Goal: Task Accomplishment & Management: Complete application form

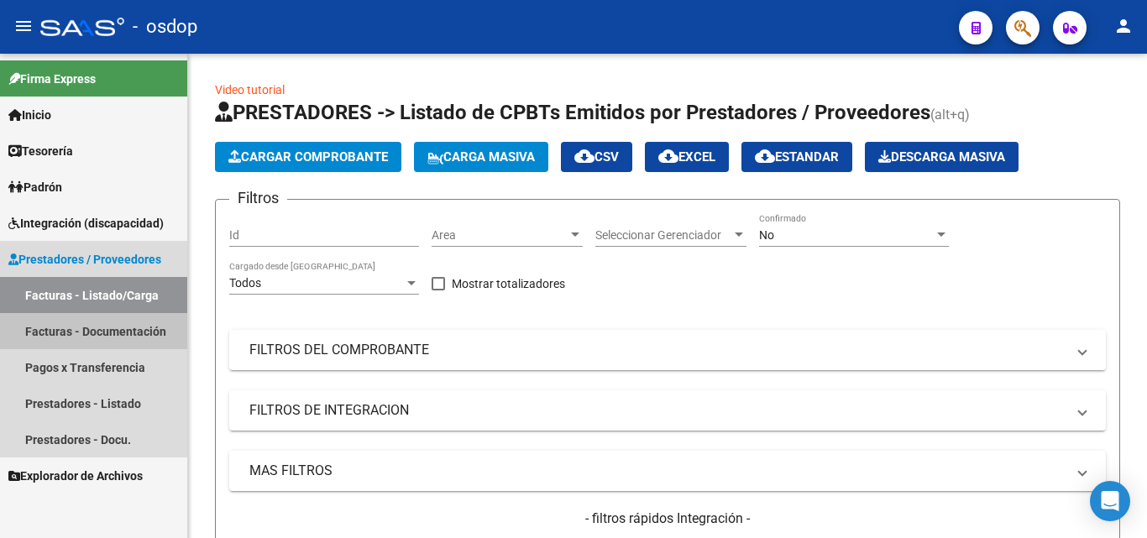
click at [145, 327] on link "Facturas - Documentación" at bounding box center [93, 331] width 187 height 36
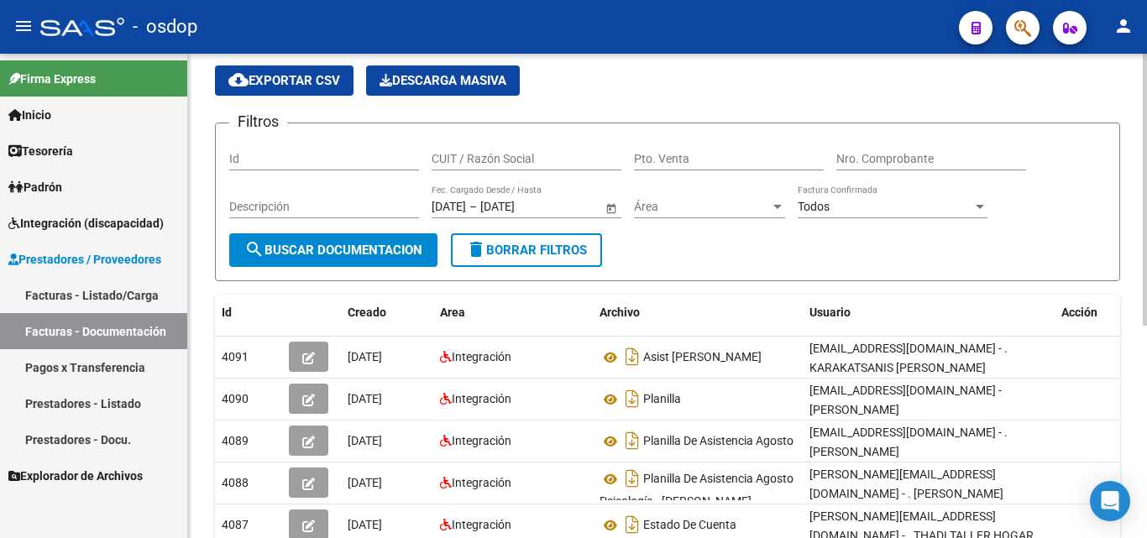
scroll to position [84, 0]
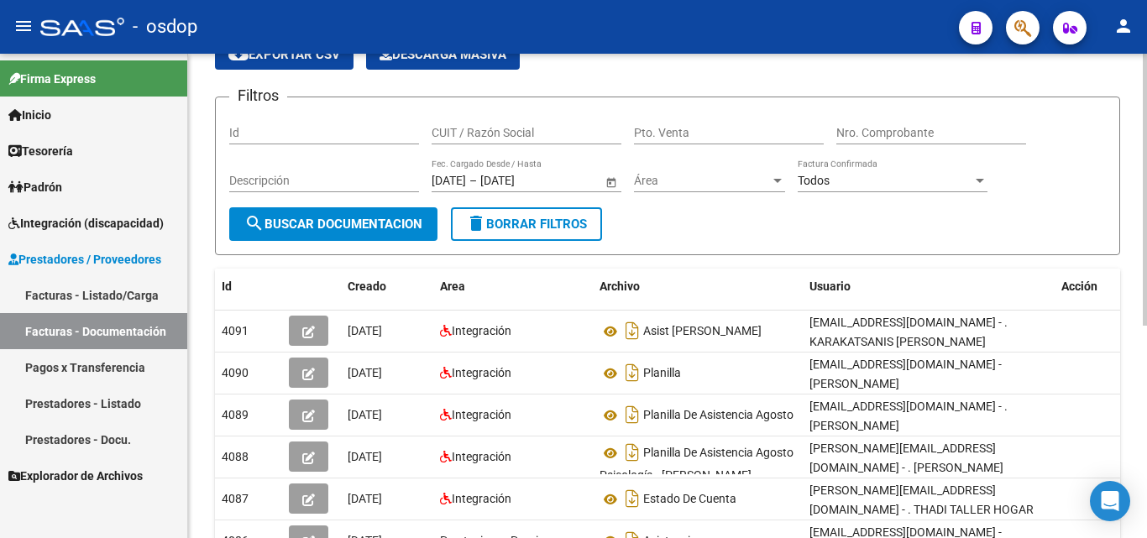
click at [536, 128] on input "CUIT / Razón Social" at bounding box center [526, 133] width 190 height 14
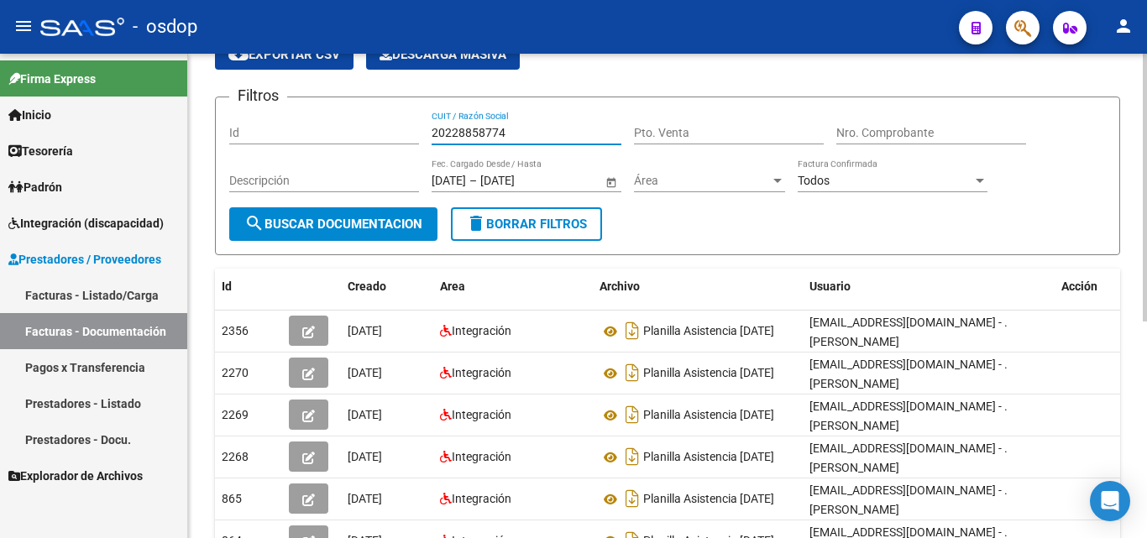
click at [384, 217] on span "search Buscar Documentacion" at bounding box center [333, 224] width 178 height 15
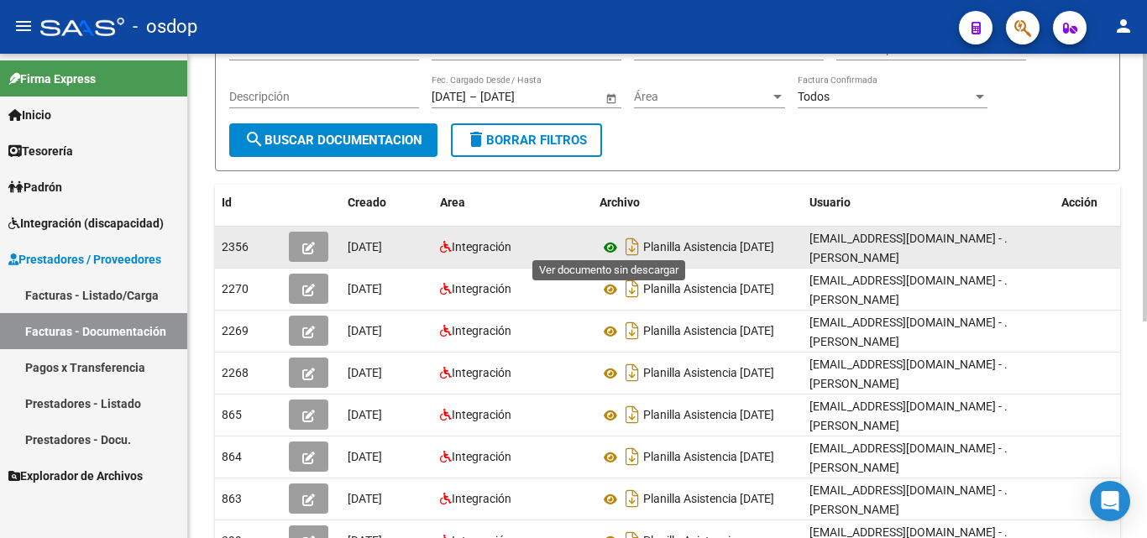
click at [609, 240] on icon at bounding box center [610, 248] width 22 height 20
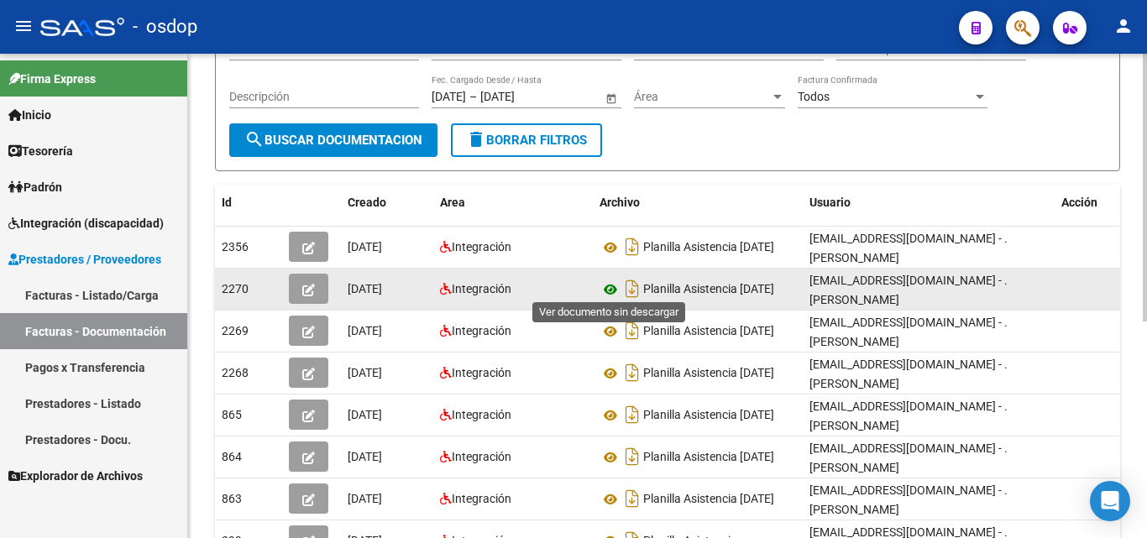
click at [613, 290] on icon at bounding box center [610, 290] width 22 height 20
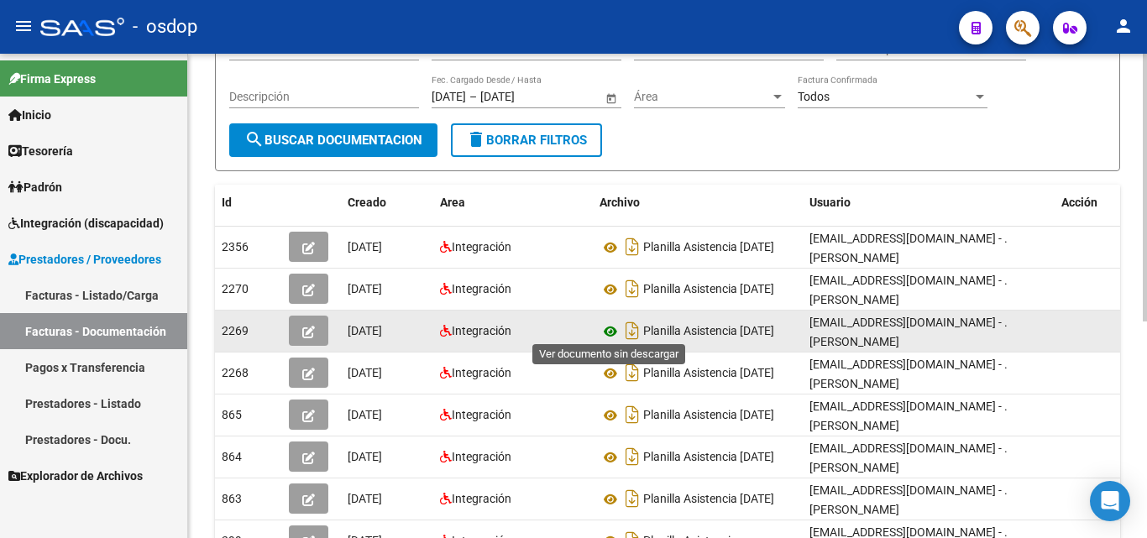
click at [612, 323] on icon at bounding box center [610, 332] width 22 height 20
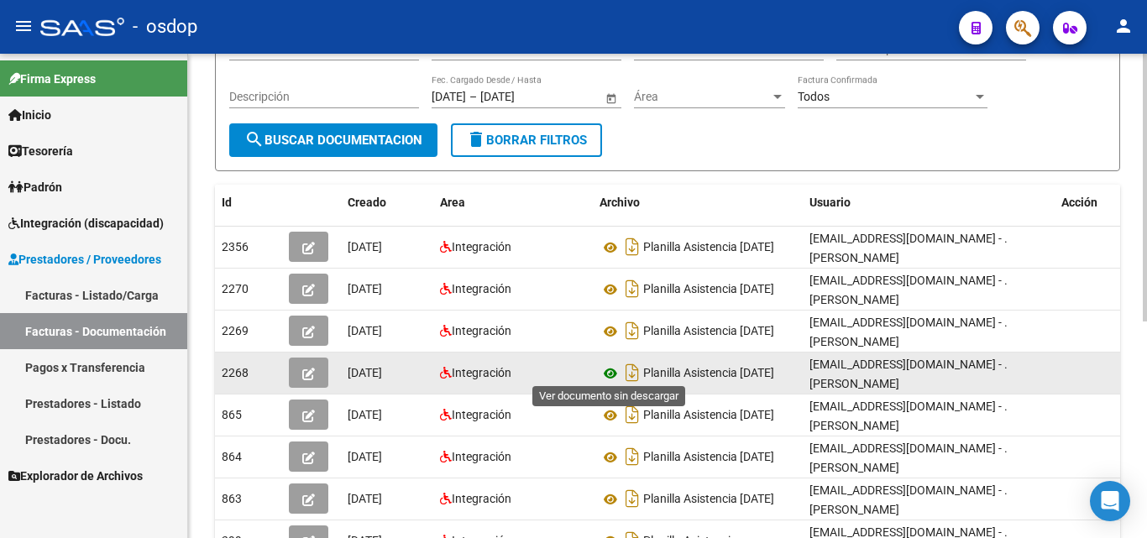
click at [611, 370] on icon at bounding box center [610, 373] width 22 height 20
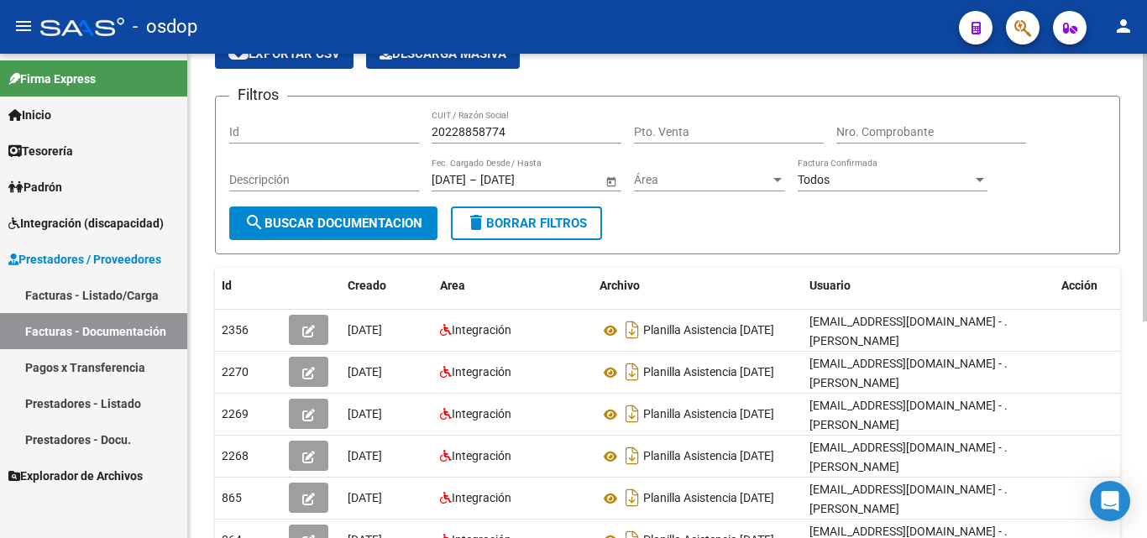
scroll to position [0, 0]
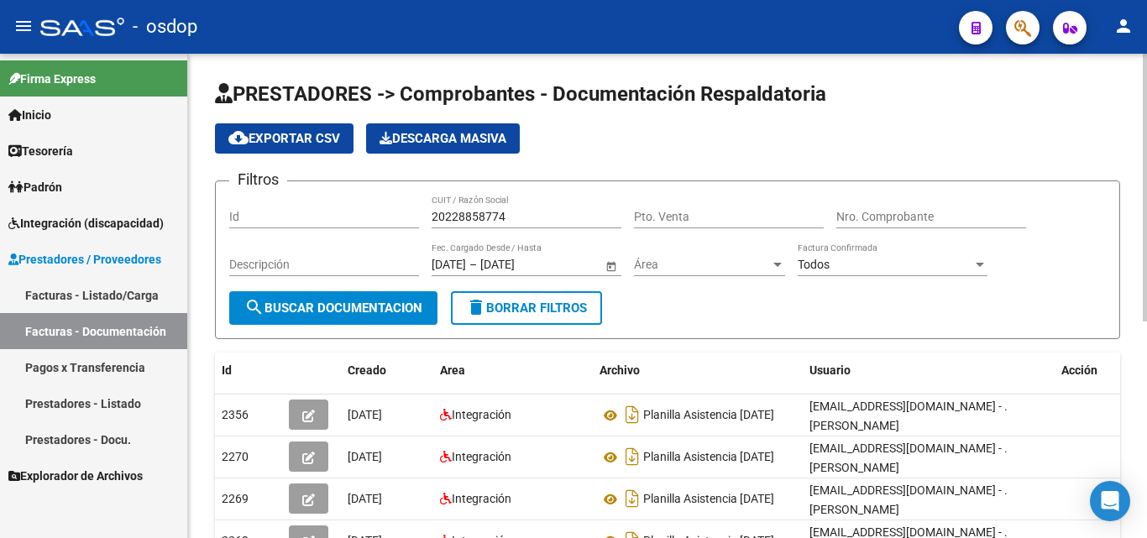
click at [495, 216] on input "20228858774" at bounding box center [526, 217] width 190 height 14
click at [495, 217] on input "20228858774" at bounding box center [526, 217] width 190 height 14
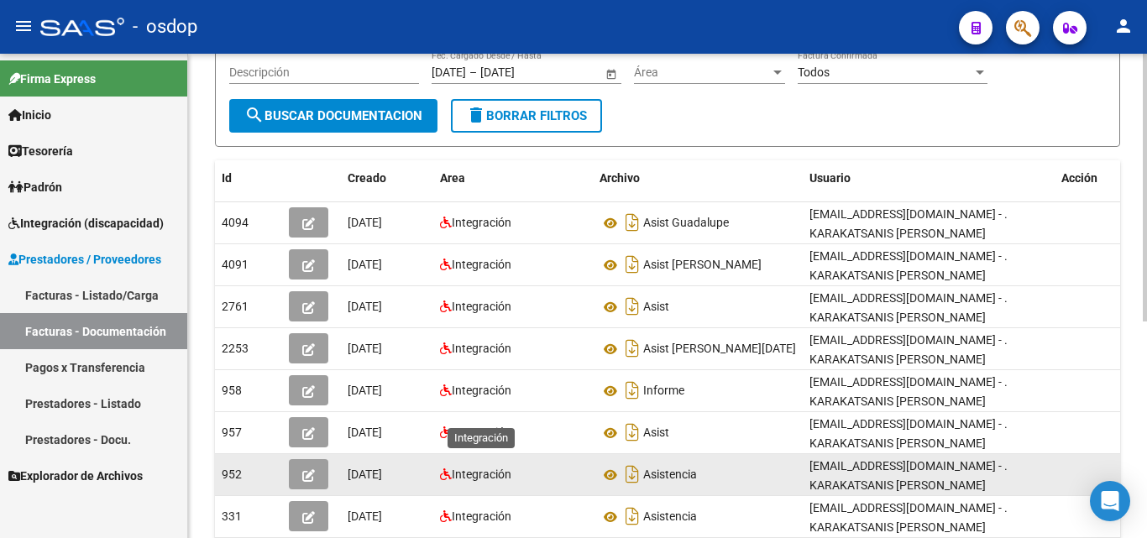
scroll to position [168, 0]
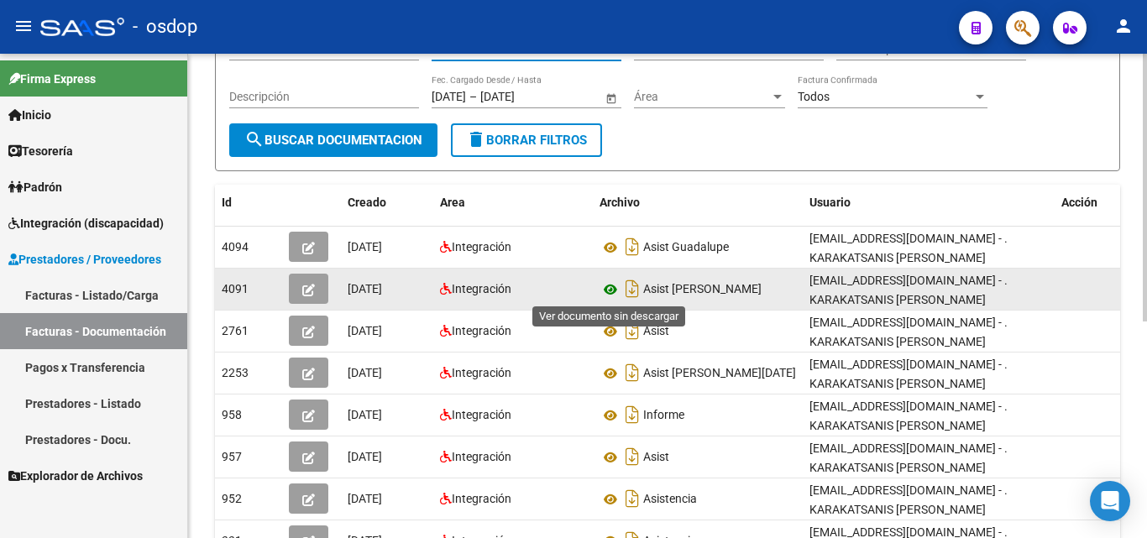
click at [616, 293] on icon at bounding box center [610, 290] width 22 height 20
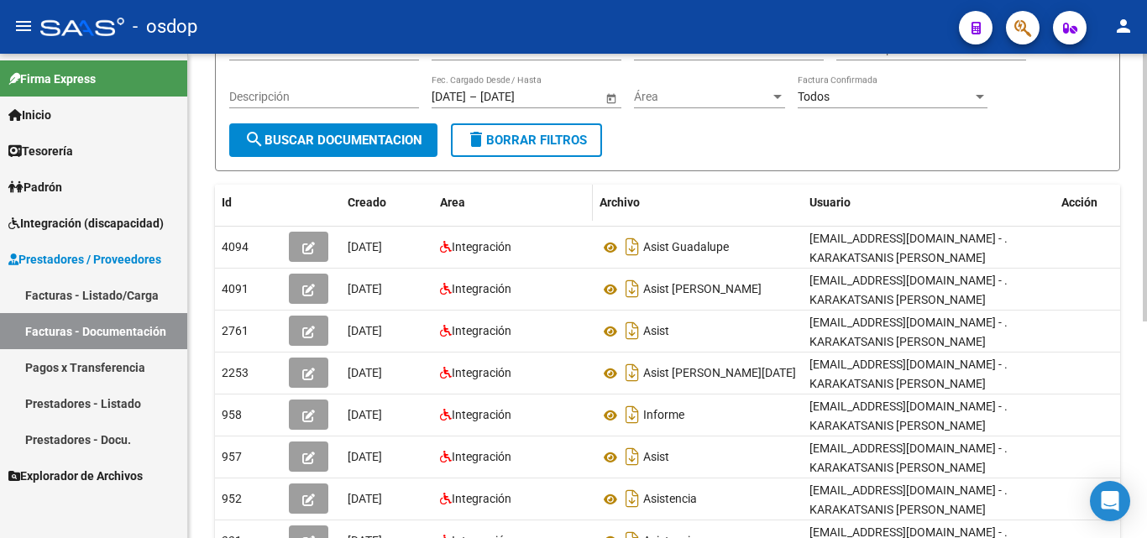
scroll to position [84, 0]
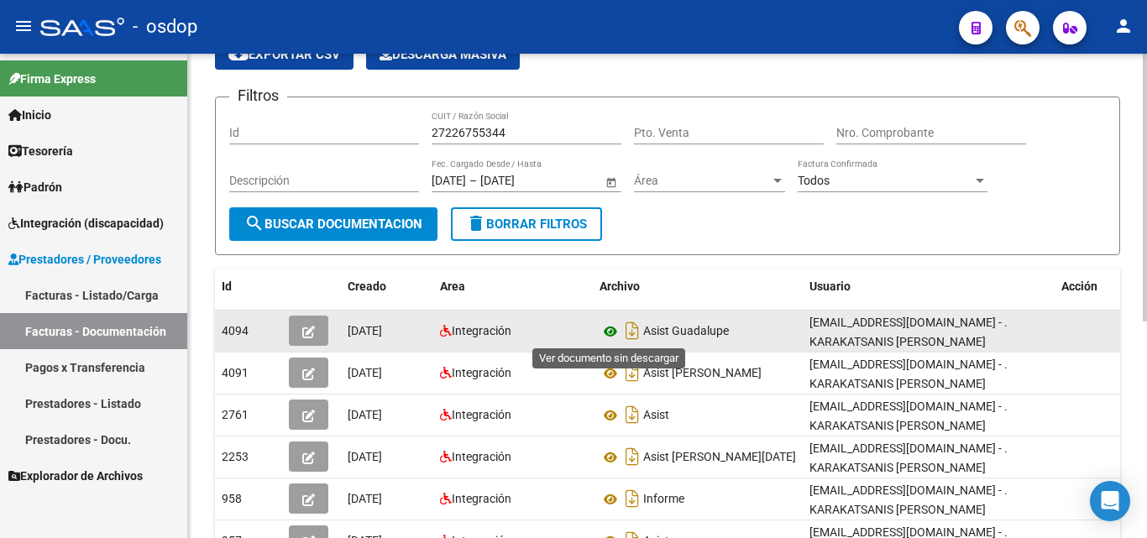
click at [609, 336] on icon at bounding box center [610, 332] width 22 height 20
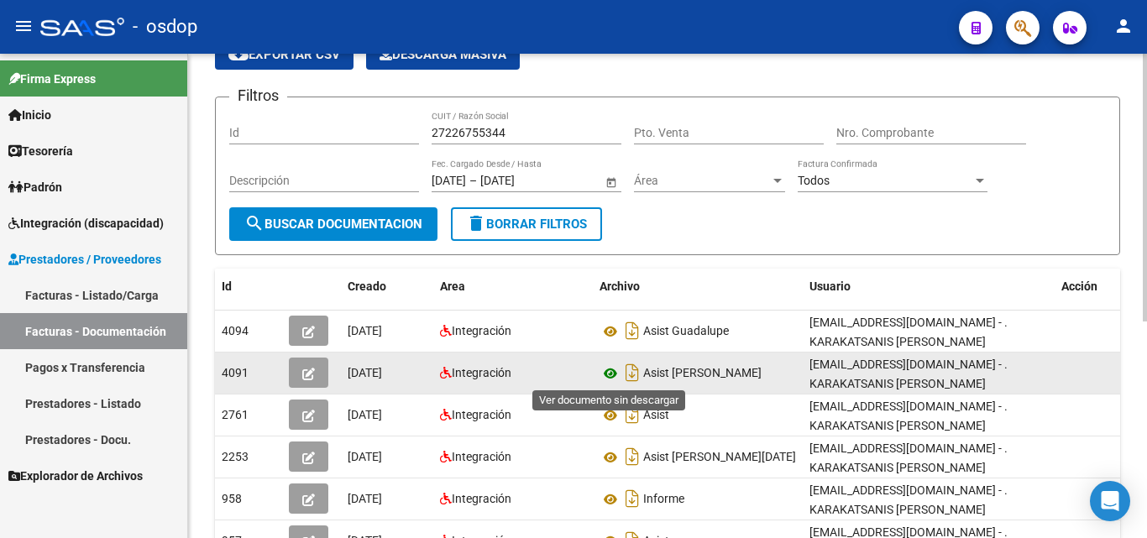
click at [612, 380] on icon at bounding box center [610, 373] width 22 height 20
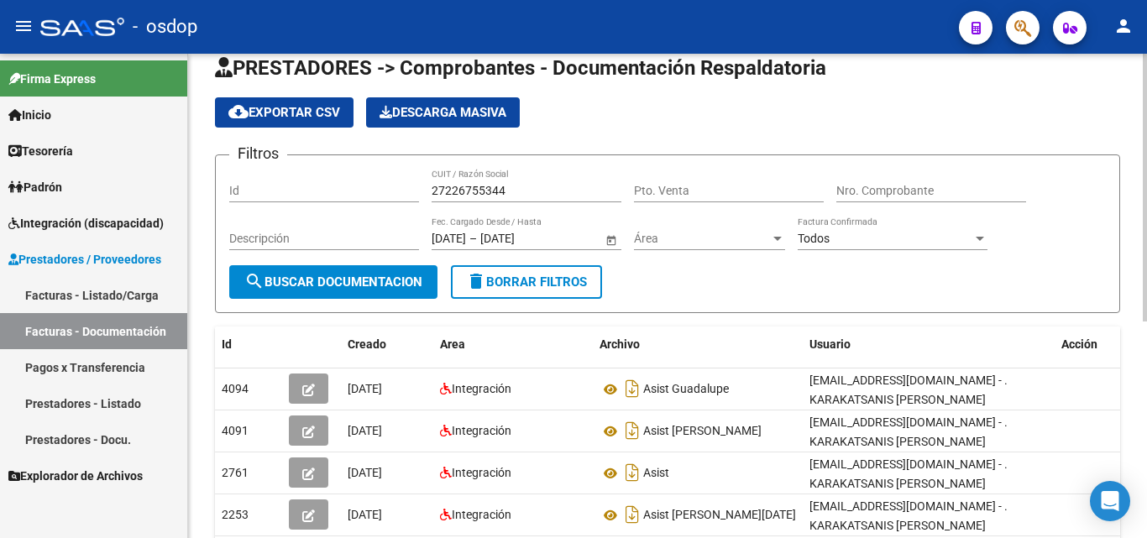
scroll to position [0, 0]
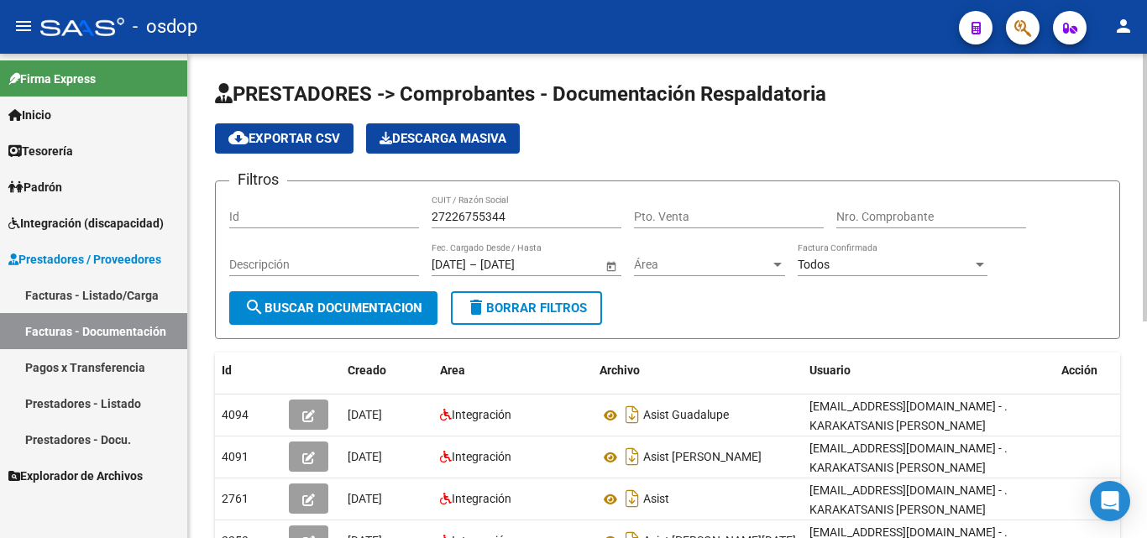
click at [489, 208] on div "27226755344 CUIT / Razón Social" at bounding box center [526, 212] width 190 height 34
click at [484, 217] on input "27226755344" at bounding box center [526, 217] width 190 height 14
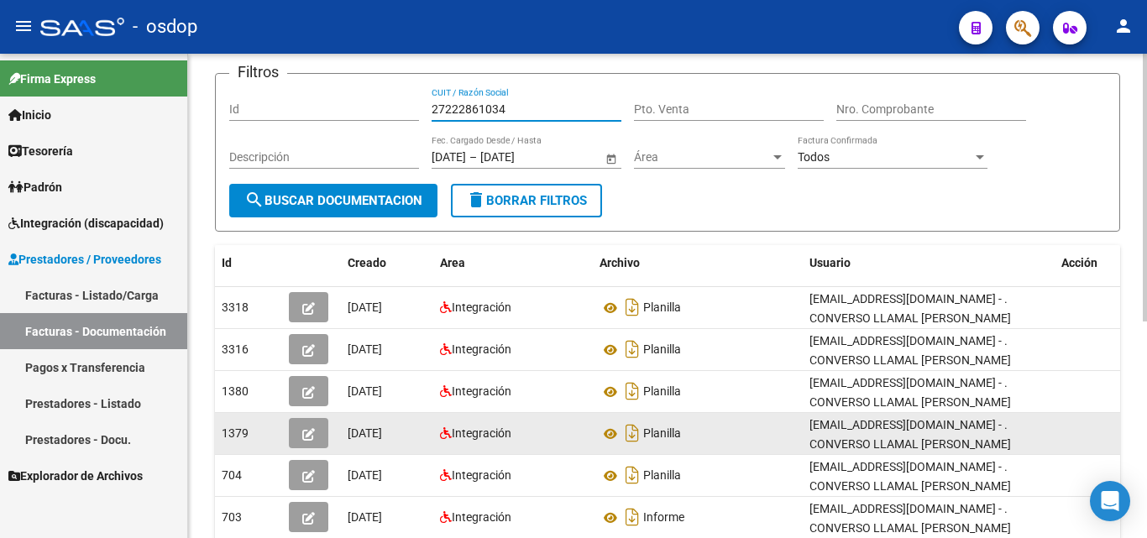
scroll to position [84, 0]
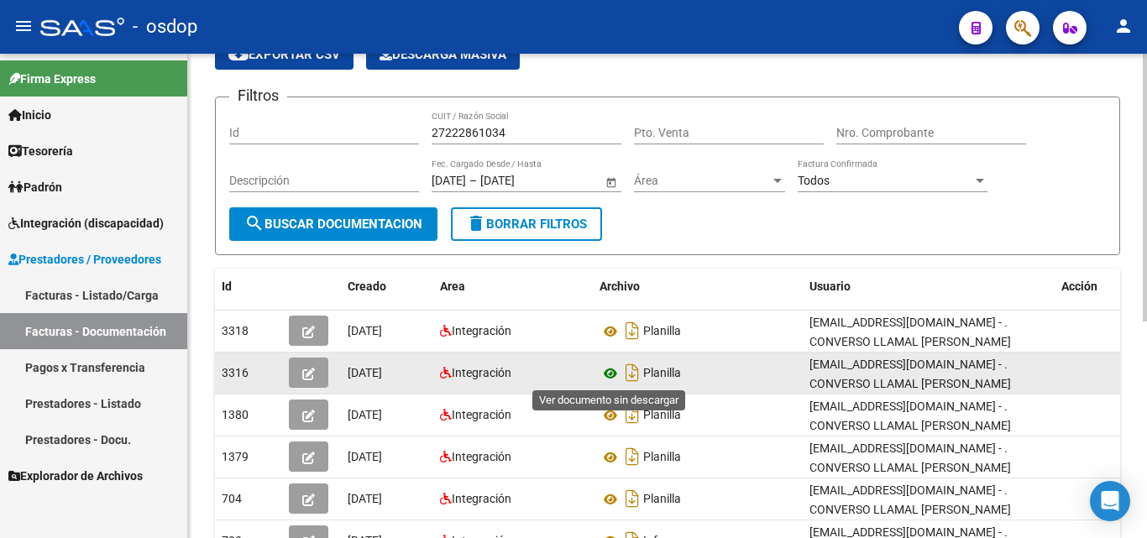
click at [613, 374] on icon at bounding box center [610, 373] width 22 height 20
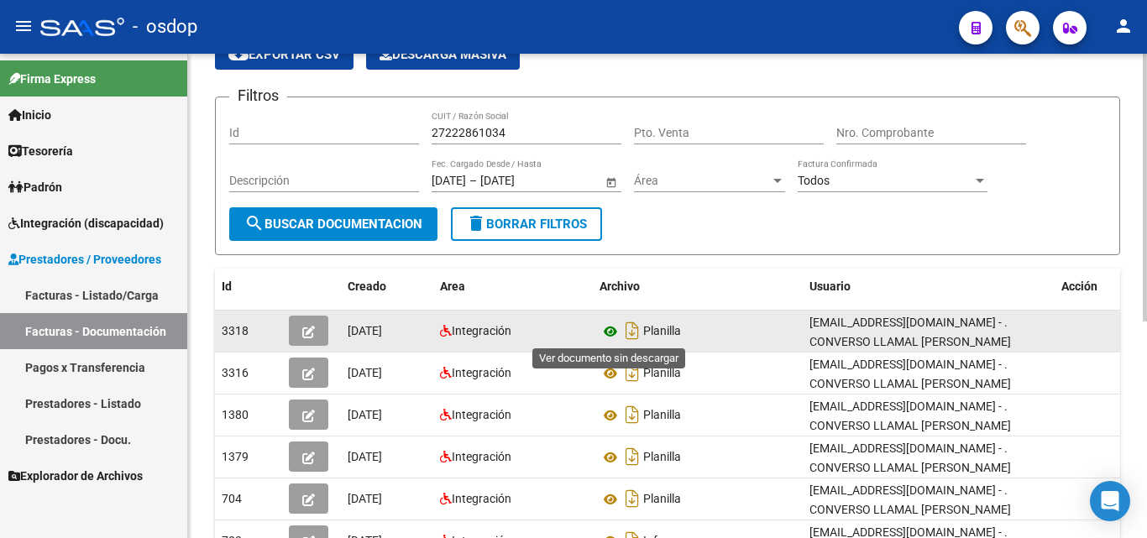
click at [606, 327] on icon at bounding box center [610, 332] width 22 height 20
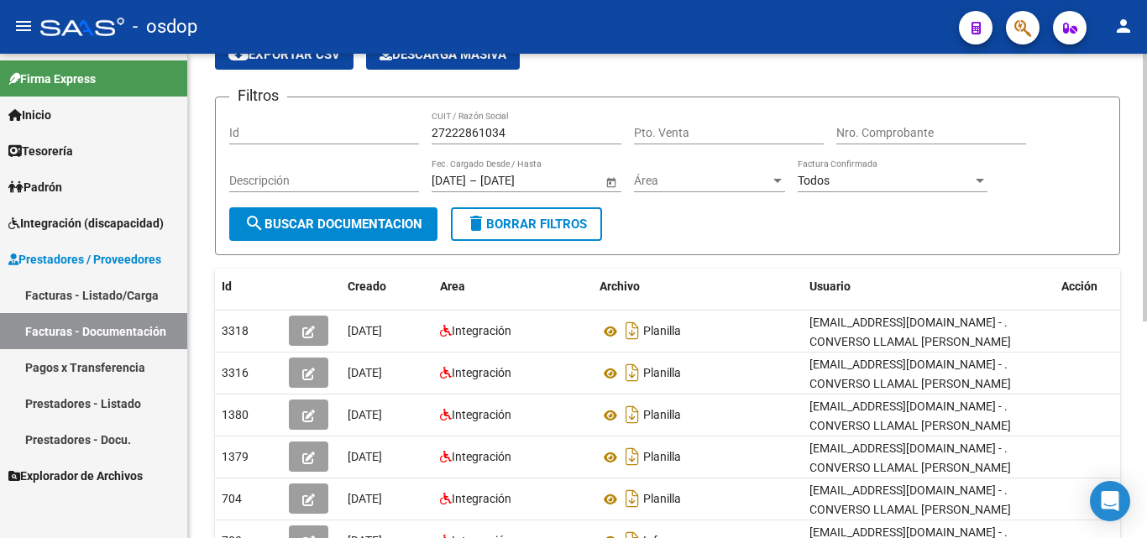
click at [466, 127] on input "27222861034" at bounding box center [526, 133] width 190 height 14
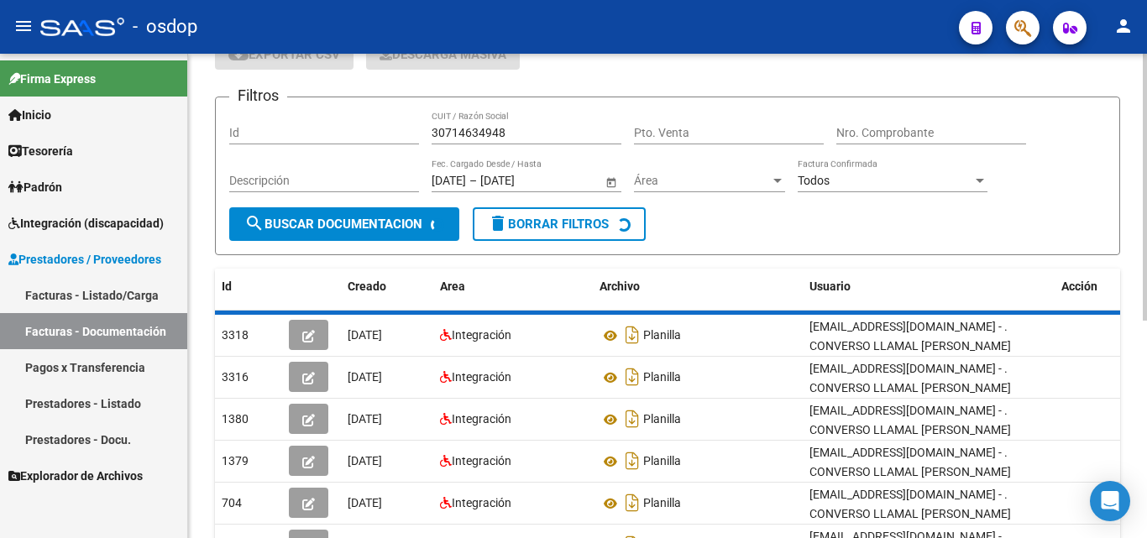
click at [397, 241] on form "Filtros Id 30714634948 CUIT / Razón Social Pto. Venta Nro. Comprobante Descripc…" at bounding box center [667, 176] width 905 height 159
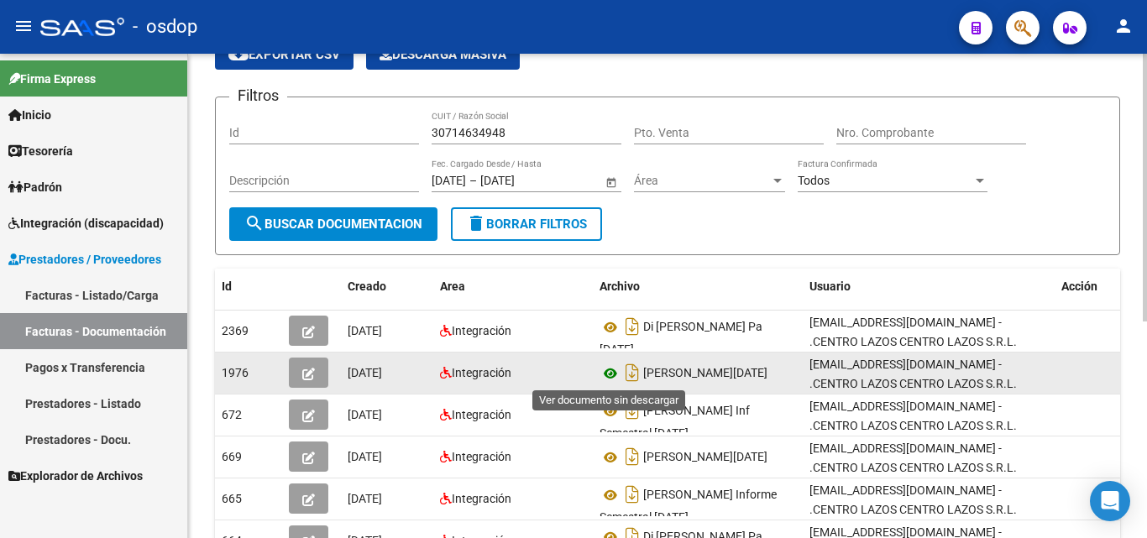
scroll to position [1, 0]
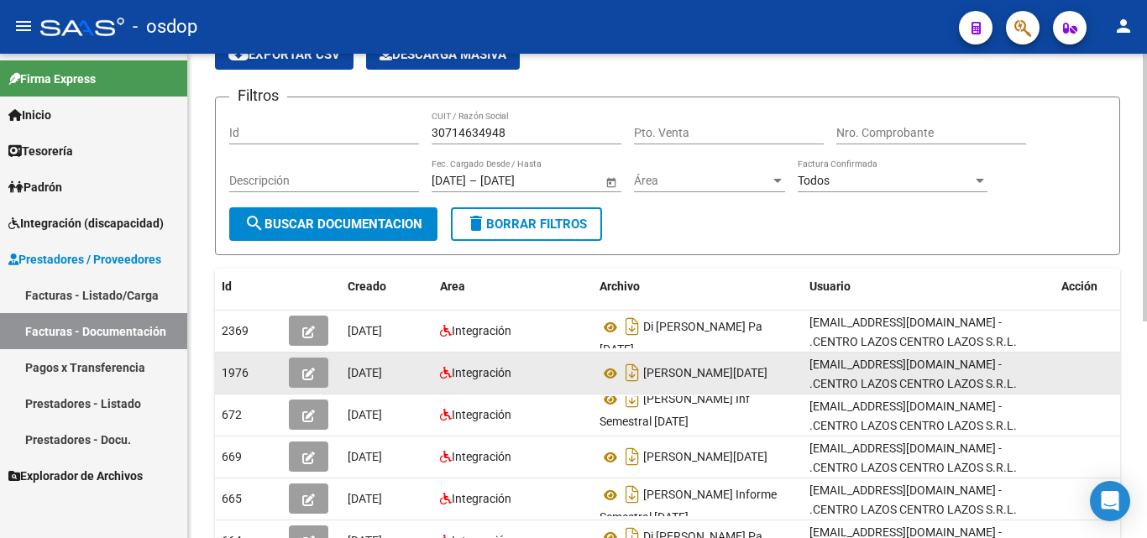
click at [578, 375] on div "Integración" at bounding box center [513, 372] width 146 height 19
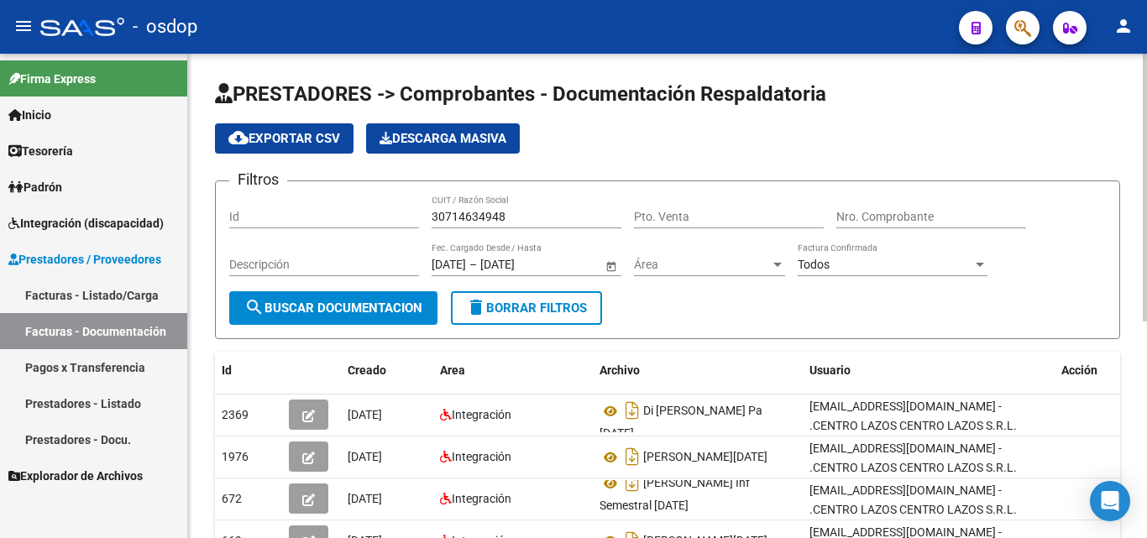
click at [474, 210] on input "30714634948" at bounding box center [526, 217] width 190 height 14
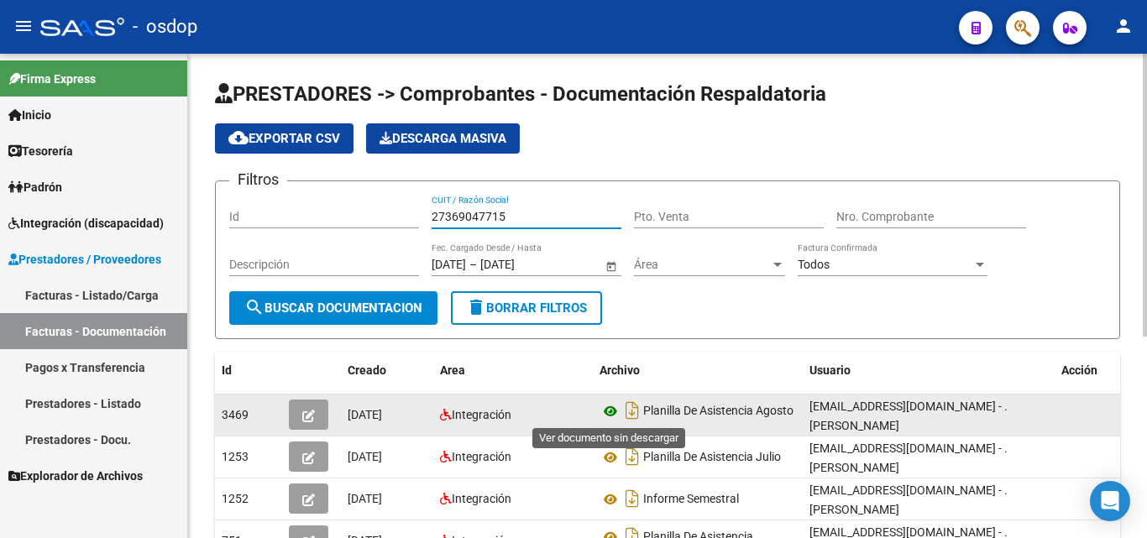
click at [613, 416] on icon at bounding box center [610, 411] width 22 height 20
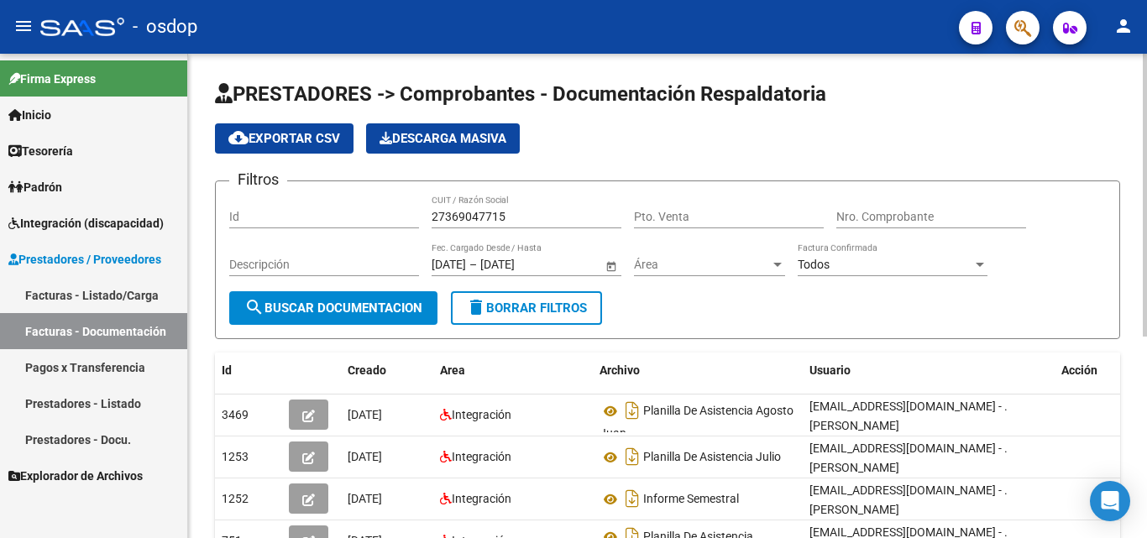
click at [482, 217] on input "27369047715" at bounding box center [526, 217] width 190 height 14
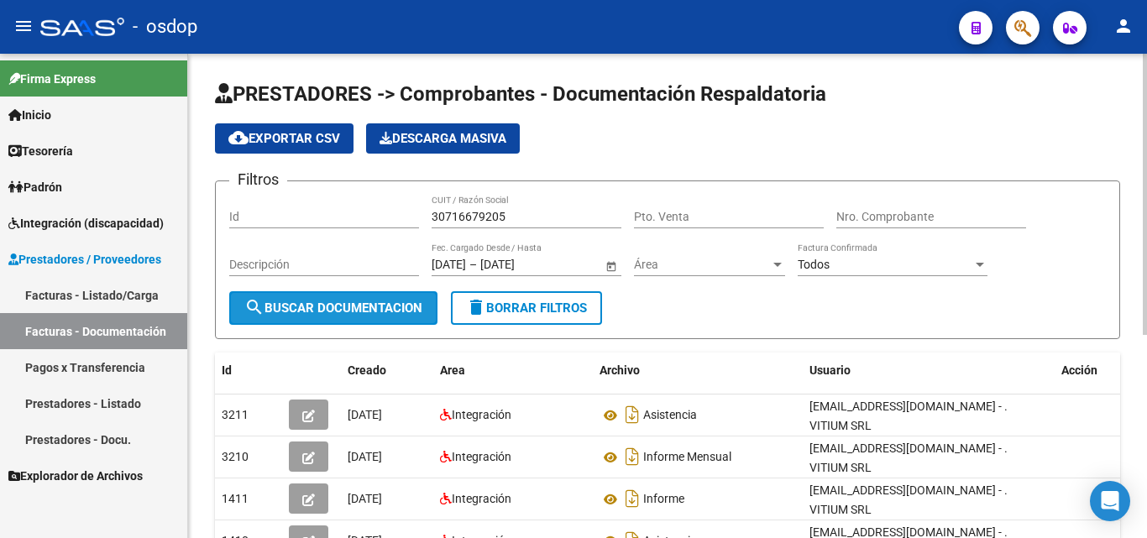
click at [414, 296] on button "search Buscar Documentacion" at bounding box center [333, 308] width 208 height 34
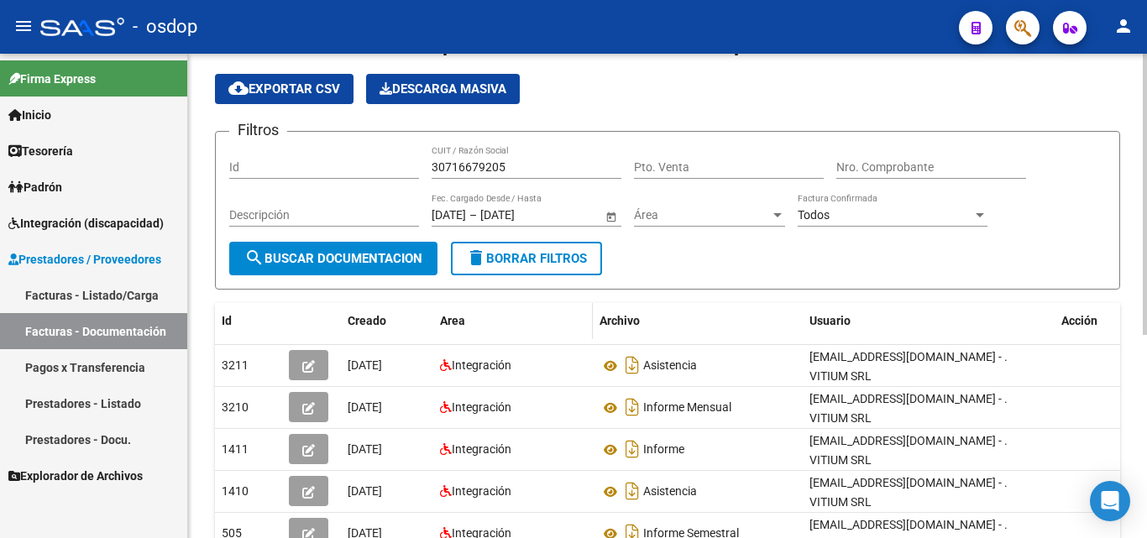
scroll to position [84, 0]
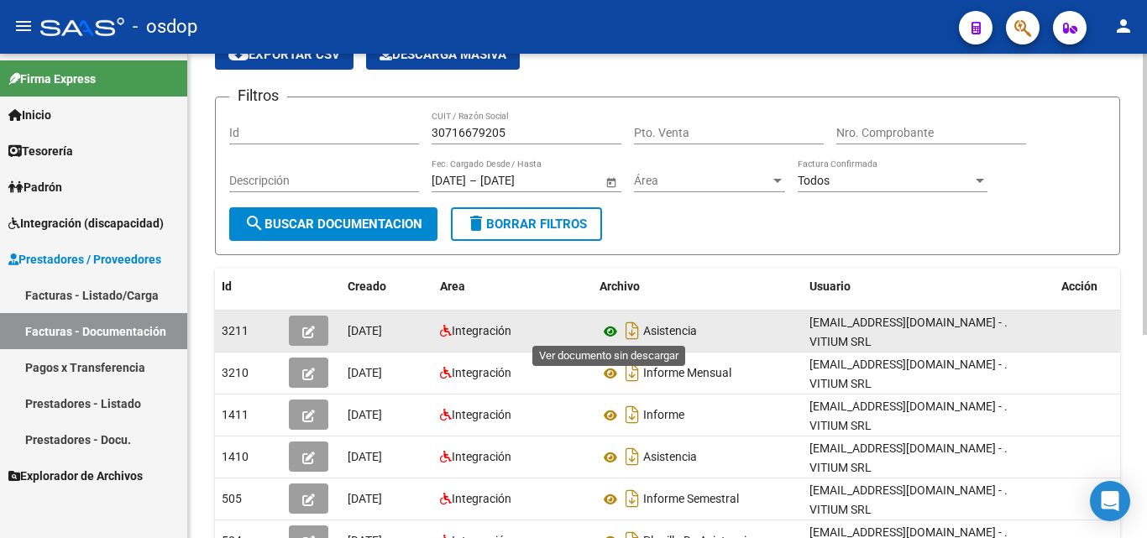
click at [609, 327] on icon at bounding box center [610, 332] width 22 height 20
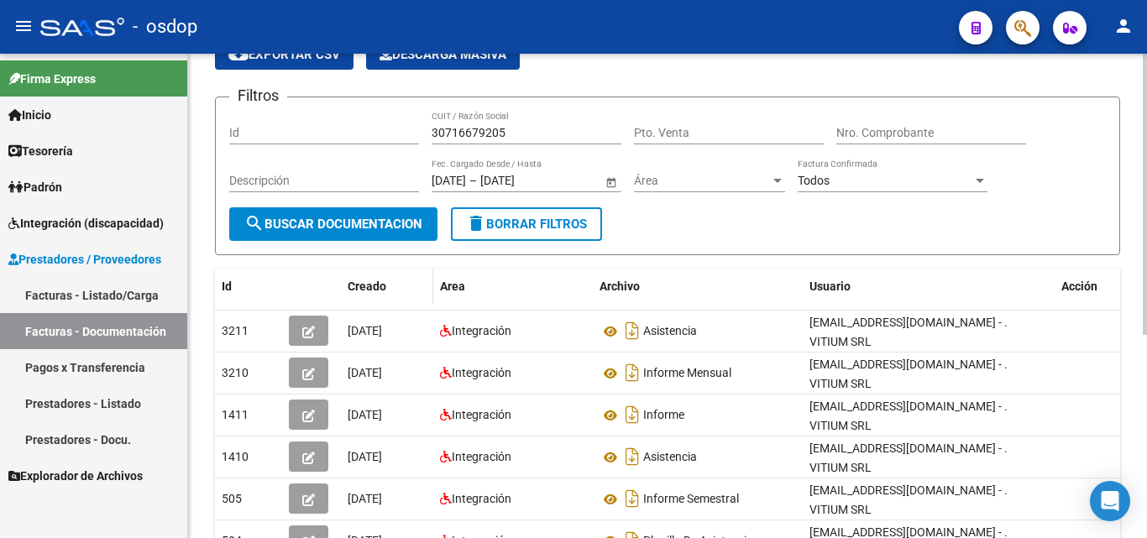
scroll to position [0, 0]
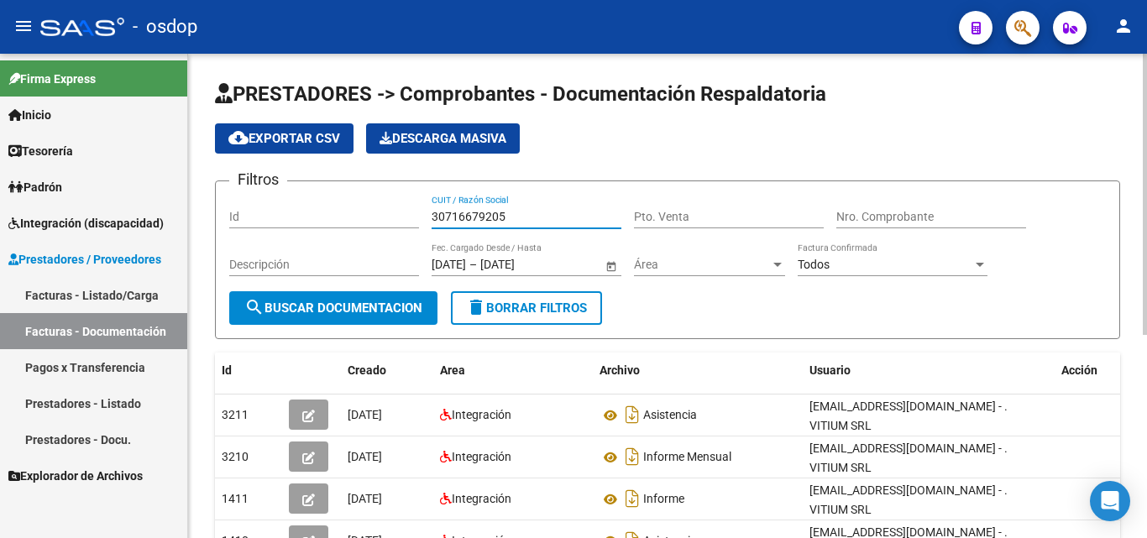
click at [477, 216] on input "30716679205" at bounding box center [526, 217] width 190 height 14
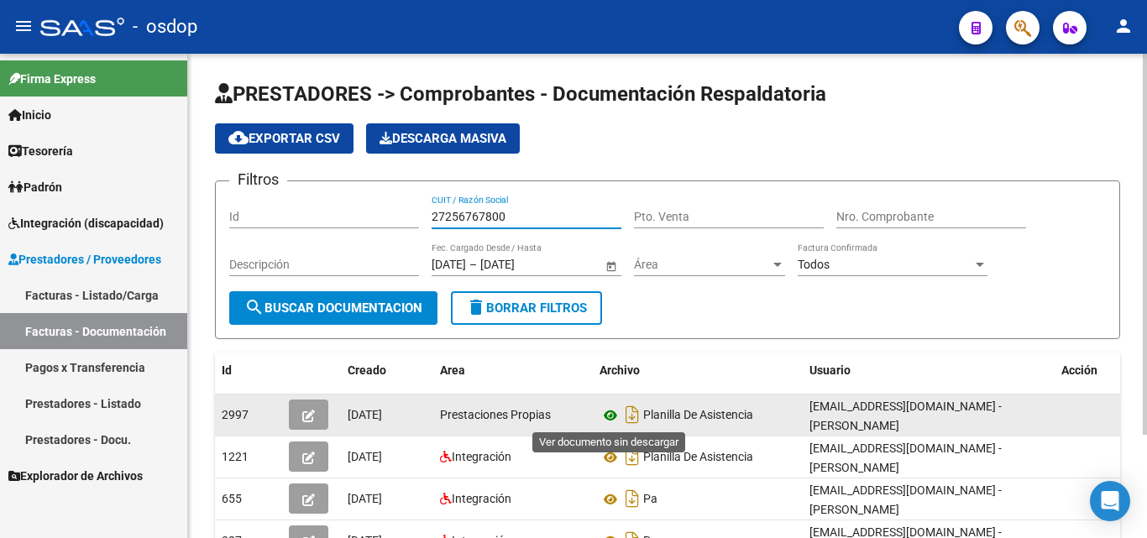
type input "27256767800"
click at [603, 410] on icon at bounding box center [610, 415] width 22 height 20
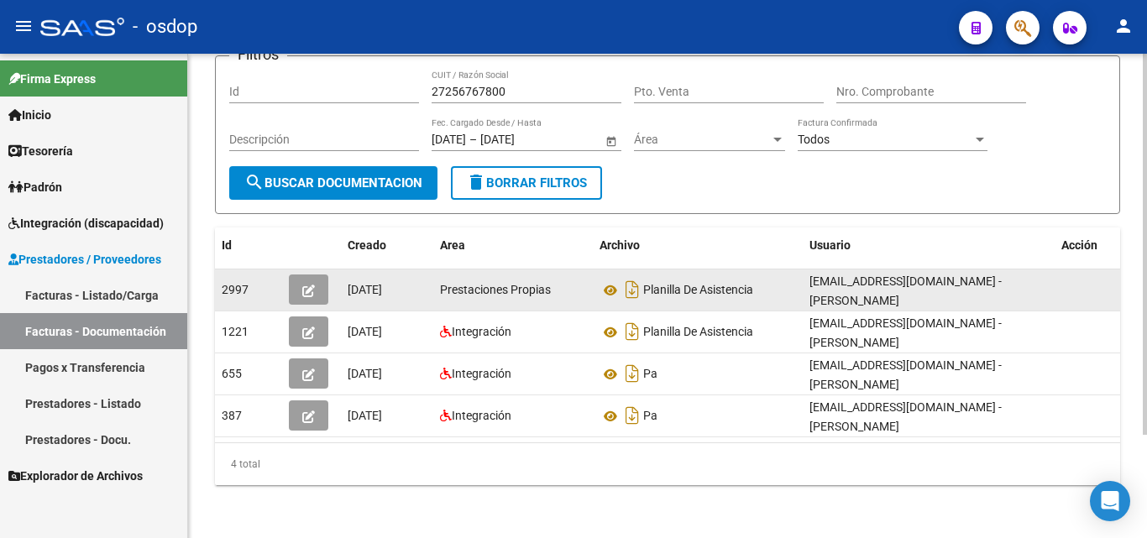
scroll to position [131, 0]
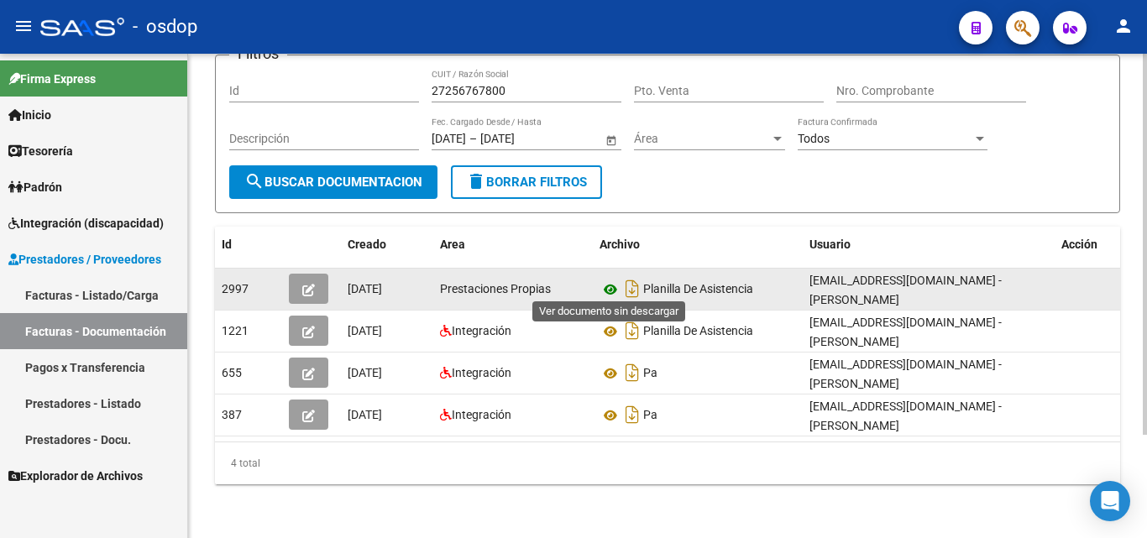
click at [611, 286] on icon at bounding box center [610, 290] width 22 height 20
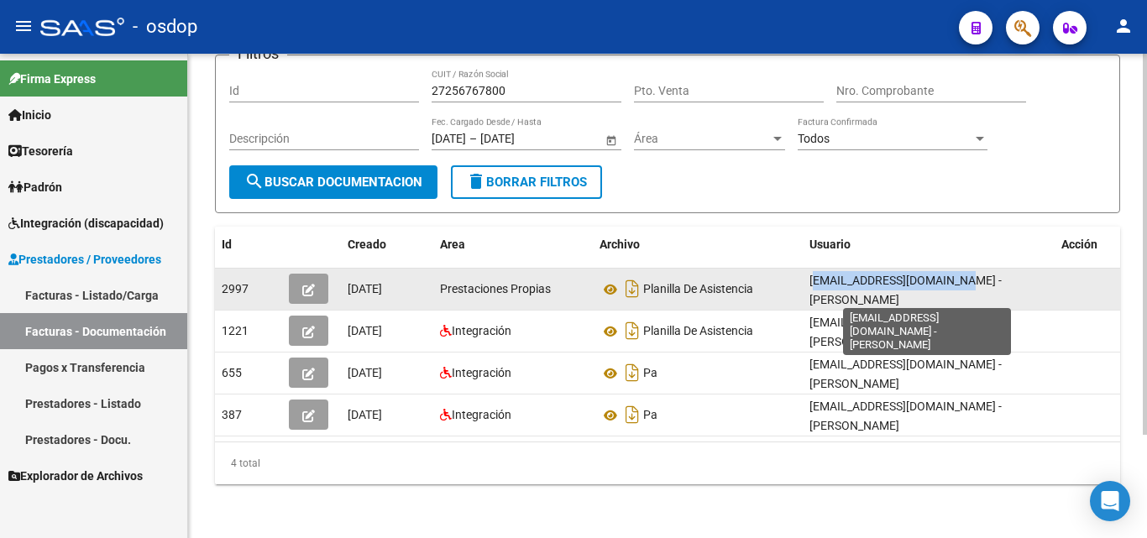
drag, startPoint x: 808, startPoint y: 275, endPoint x: 959, endPoint y: 276, distance: 151.1
click at [959, 276] on datatable-body-cell "[EMAIL_ADDRESS][DOMAIN_NAME] - [PERSON_NAME]" at bounding box center [929, 289] width 252 height 41
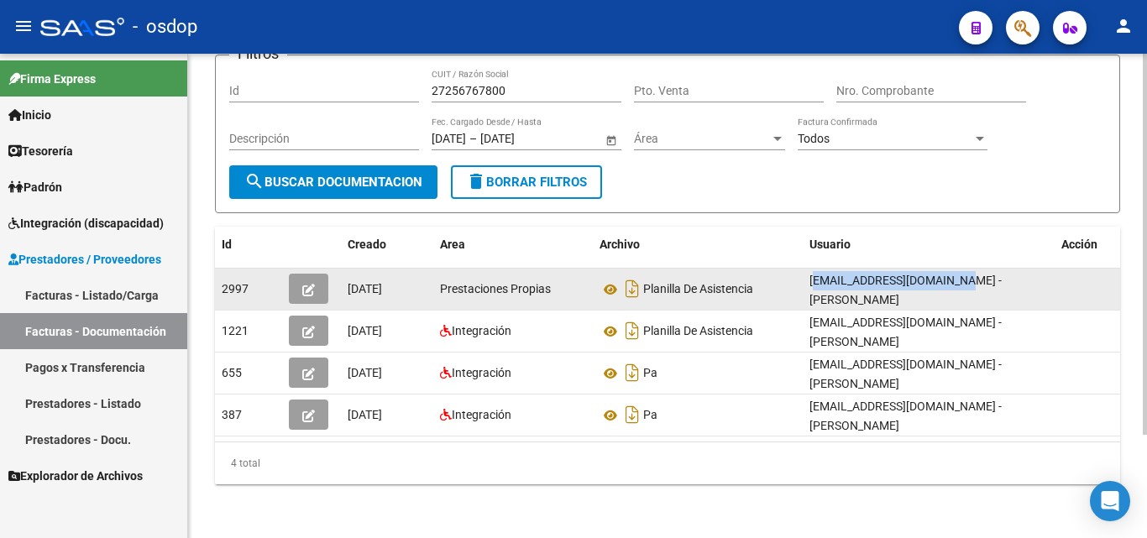
copy span "[EMAIL_ADDRESS][DOMAIN_NAME]"
click at [305, 288] on icon "button" at bounding box center [308, 290] width 13 height 13
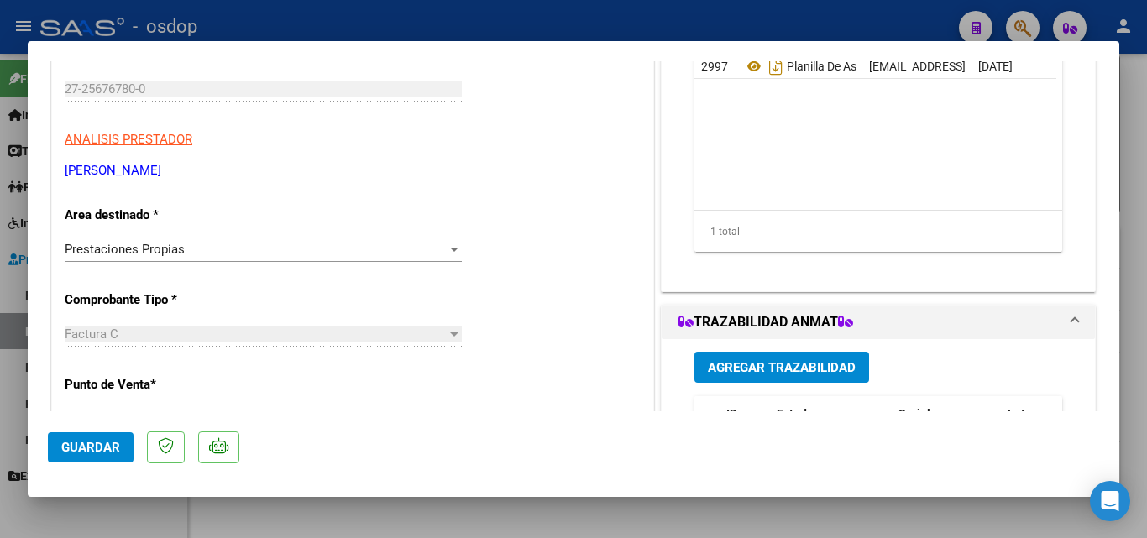
scroll to position [252, 0]
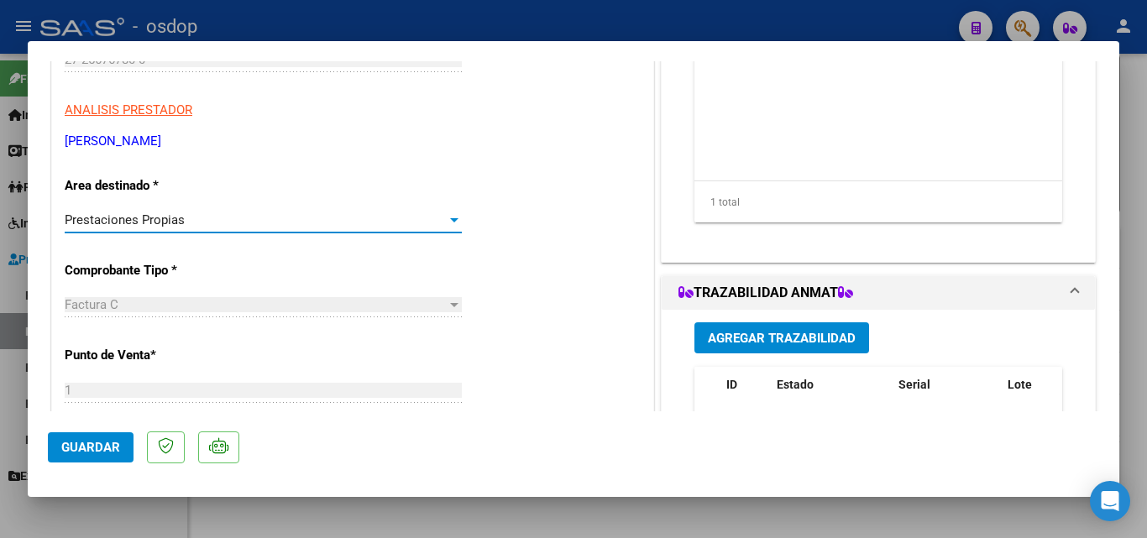
click at [118, 215] on span "Prestaciones Propias" at bounding box center [125, 219] width 120 height 15
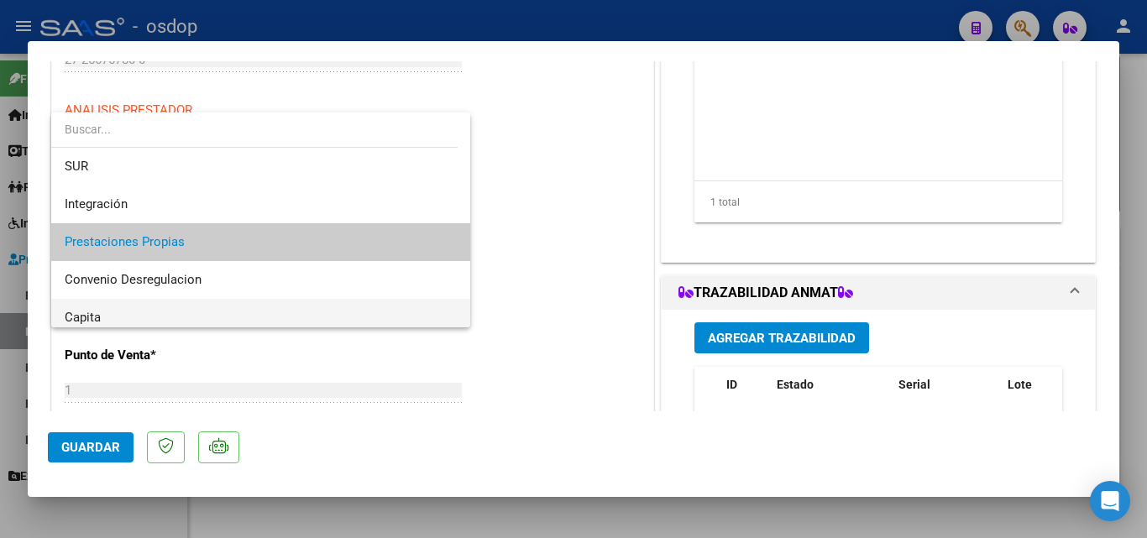
scroll to position [0, 0]
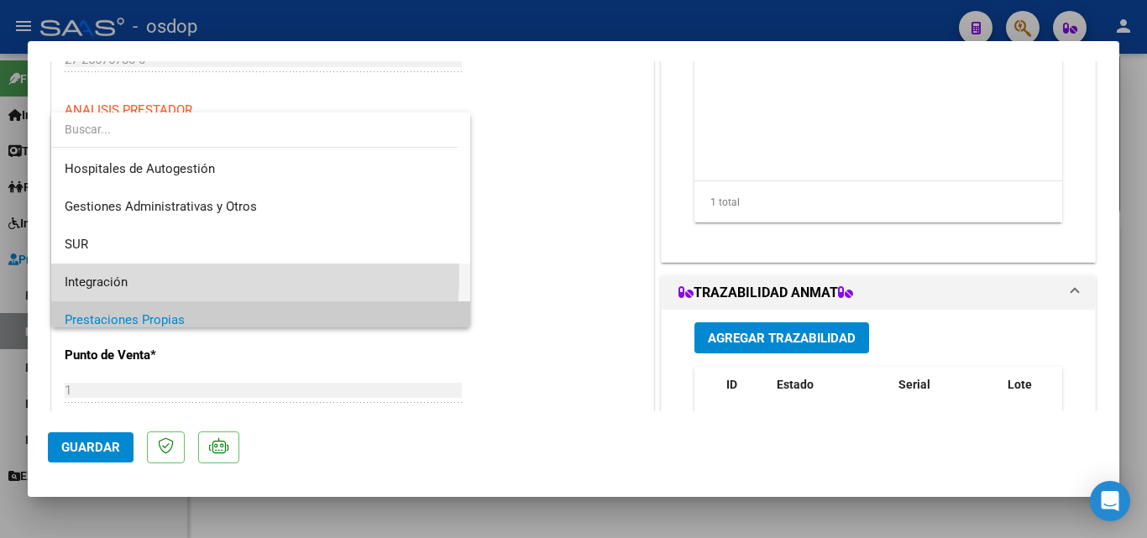
click at [153, 275] on span "Integración" at bounding box center [261, 283] width 392 height 38
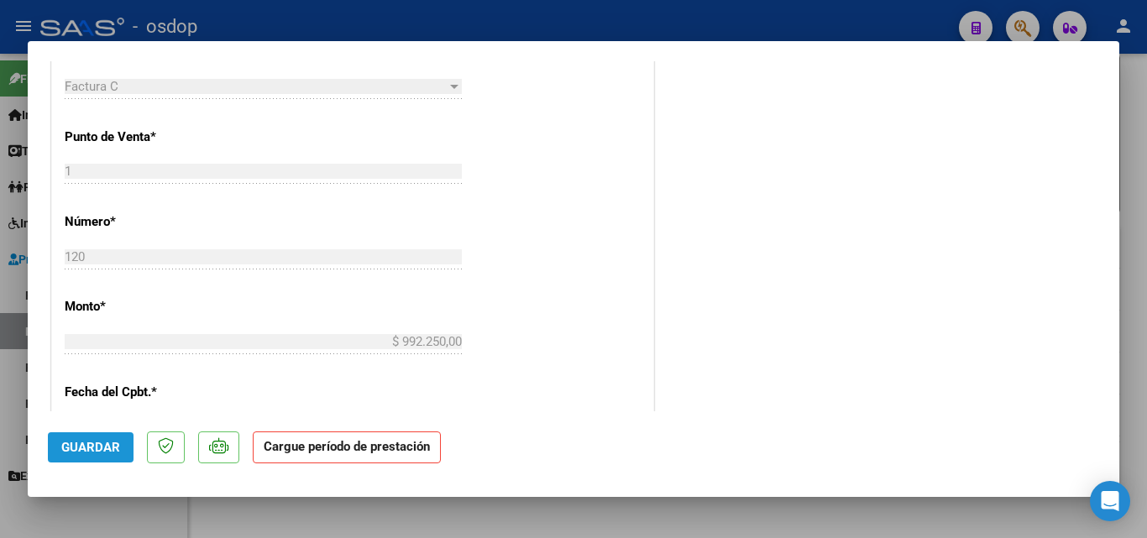
click at [96, 451] on span "Guardar" at bounding box center [90, 447] width 59 height 15
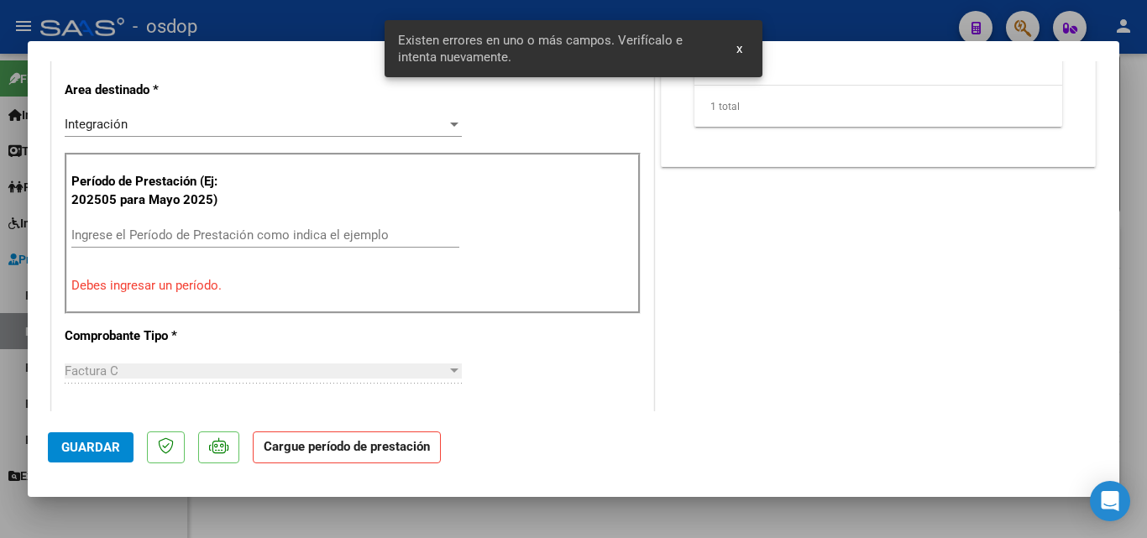
scroll to position [329, 0]
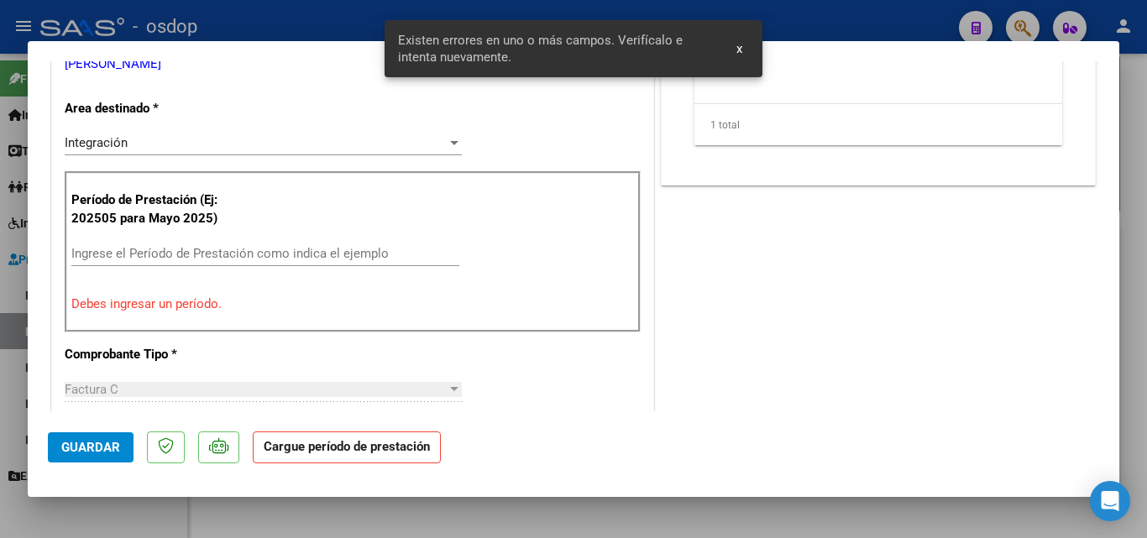
click at [147, 262] on div "Ingrese el Período de Prestación como indica el ejemplo" at bounding box center [265, 253] width 388 height 25
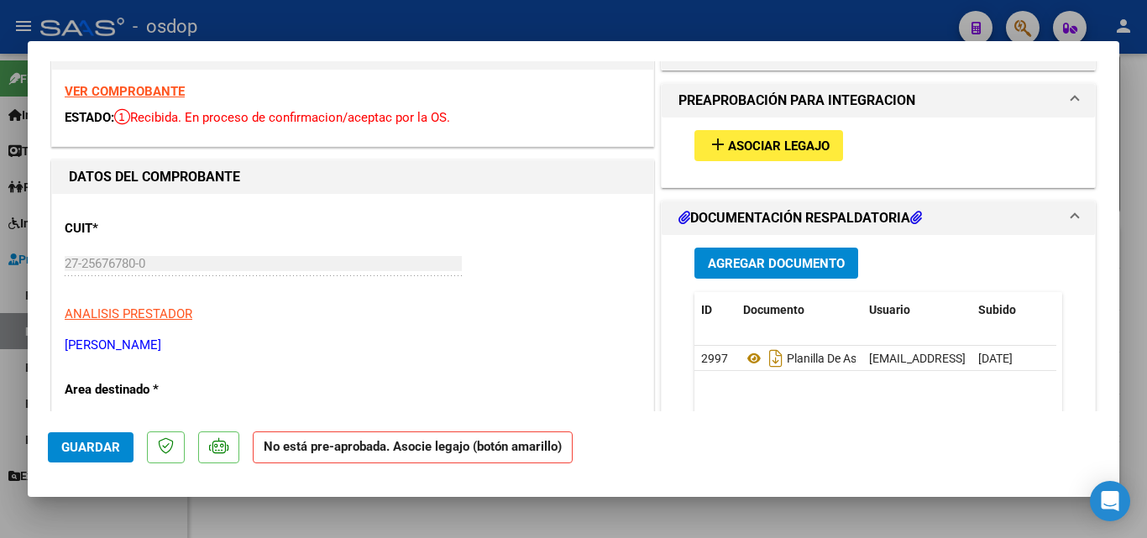
scroll to position [0, 0]
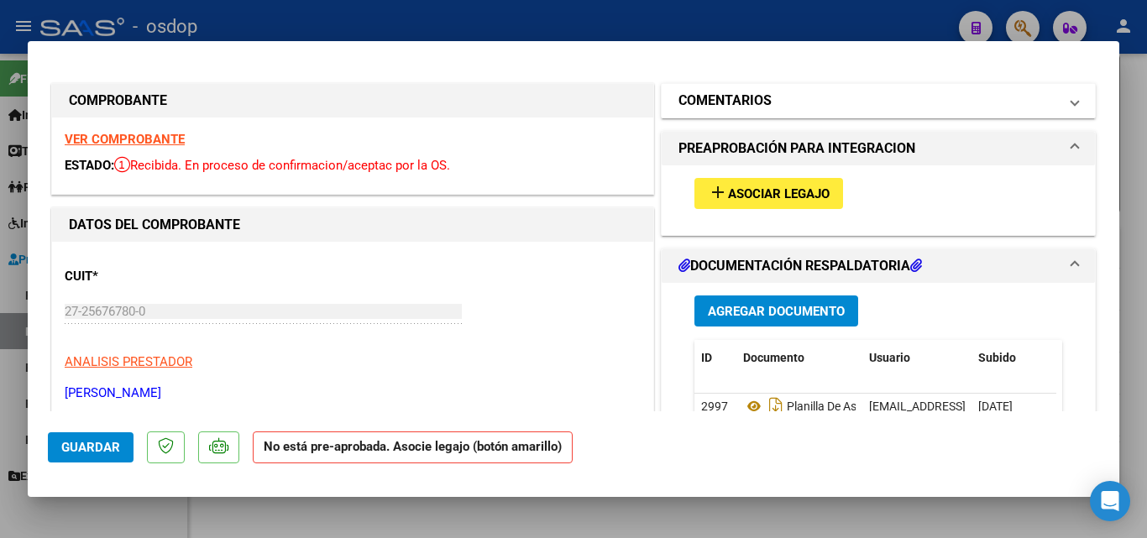
type input "202508"
click at [970, 102] on mat-panel-title "COMENTARIOS" at bounding box center [867, 101] width 379 height 20
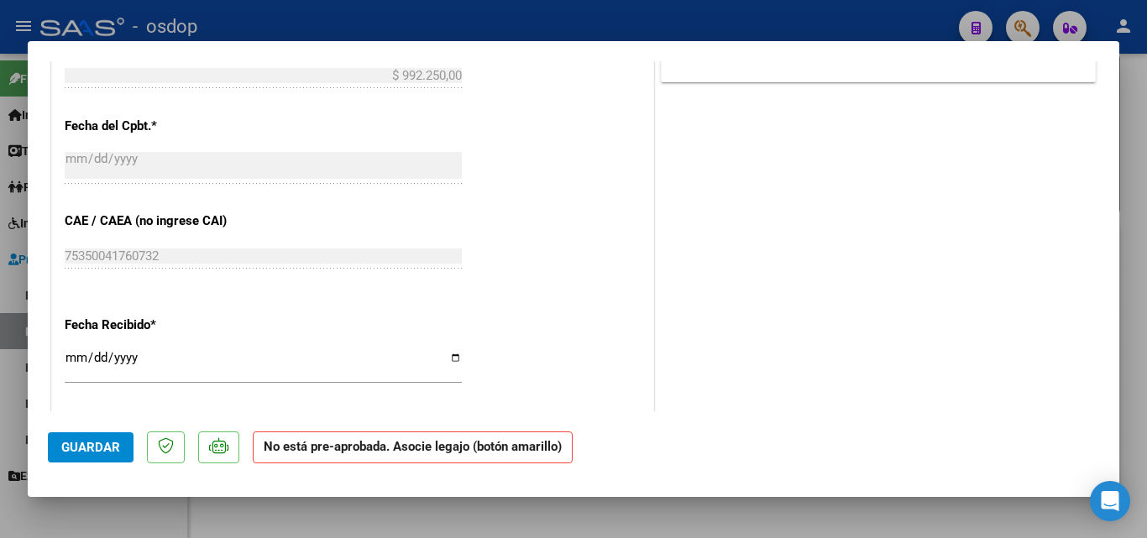
scroll to position [1142, 0]
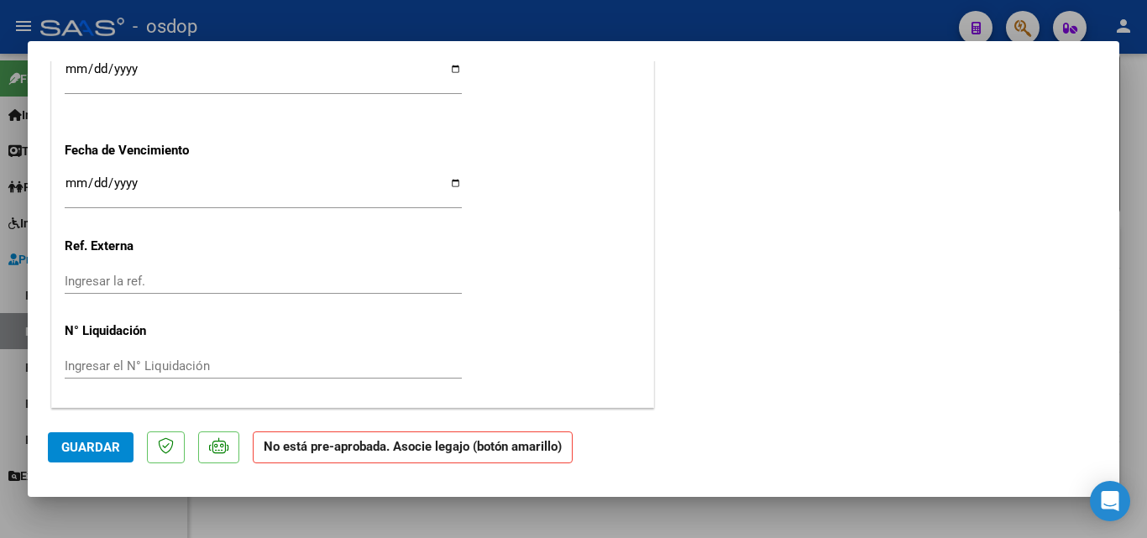
click at [91, 451] on span "Guardar" at bounding box center [90, 447] width 59 height 15
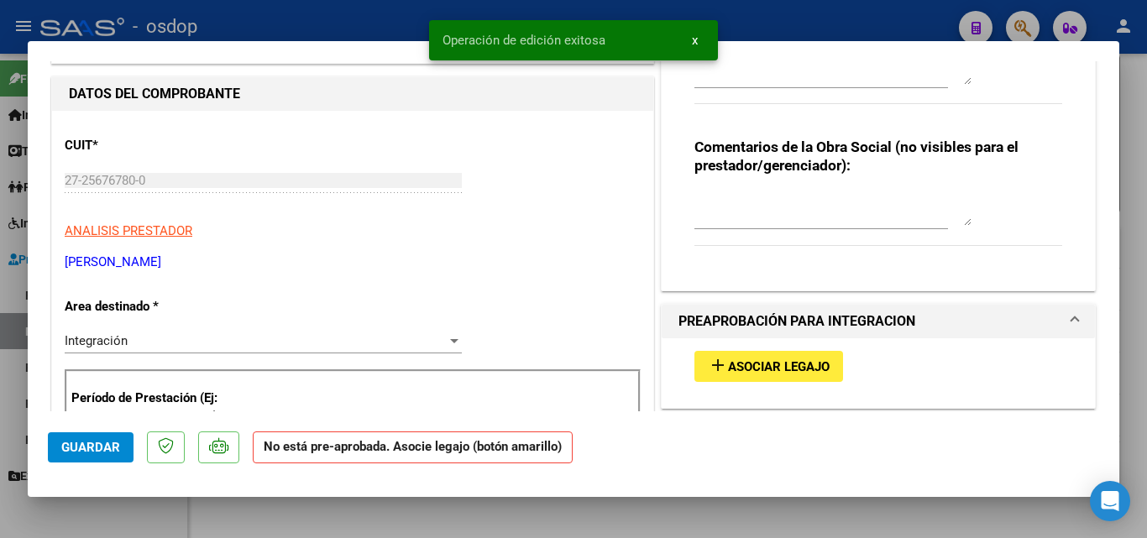
scroll to position [420, 0]
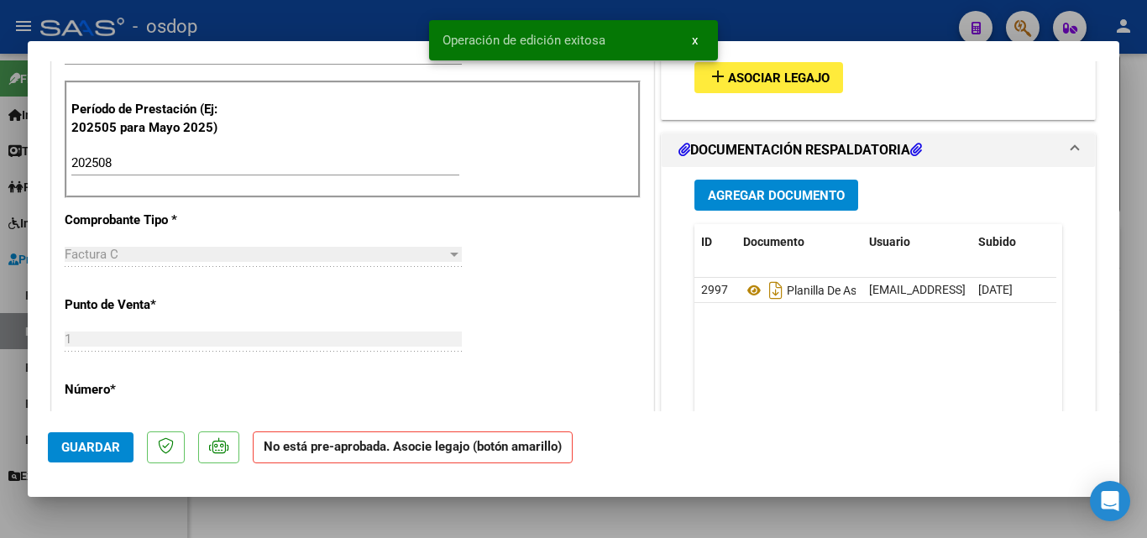
click at [757, 74] on span "Asociar Legajo" at bounding box center [779, 78] width 102 height 15
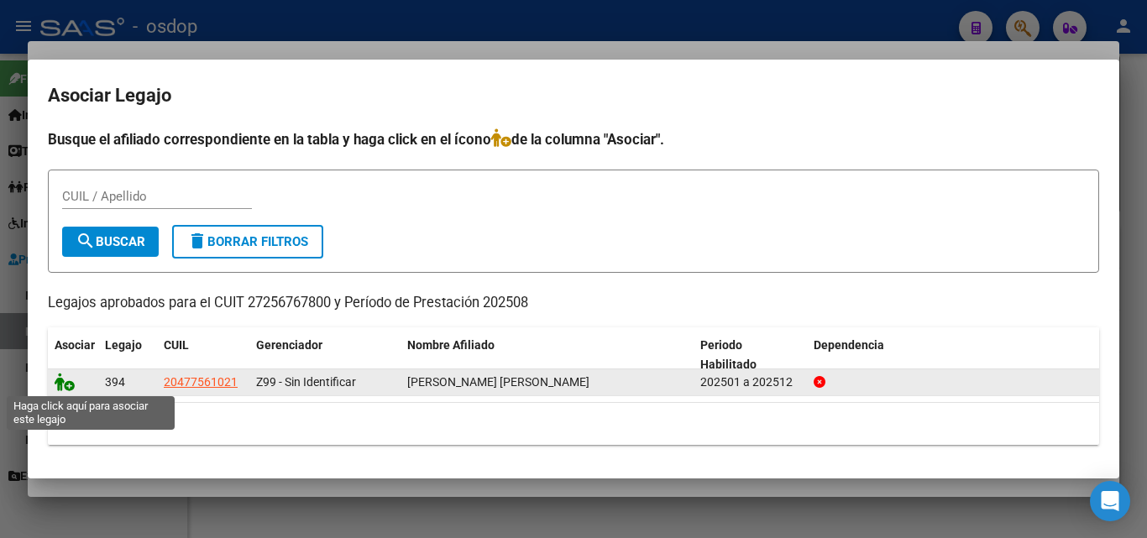
click at [66, 384] on icon at bounding box center [65, 382] width 20 height 18
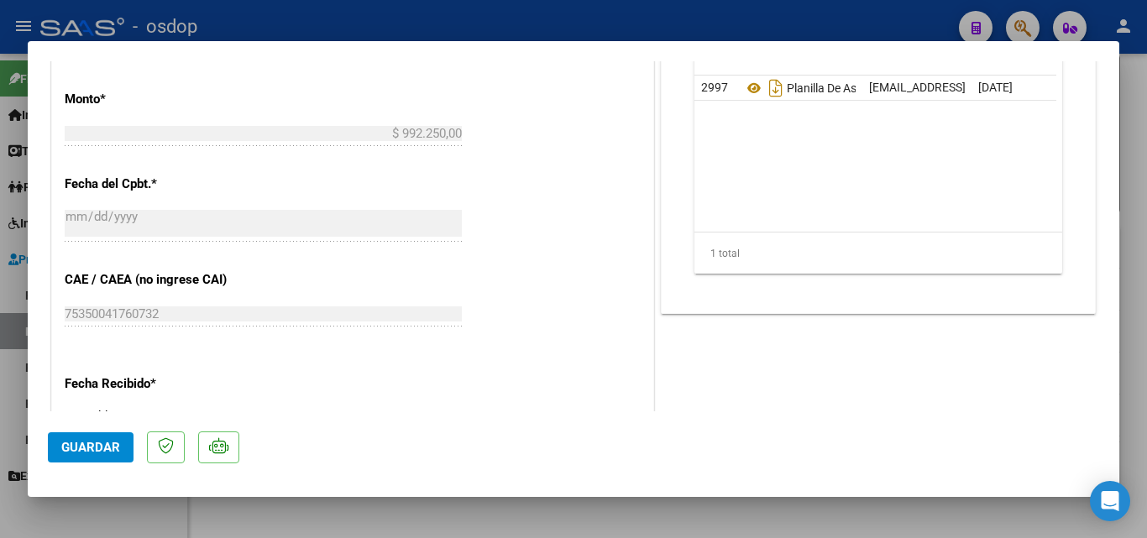
scroll to position [672, 0]
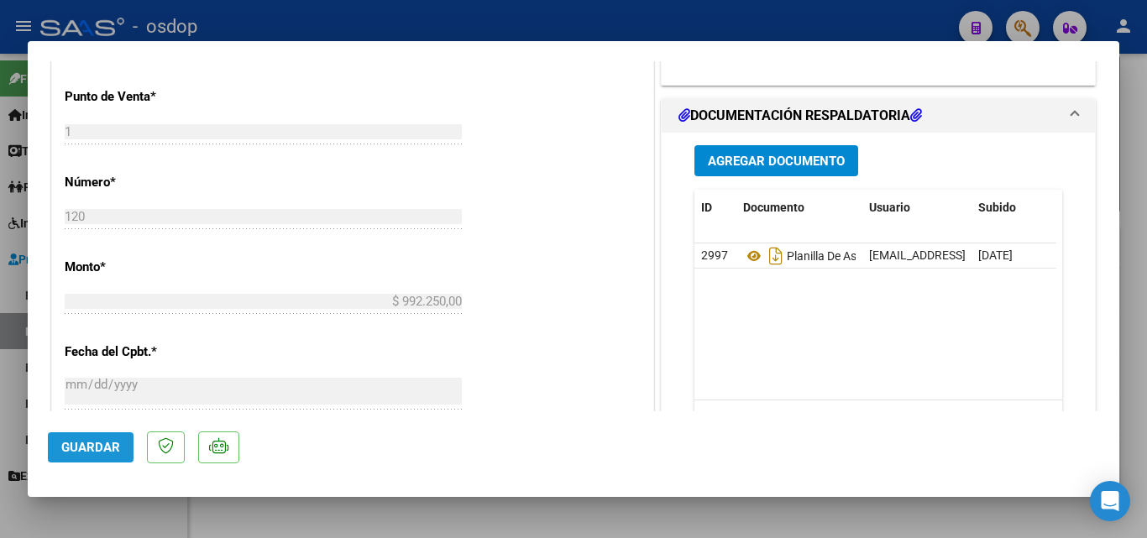
click at [84, 444] on span "Guardar" at bounding box center [90, 447] width 59 height 15
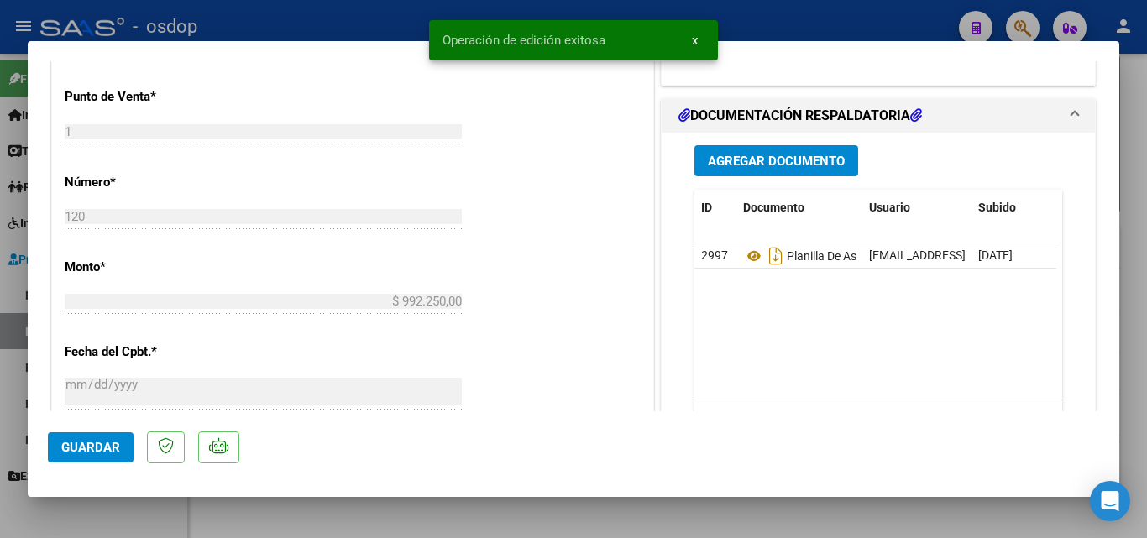
click at [2, 277] on div at bounding box center [573, 269] width 1147 height 538
type input "$ 0,00"
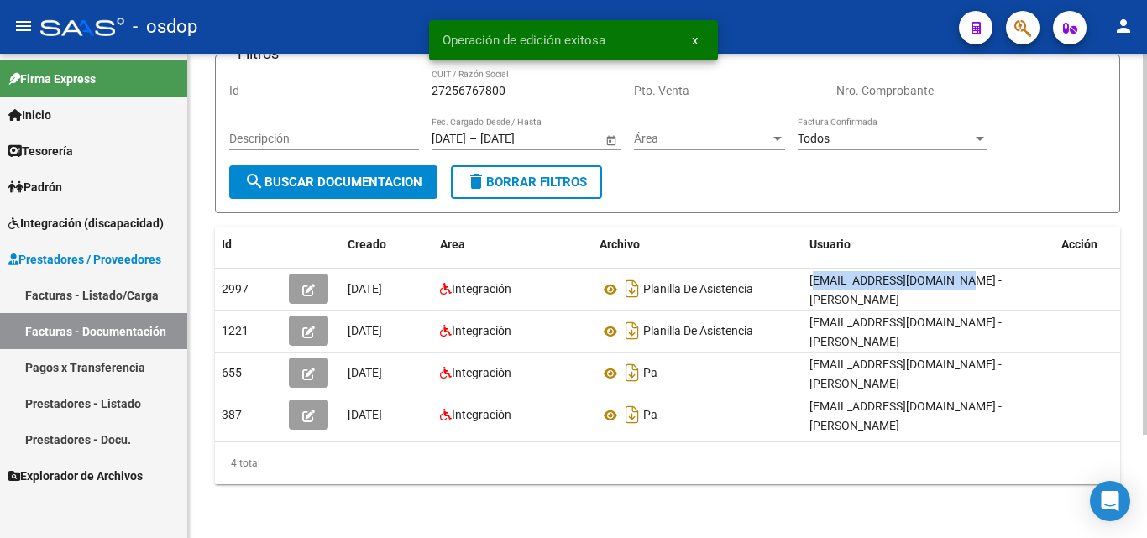
scroll to position [0, 0]
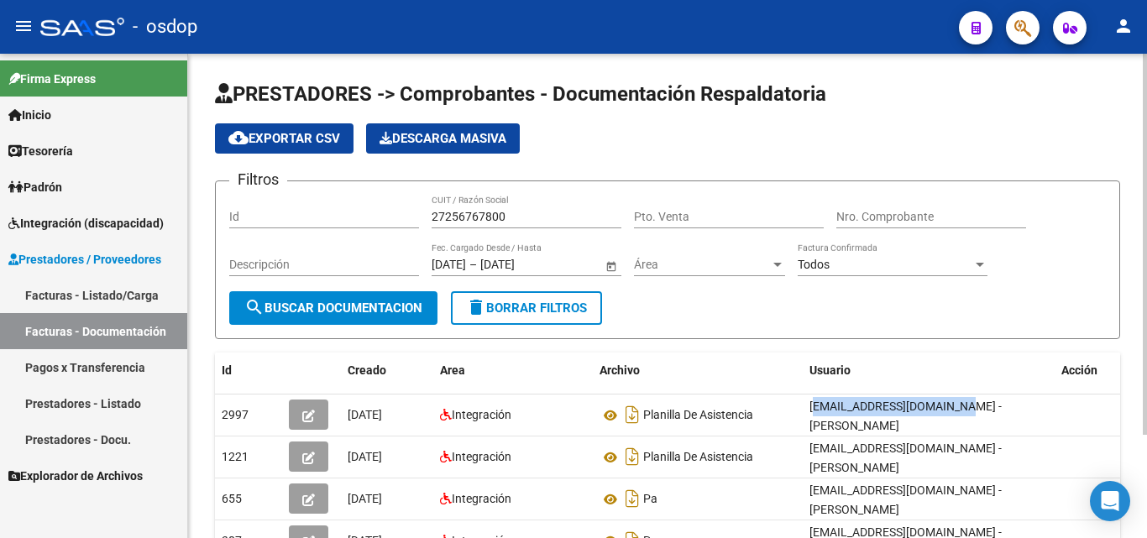
click at [476, 208] on div "27256767800 CUIT / Razón Social" at bounding box center [526, 212] width 190 height 34
click at [478, 216] on input "27256767800" at bounding box center [526, 217] width 190 height 14
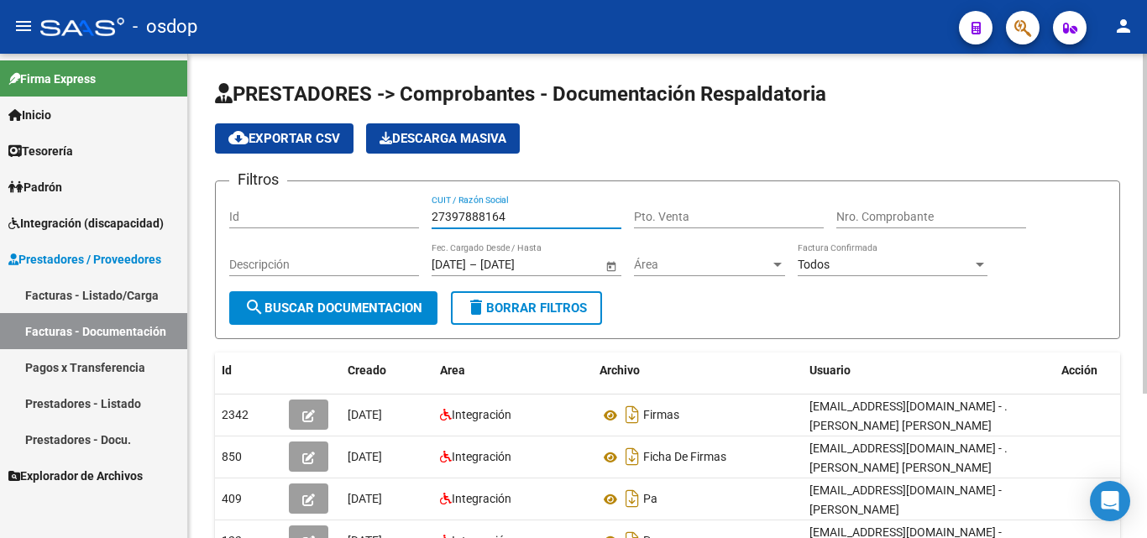
click at [498, 211] on input "27397888164" at bounding box center [526, 217] width 190 height 14
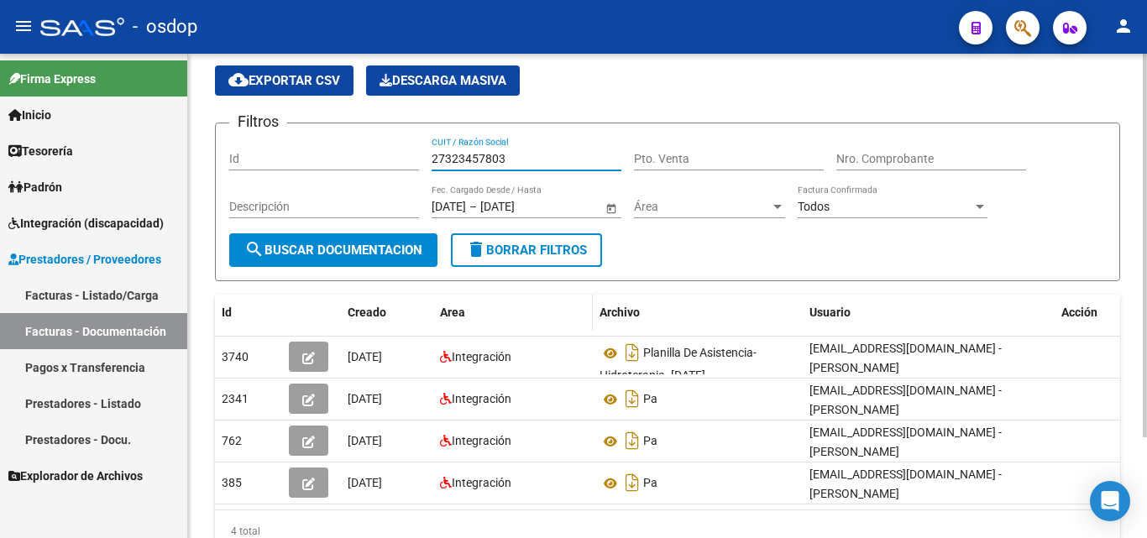
scroll to position [84, 0]
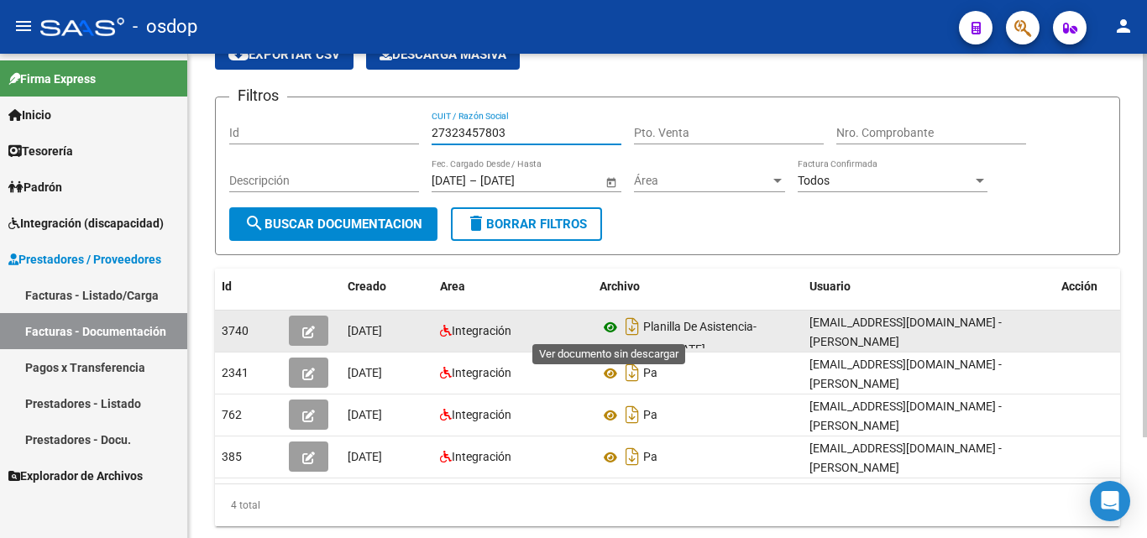
click at [609, 329] on icon at bounding box center [610, 327] width 22 height 20
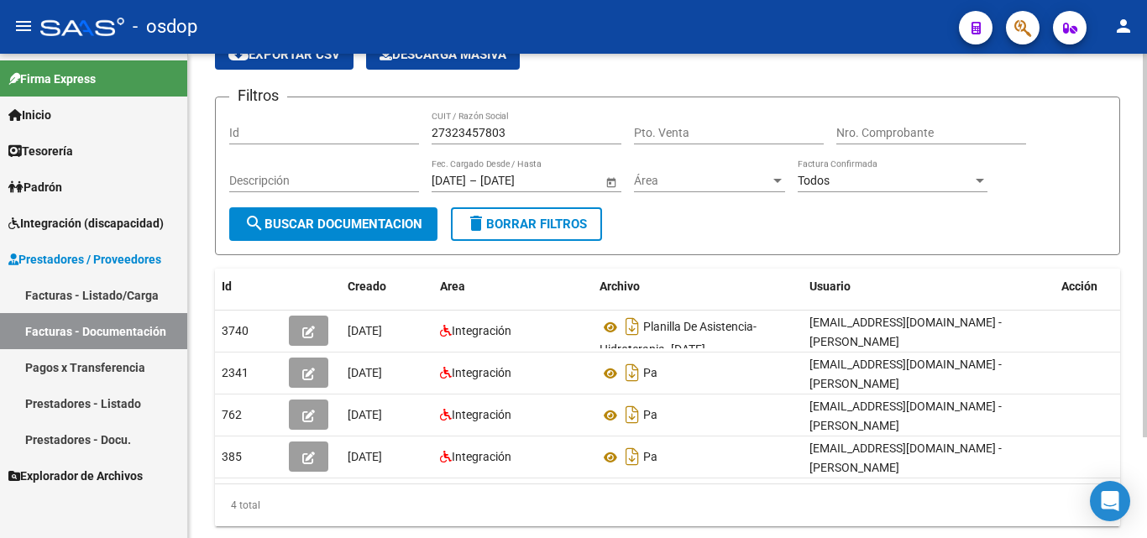
click at [466, 123] on div "27323457803 CUIT / Razón Social" at bounding box center [526, 128] width 190 height 34
click at [465, 123] on div "27323457803 CUIT / Razón Social" at bounding box center [526, 128] width 190 height 34
click at [464, 134] on input "27323457803" at bounding box center [526, 133] width 190 height 14
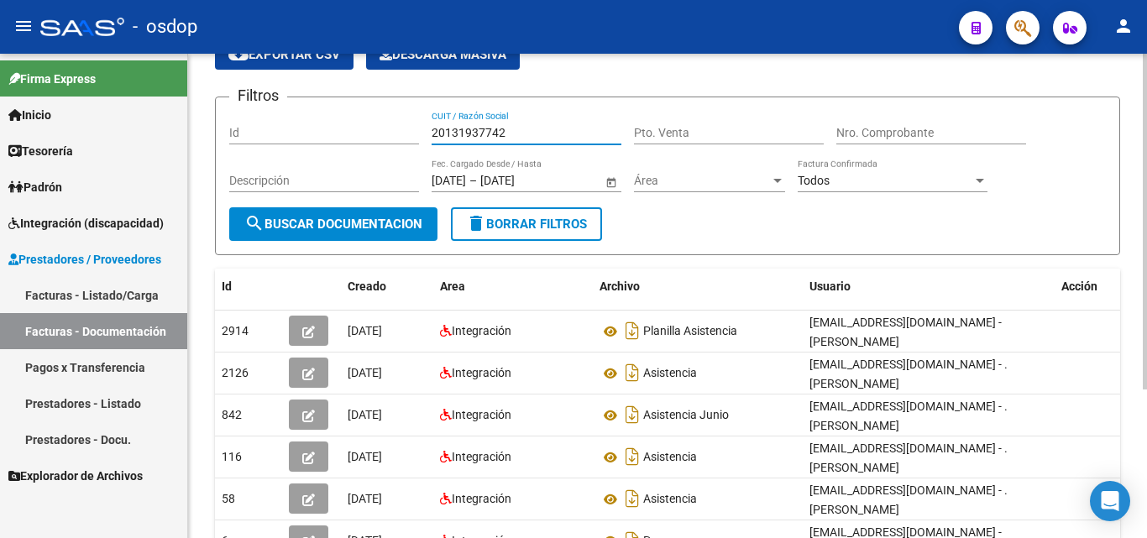
click at [461, 127] on input "20131937742" at bounding box center [526, 133] width 190 height 14
click at [463, 129] on input "20131937742" at bounding box center [526, 133] width 190 height 14
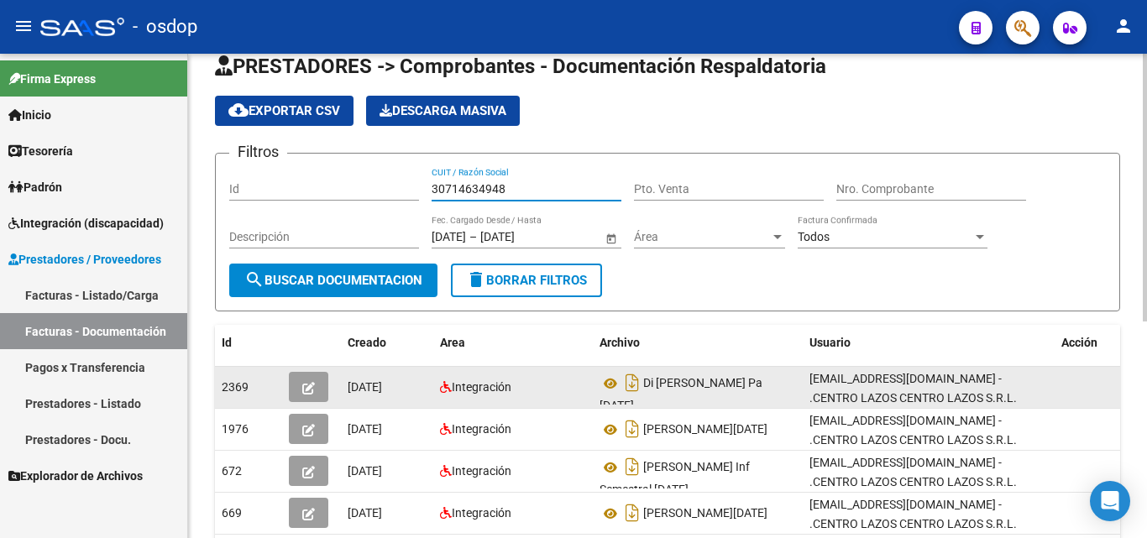
scroll to position [0, 0]
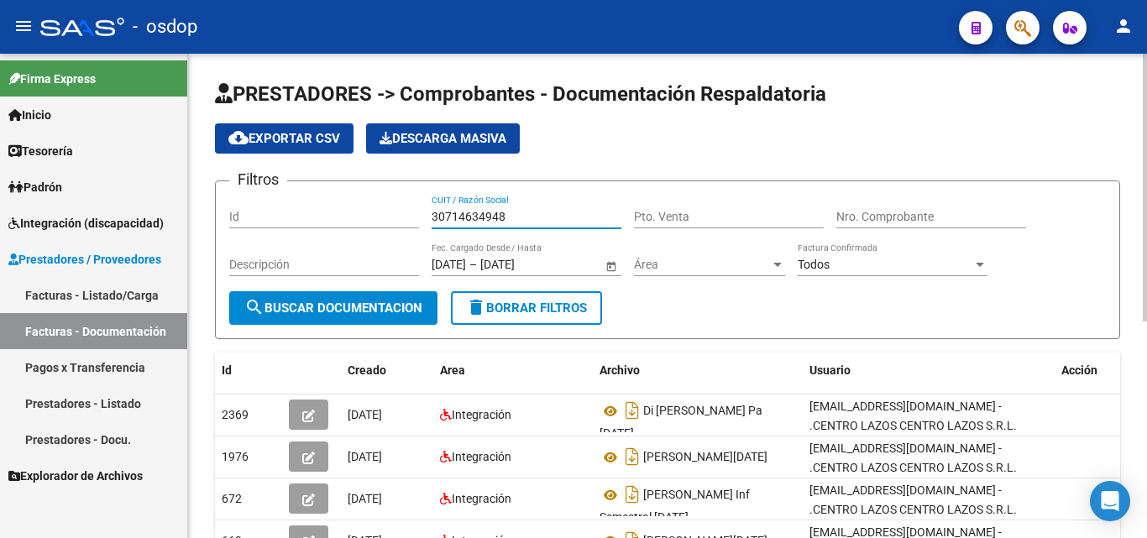
click at [474, 213] on input "30714634948" at bounding box center [526, 217] width 190 height 14
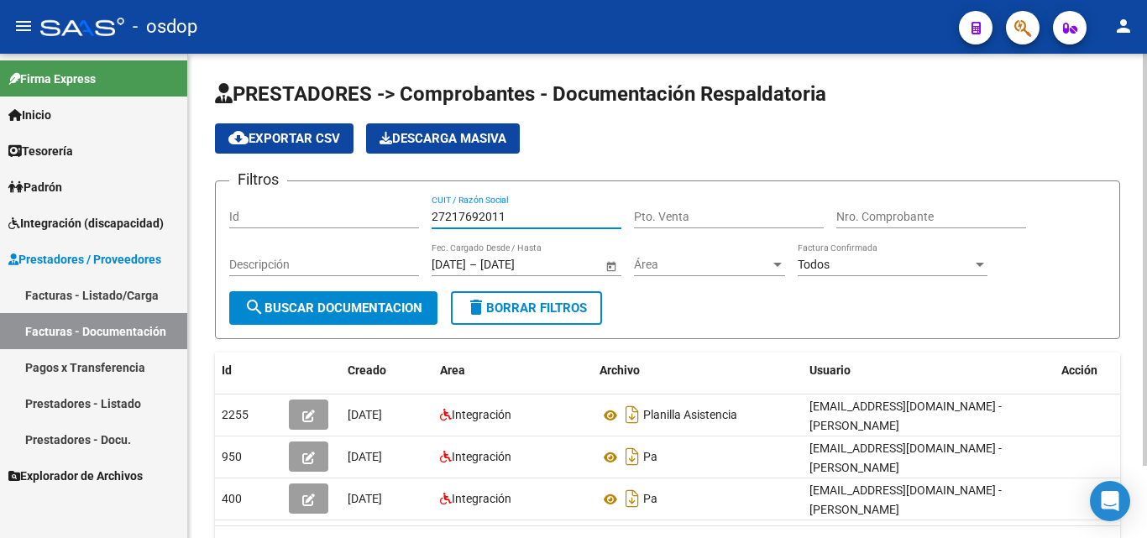
click at [478, 217] on input "27217692011" at bounding box center [526, 217] width 190 height 14
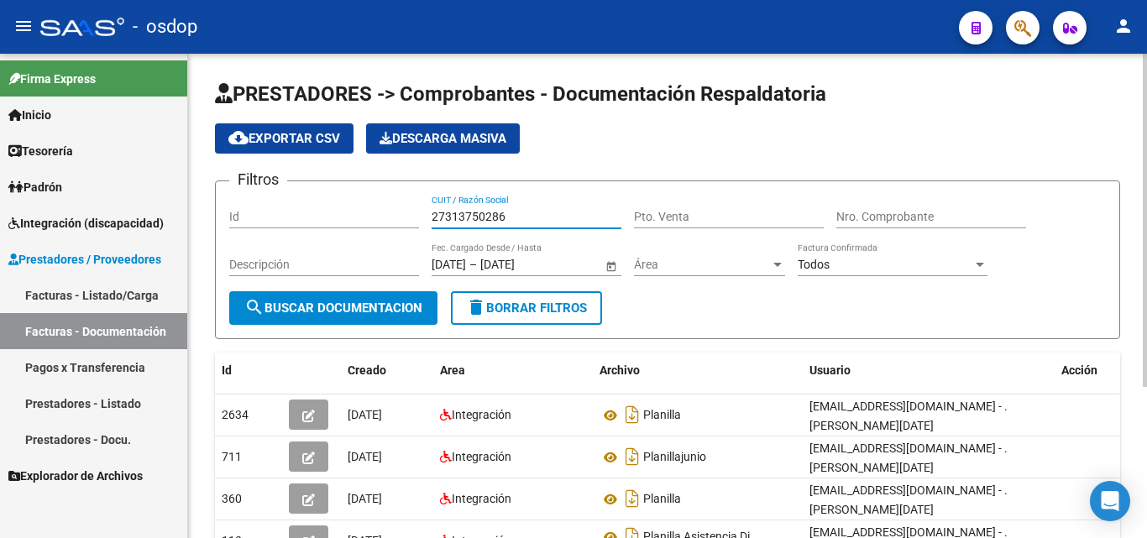
click at [494, 214] on input "27313750286" at bounding box center [526, 217] width 190 height 14
click at [495, 212] on input "27313750286" at bounding box center [526, 217] width 190 height 14
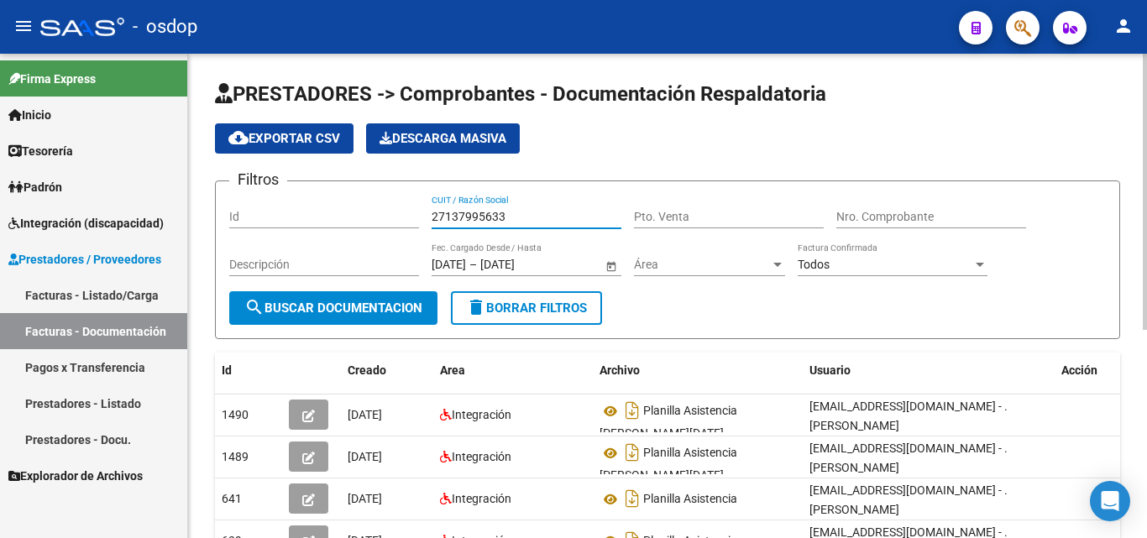
click at [478, 221] on input "27137995633" at bounding box center [526, 217] width 190 height 14
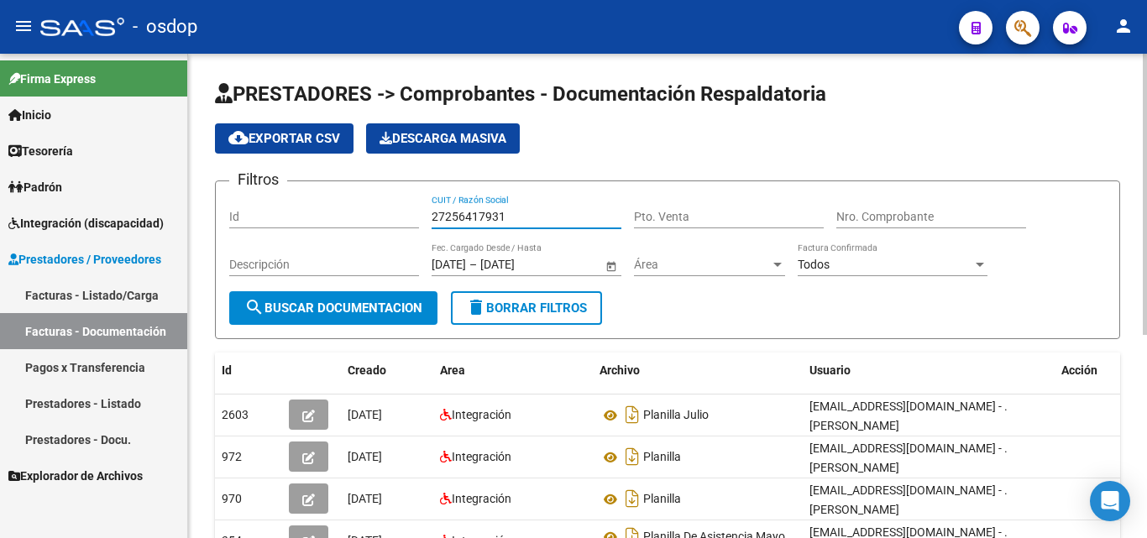
click at [475, 213] on input "27256417931" at bounding box center [526, 217] width 190 height 14
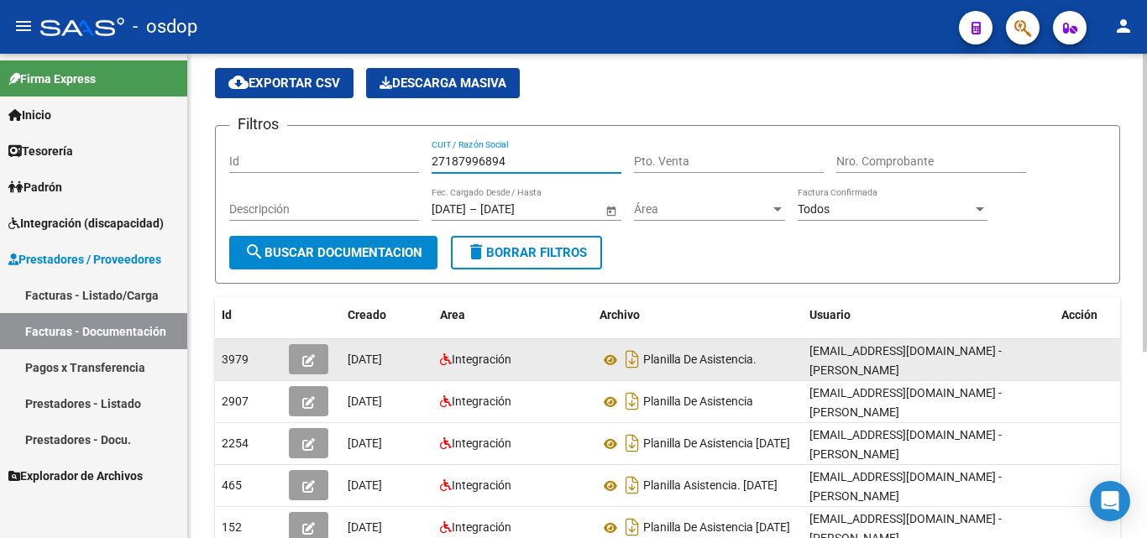
scroll to position [84, 0]
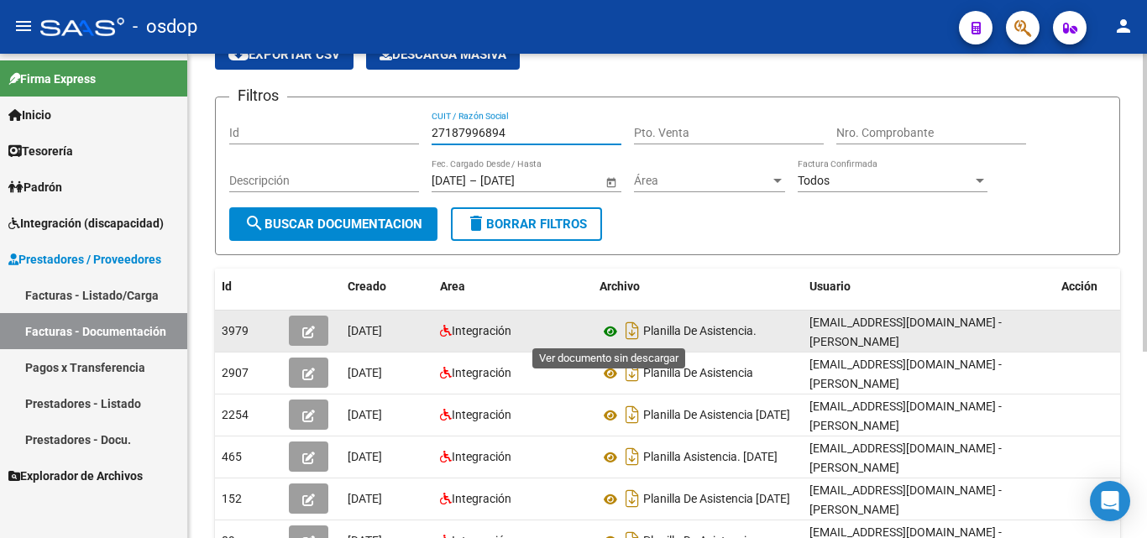
click at [605, 332] on icon at bounding box center [610, 332] width 22 height 20
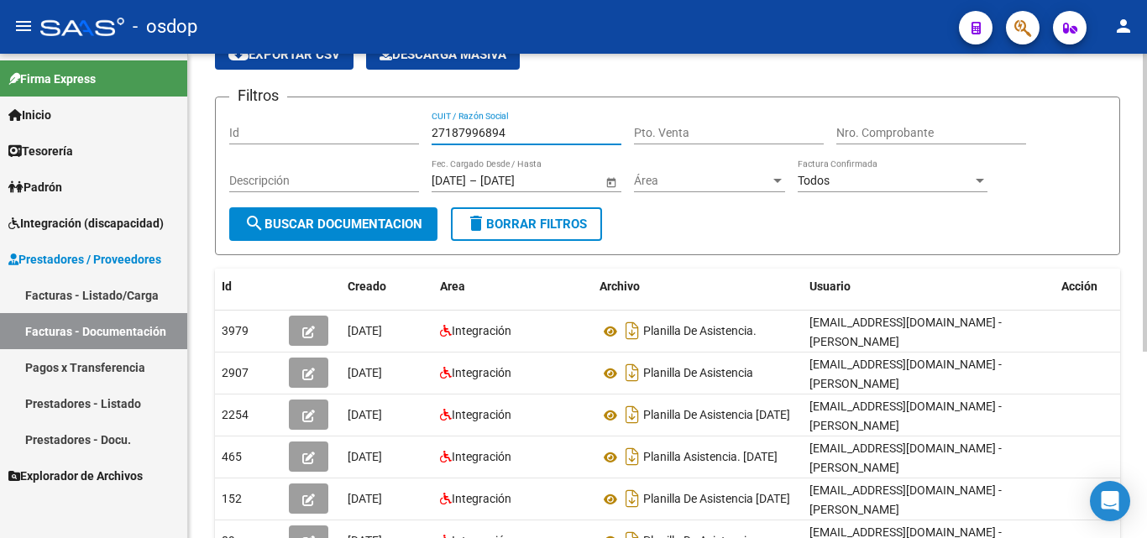
click at [483, 138] on input "27187996894" at bounding box center [526, 133] width 190 height 14
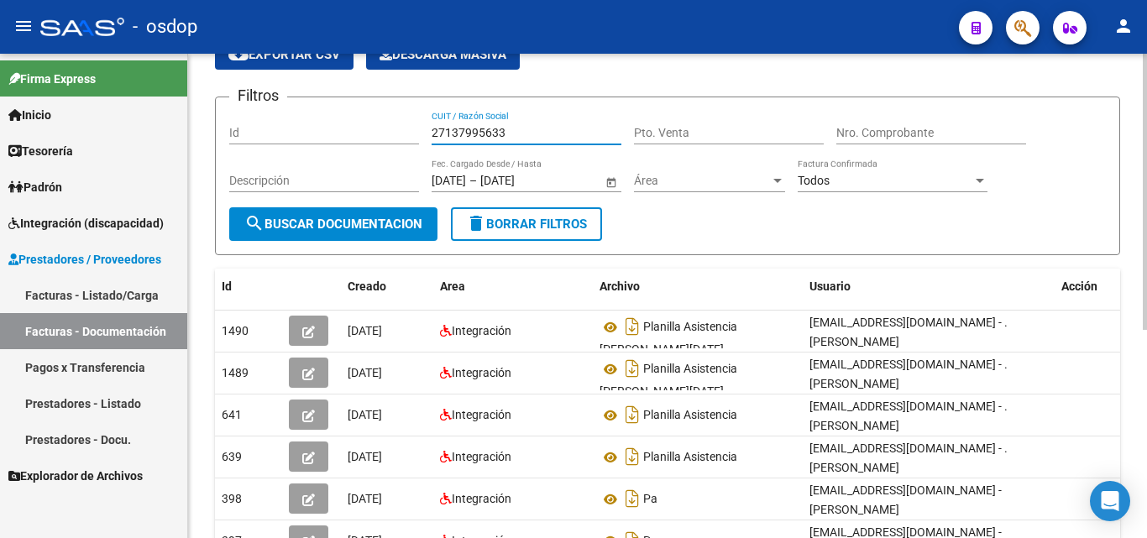
click at [498, 130] on input "27137995633" at bounding box center [526, 133] width 190 height 14
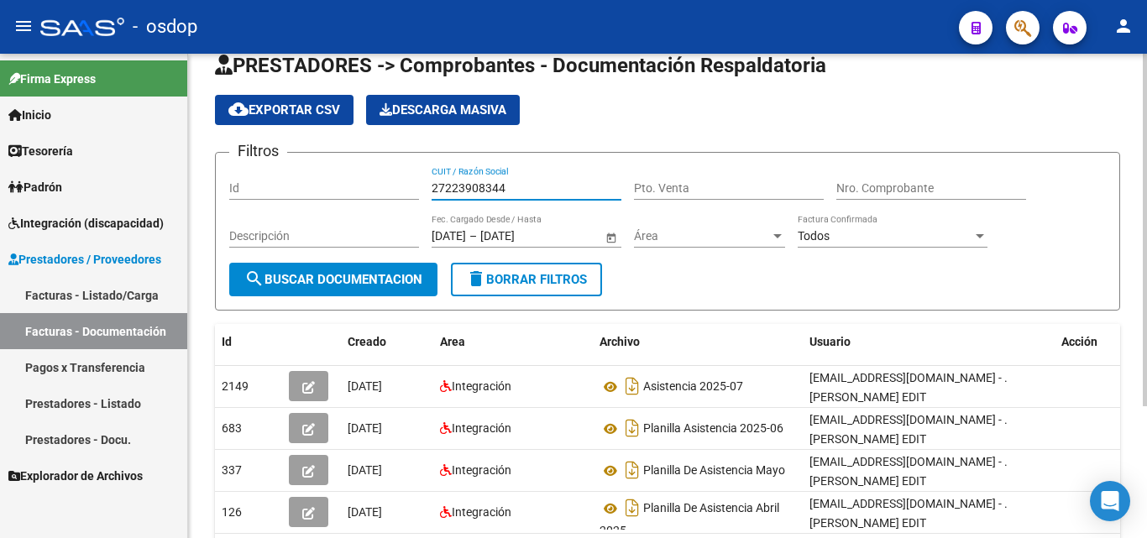
scroll to position [0, 0]
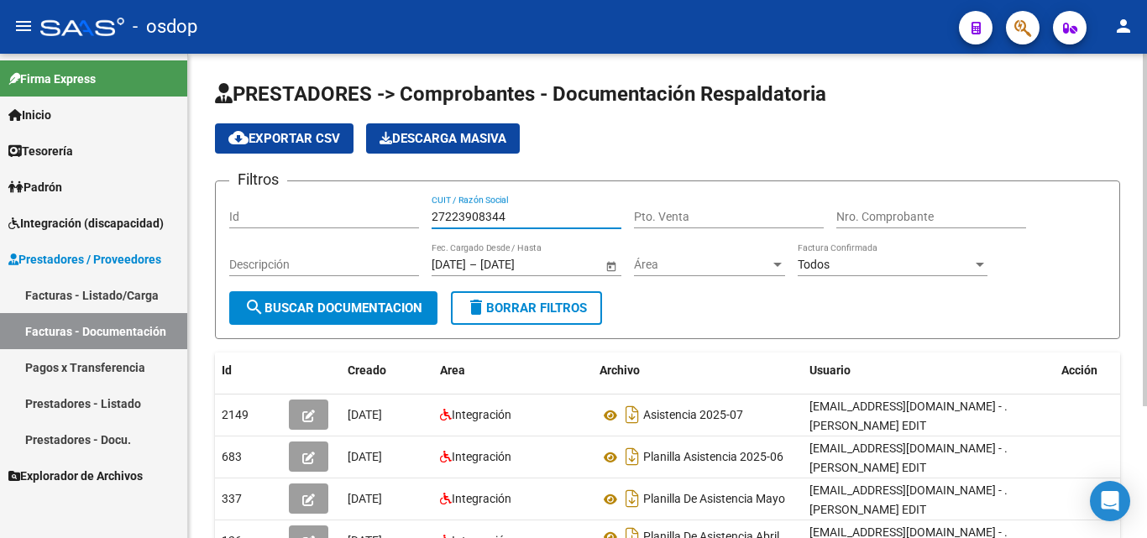
click at [451, 222] on input "27223908344" at bounding box center [526, 217] width 190 height 14
click at [452, 222] on input "27223908344" at bounding box center [526, 217] width 190 height 14
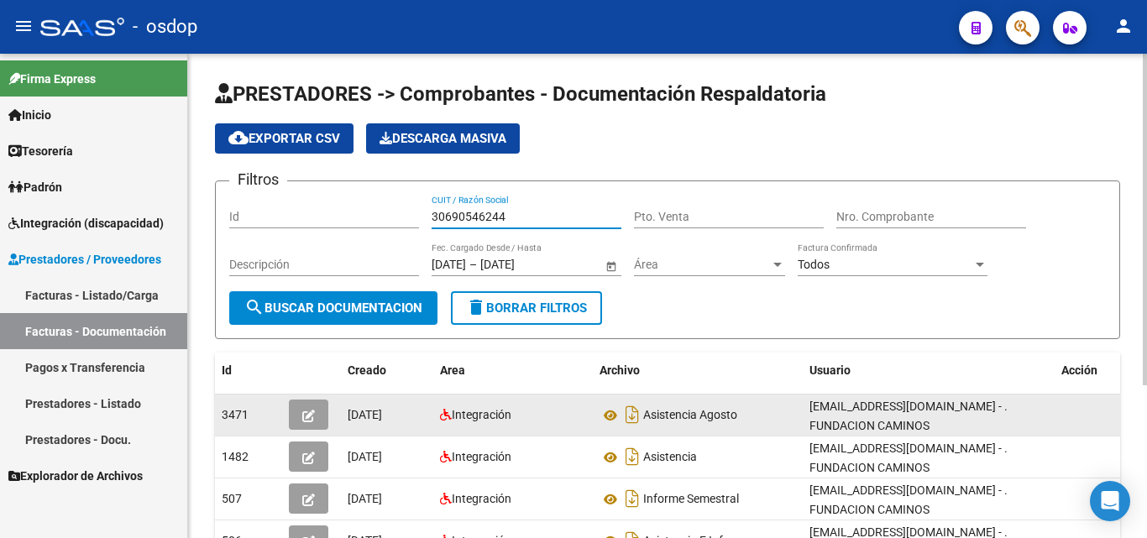
scroll to position [84, 0]
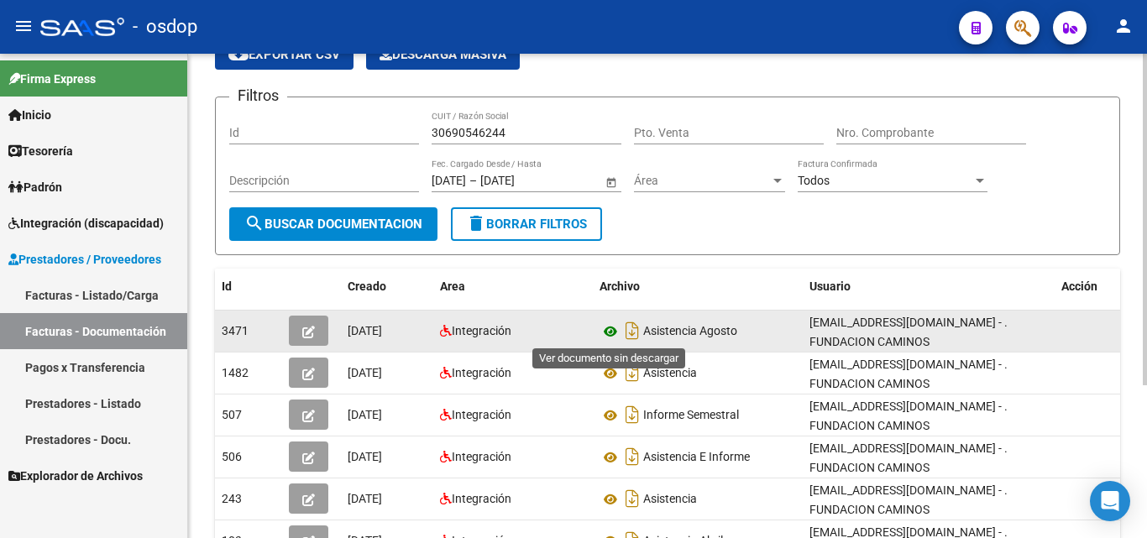
click at [609, 335] on icon at bounding box center [610, 332] width 22 height 20
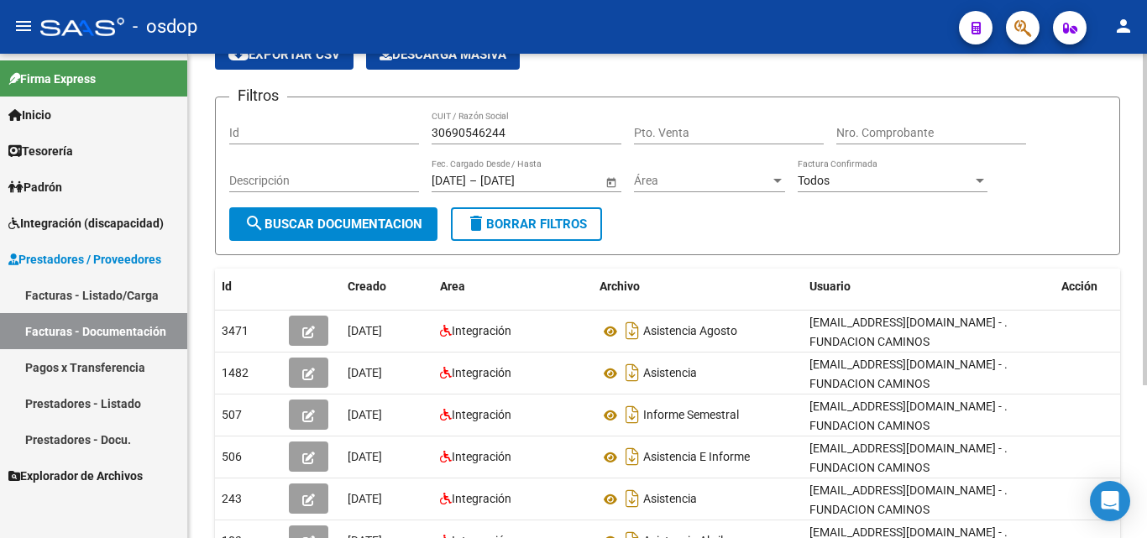
click at [490, 132] on input "30690546244" at bounding box center [526, 133] width 190 height 14
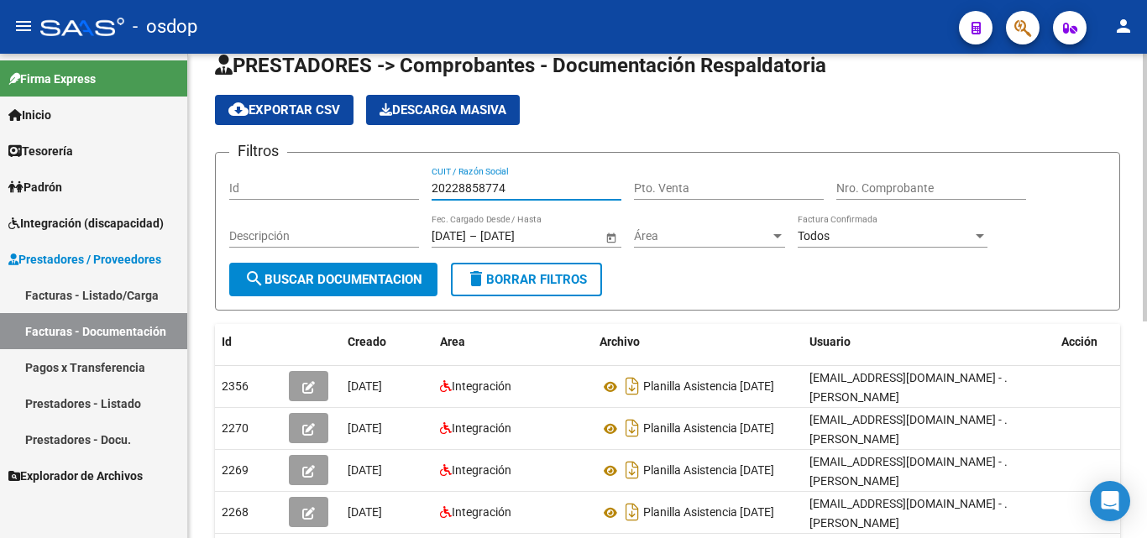
scroll to position [0, 0]
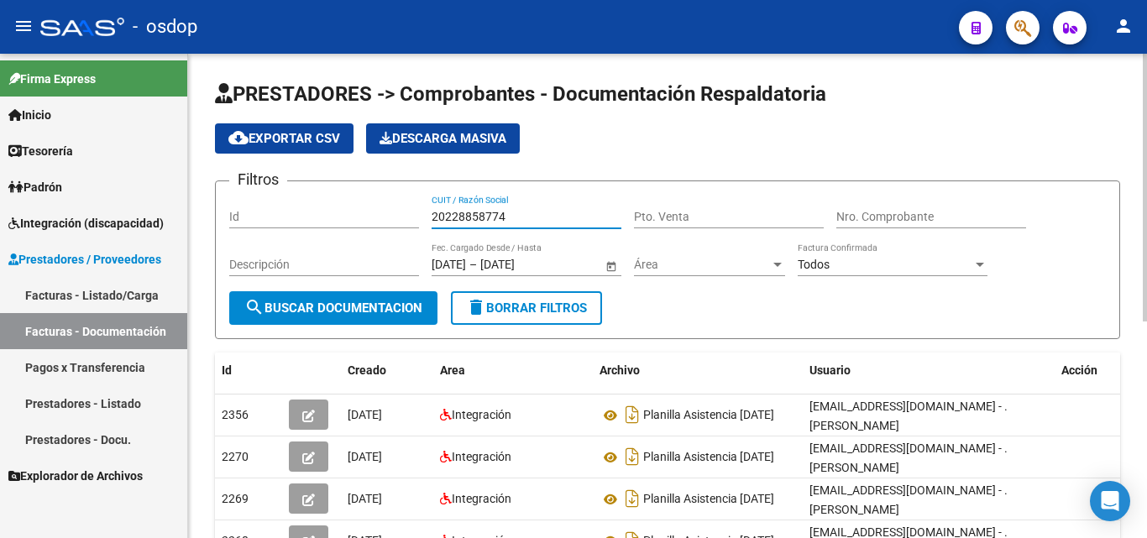
click at [466, 214] on input "20228858774" at bounding box center [526, 217] width 190 height 14
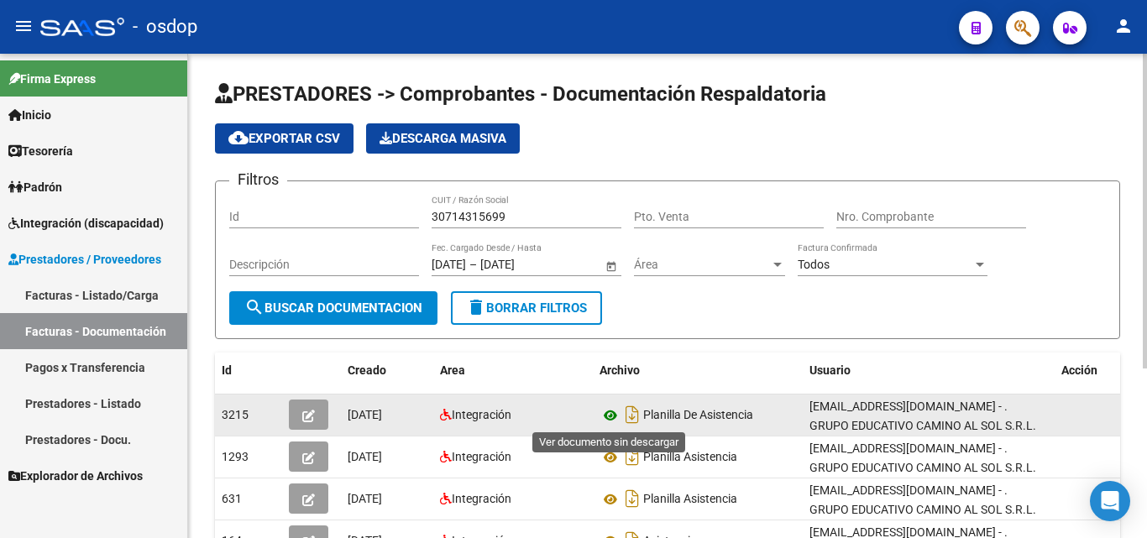
click at [613, 416] on icon at bounding box center [610, 415] width 22 height 20
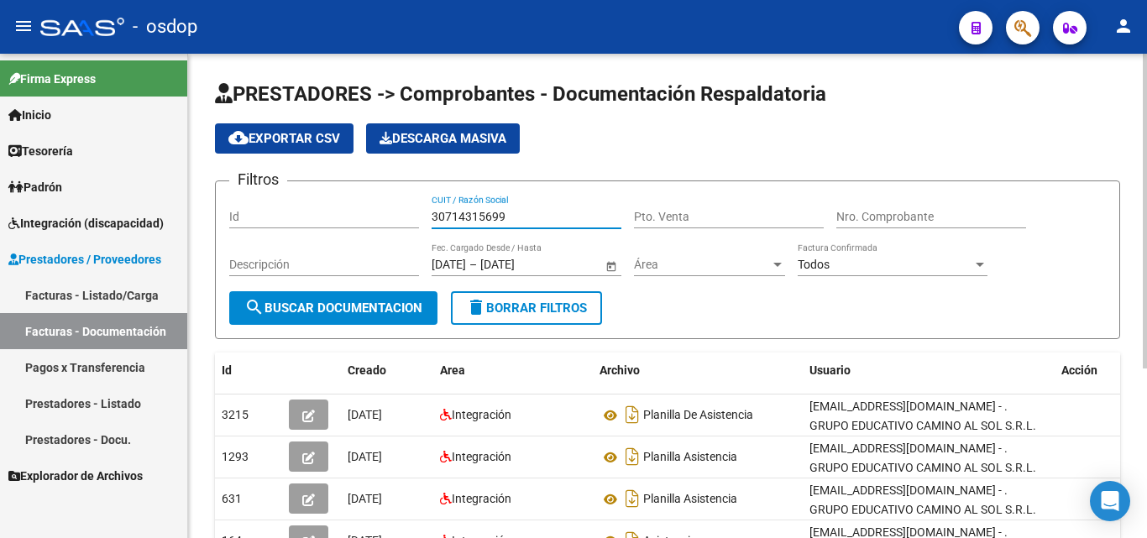
click at [476, 220] on input "30714315699" at bounding box center [526, 217] width 190 height 14
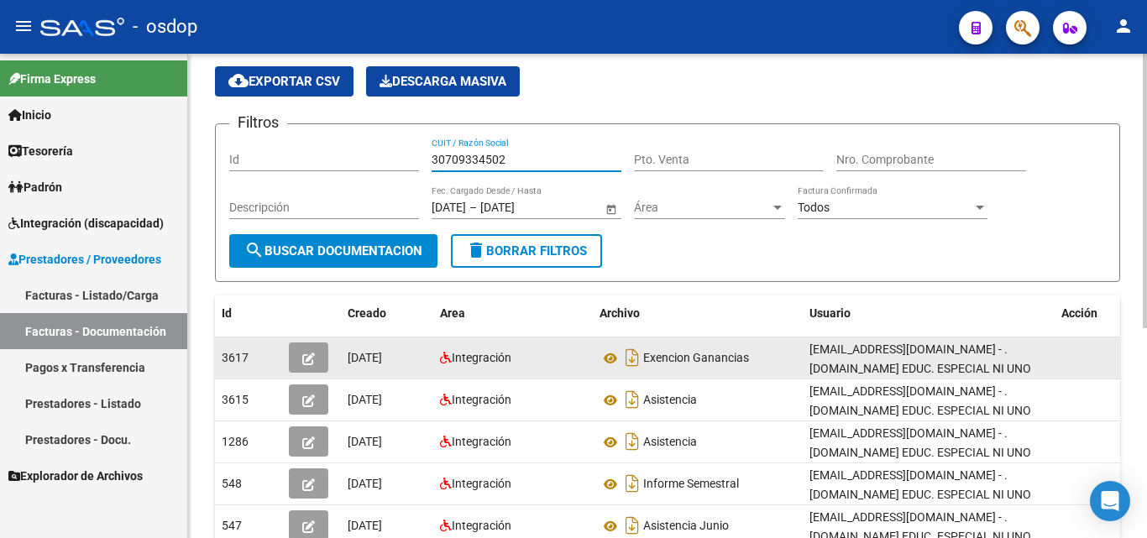
scroll to position [84, 0]
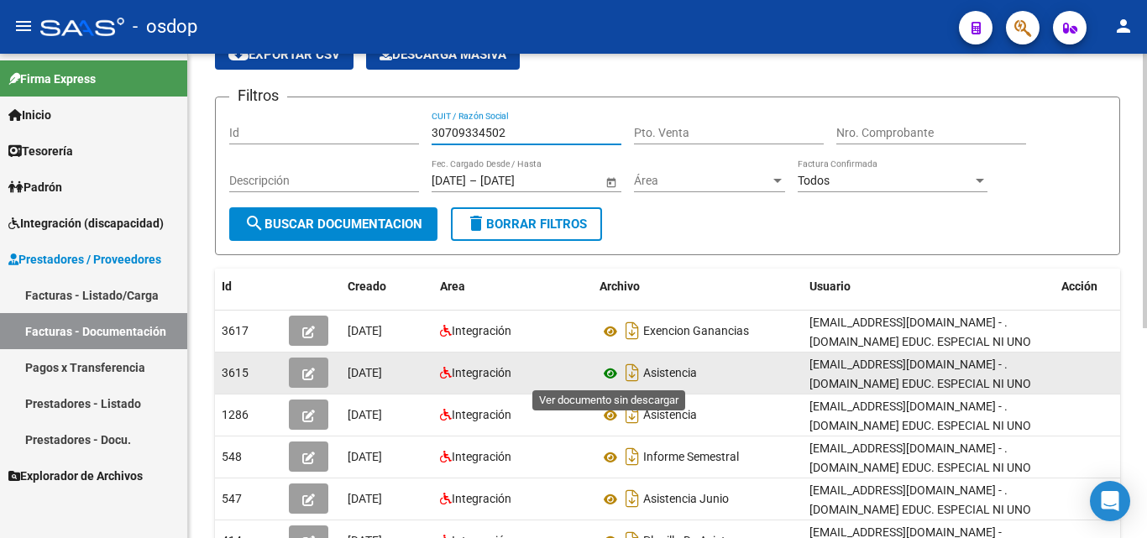
click at [604, 374] on icon at bounding box center [610, 373] width 22 height 20
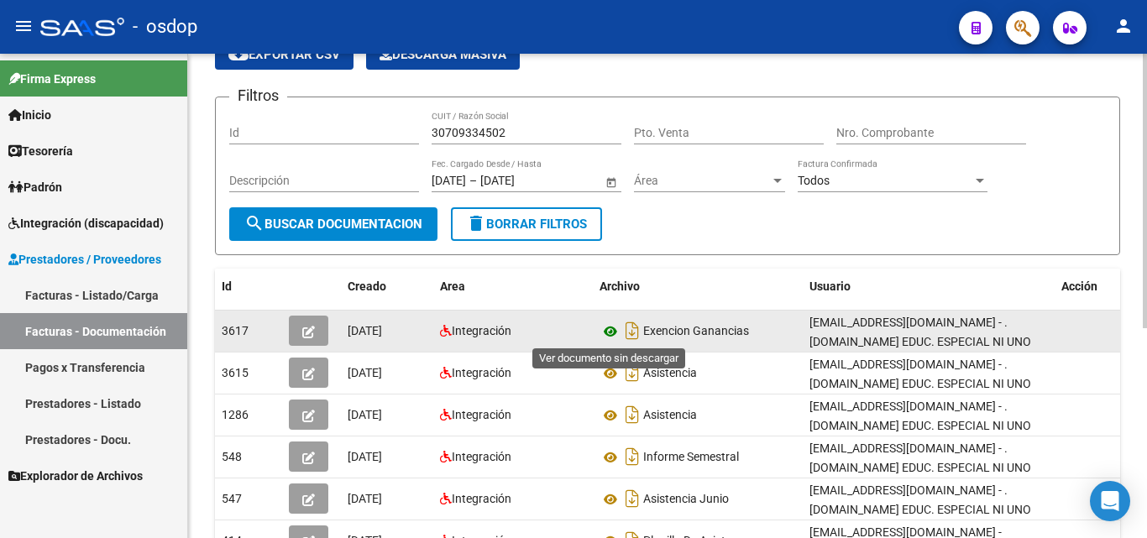
click at [604, 327] on icon at bounding box center [610, 332] width 22 height 20
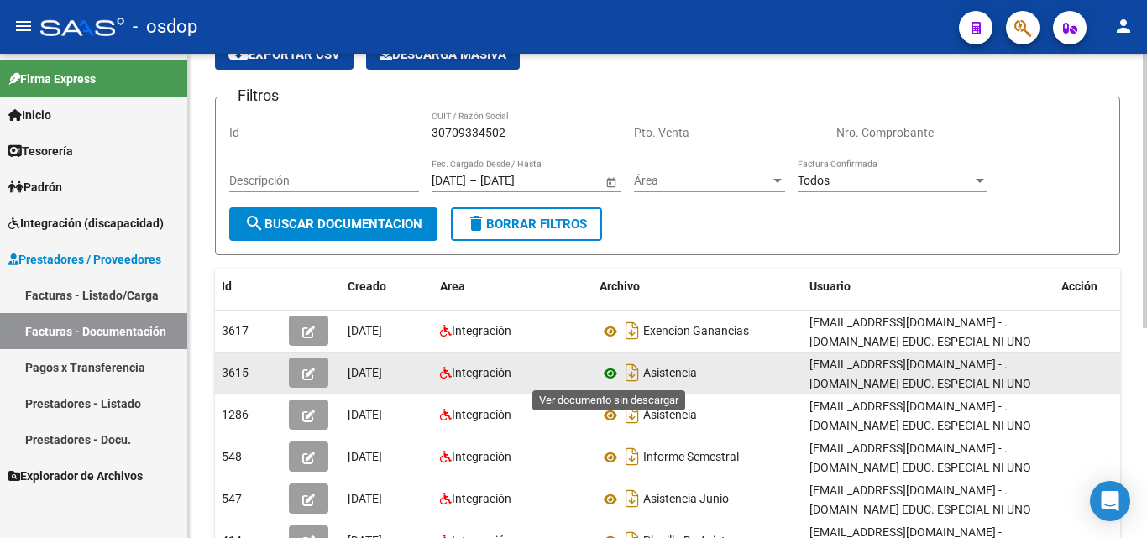
click at [612, 374] on icon at bounding box center [610, 373] width 22 height 20
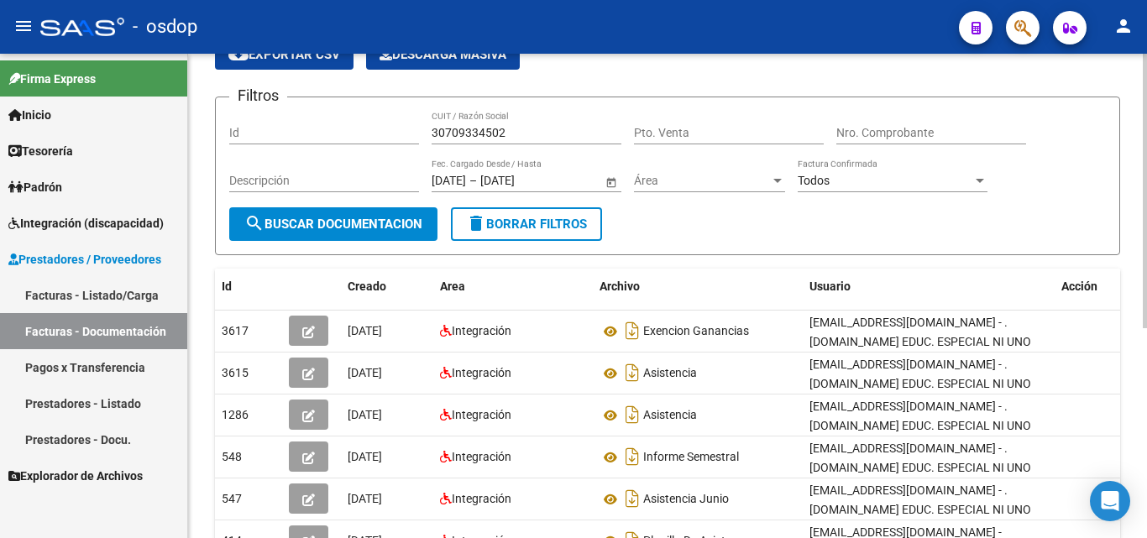
click at [512, 138] on input "30709334502" at bounding box center [526, 133] width 190 height 14
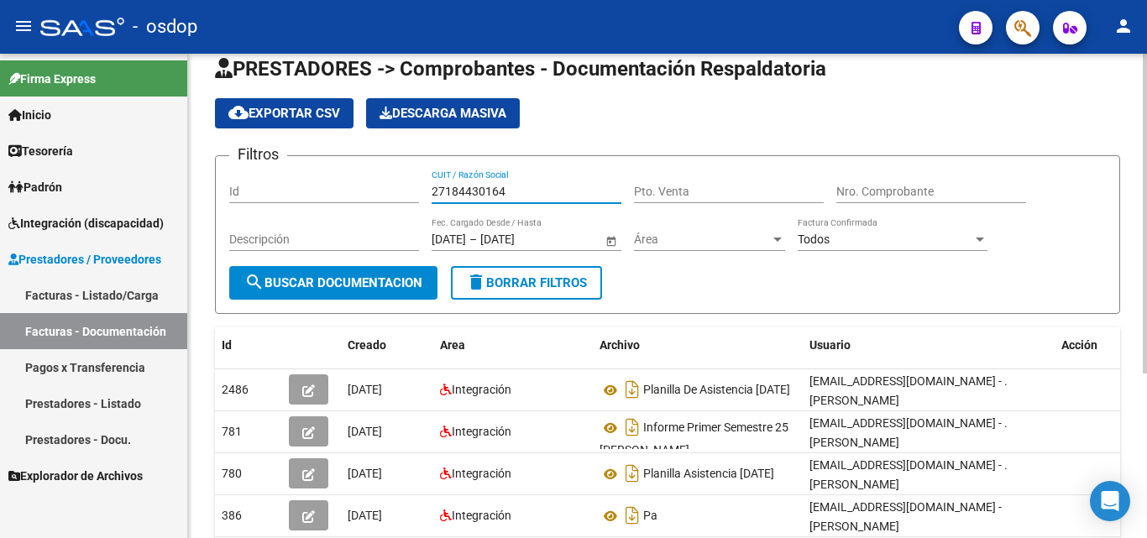
scroll to position [0, 0]
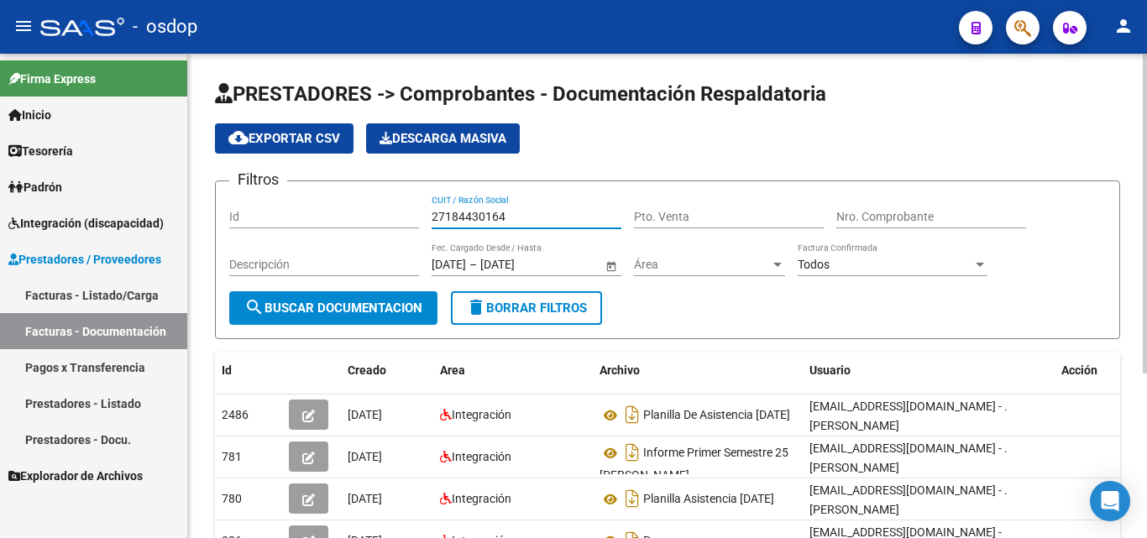
click at [465, 215] on input "27184430164" at bounding box center [526, 217] width 190 height 14
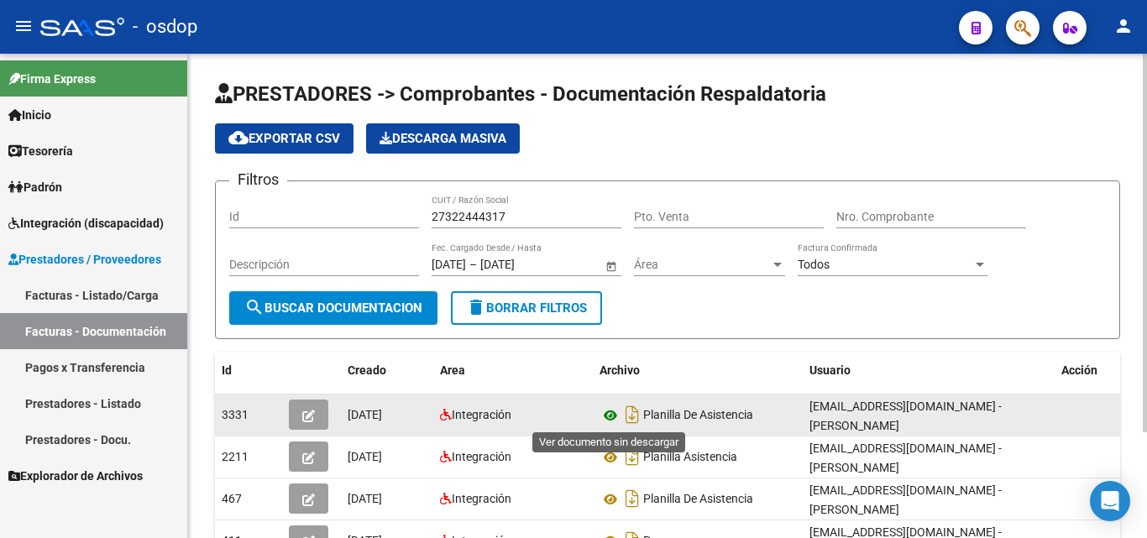
click at [608, 415] on icon at bounding box center [610, 415] width 22 height 20
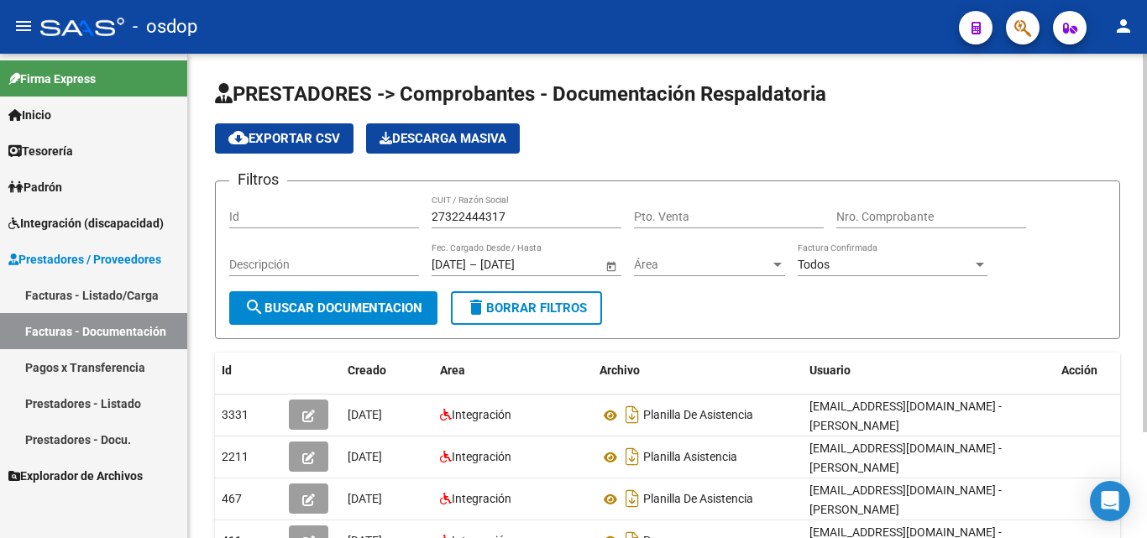
click at [468, 217] on input "27322444317" at bounding box center [526, 217] width 190 height 14
click at [468, 216] on input "27322444317" at bounding box center [526, 217] width 190 height 14
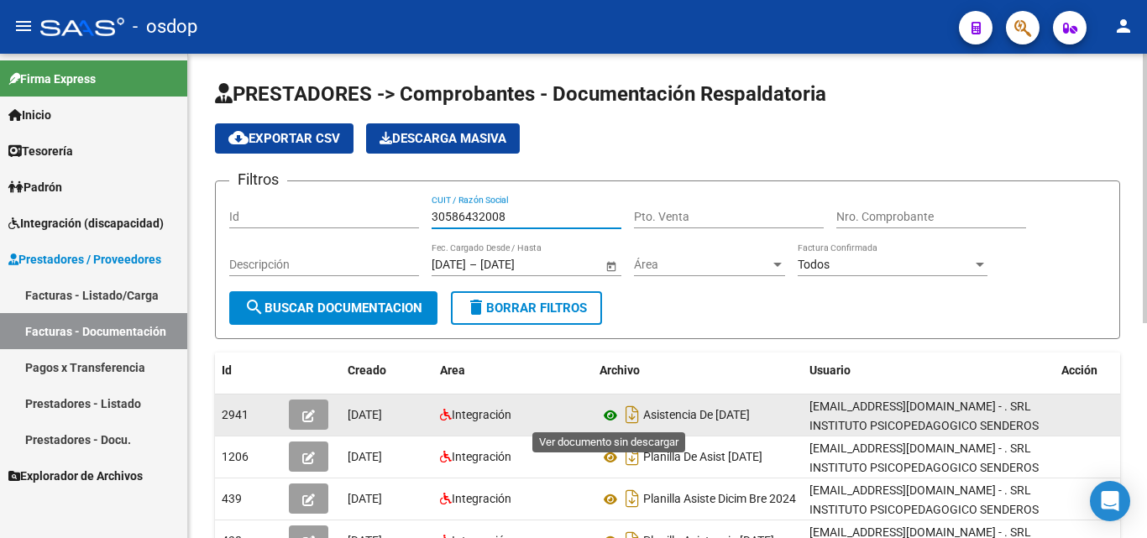
click at [607, 419] on icon at bounding box center [610, 415] width 22 height 20
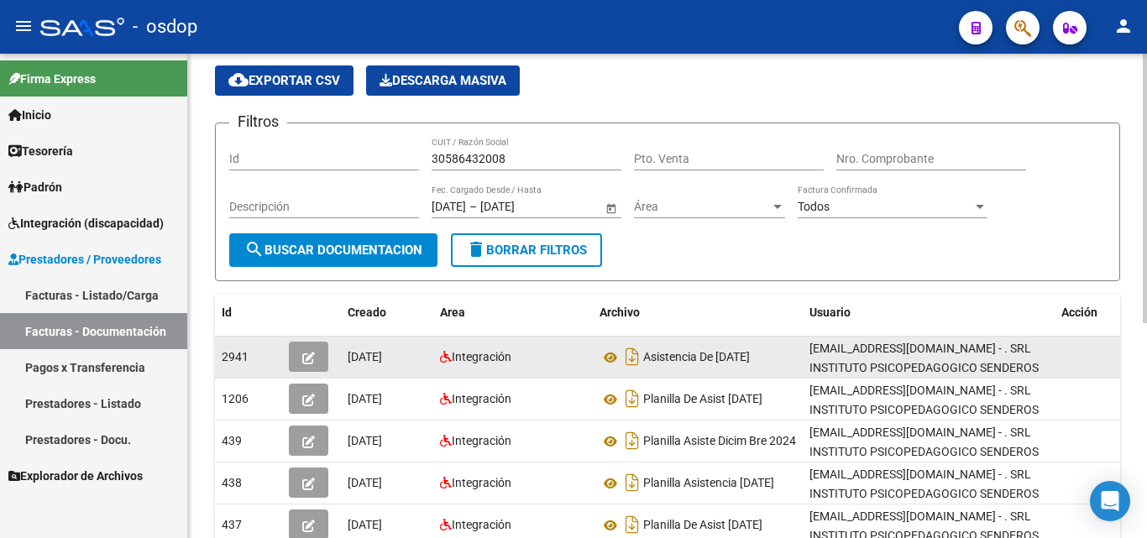
scroll to position [84, 0]
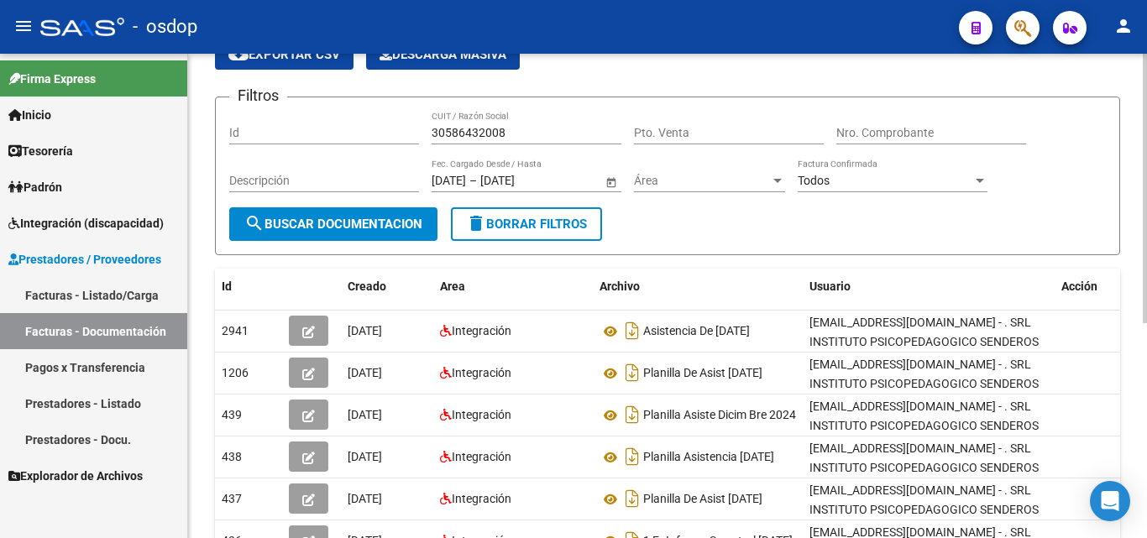
click at [493, 128] on input "30586432008" at bounding box center [526, 133] width 190 height 14
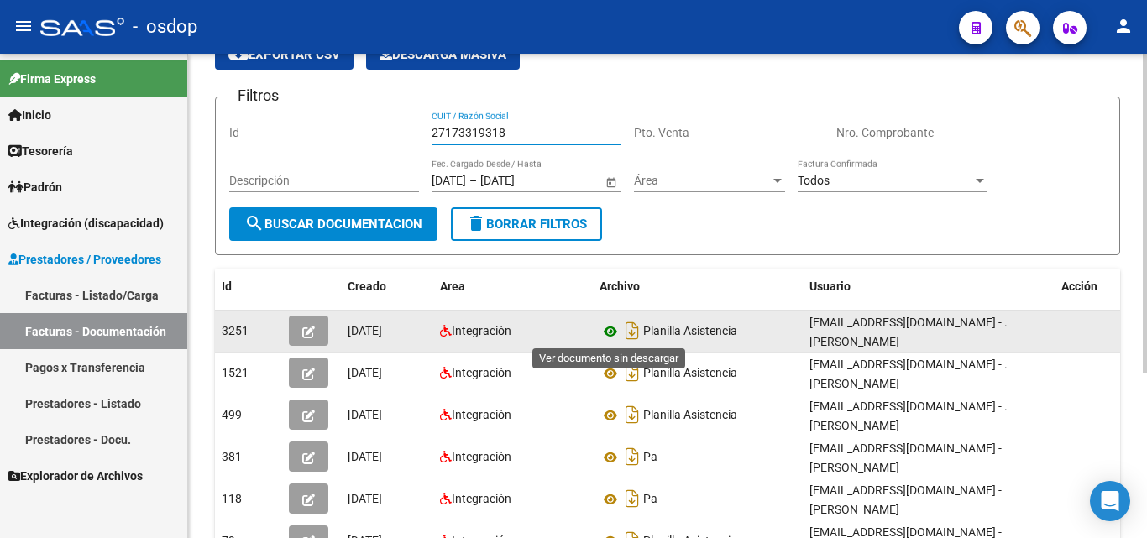
click at [609, 336] on icon at bounding box center [610, 332] width 22 height 20
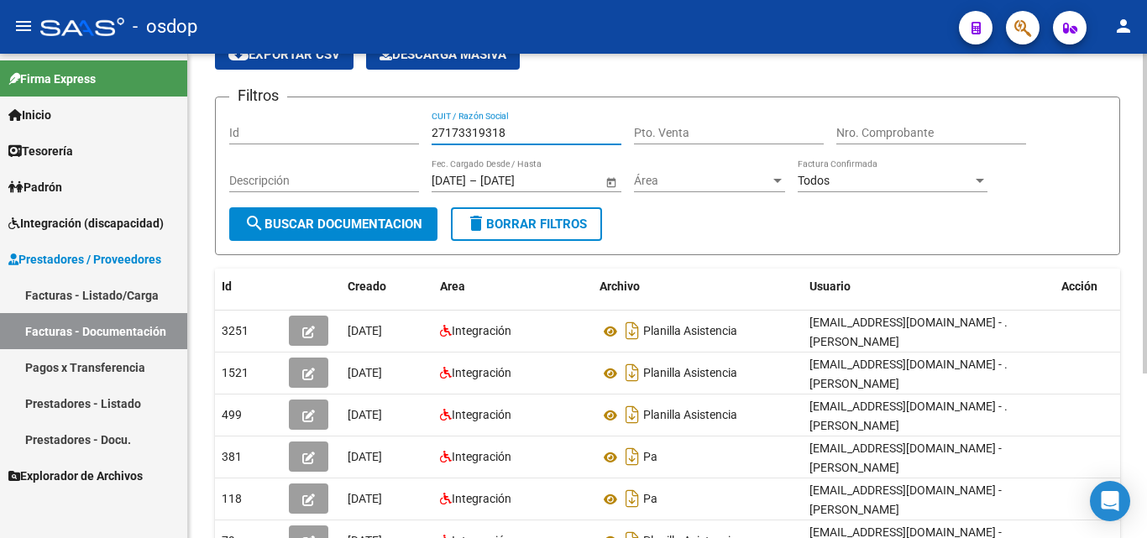
click at [505, 135] on input "27173319318" at bounding box center [526, 133] width 190 height 14
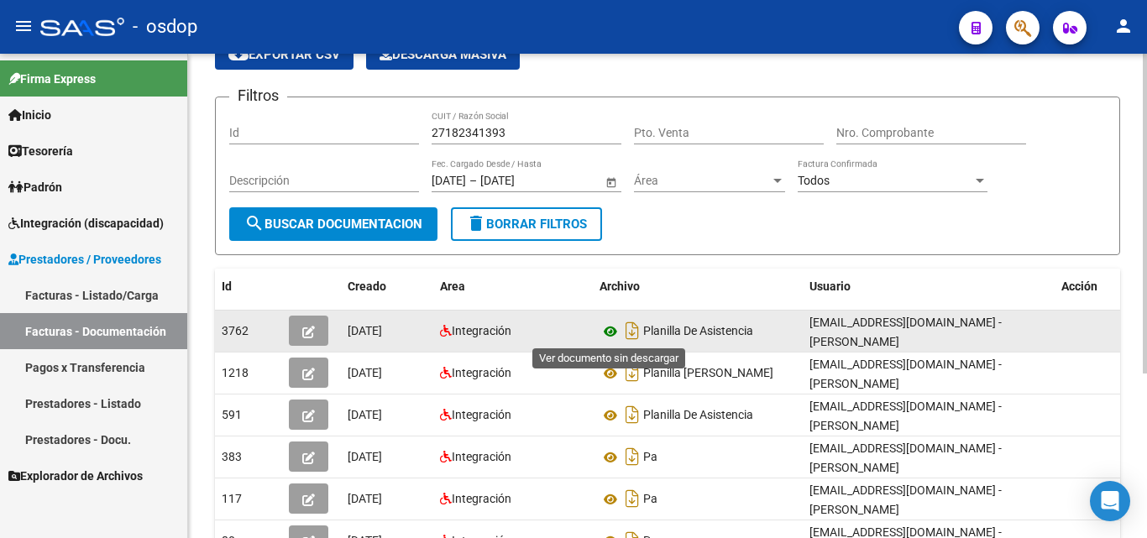
click at [616, 334] on icon at bounding box center [610, 332] width 22 height 20
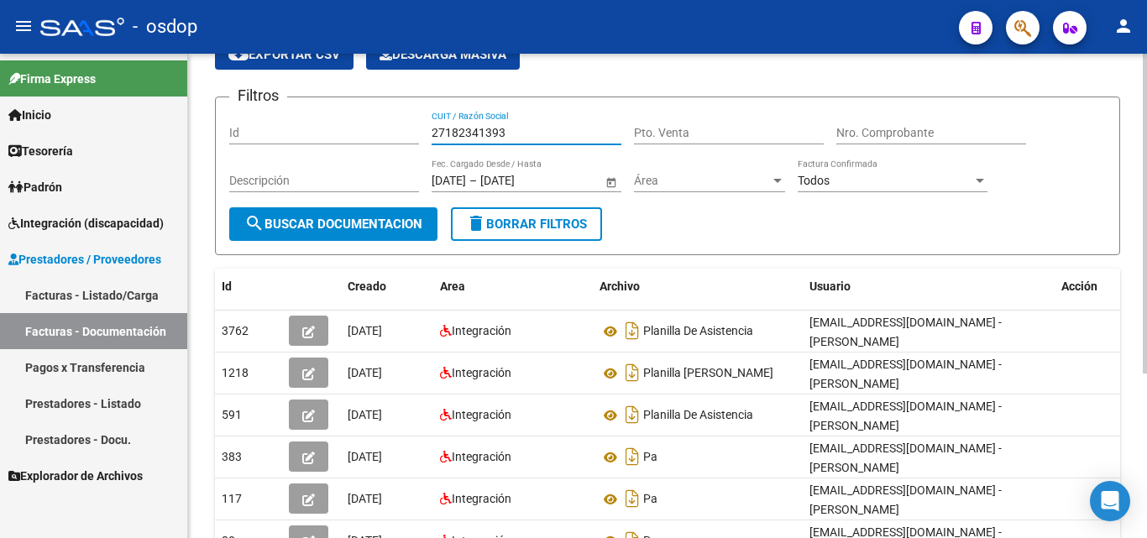
click at [473, 129] on input "27182341393" at bounding box center [526, 133] width 190 height 14
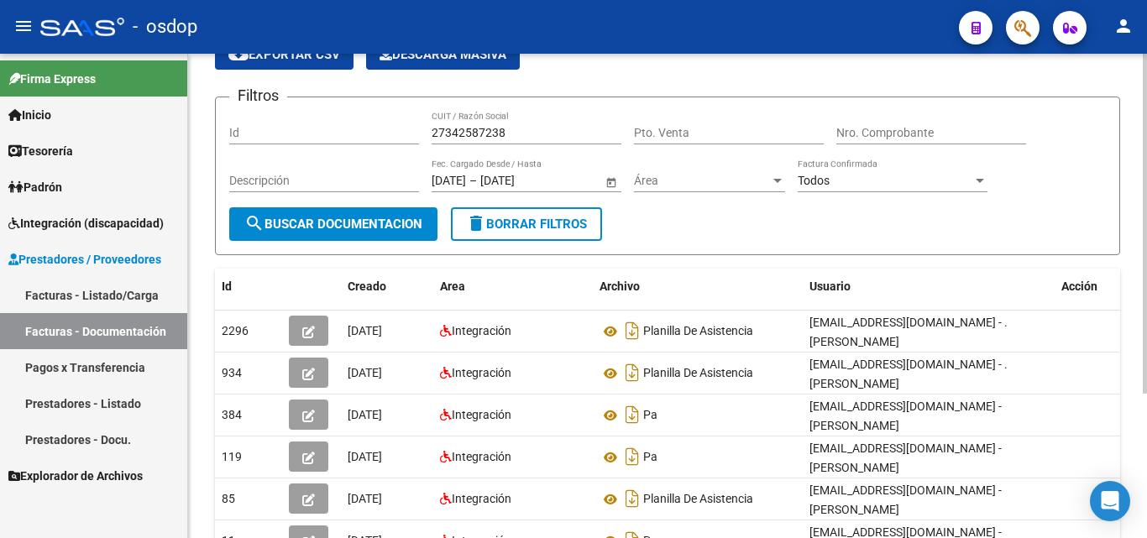
drag, startPoint x: 375, startPoint y: 206, endPoint x: 376, endPoint y: 219, distance: 13.5
click at [376, 217] on form "Filtros Id 27342587238 CUIT / Razón Social Pto. Venta Nro. Comprobante Descripc…" at bounding box center [667, 176] width 905 height 159
click at [377, 222] on span "search Buscar Documentacion" at bounding box center [333, 224] width 178 height 15
click at [494, 130] on input "27342587238" at bounding box center [526, 133] width 190 height 14
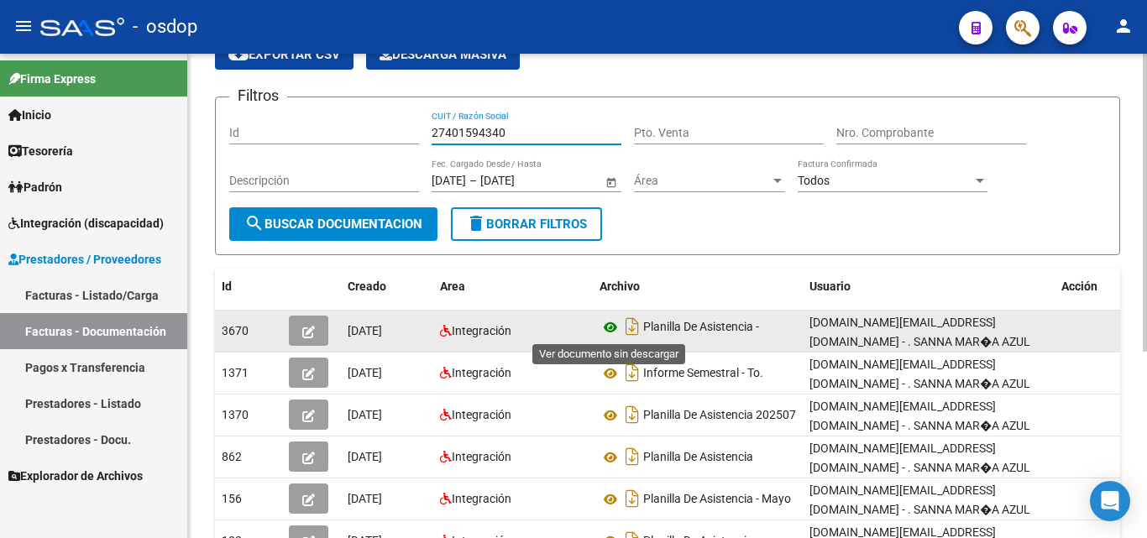
click at [610, 326] on icon at bounding box center [610, 327] width 22 height 20
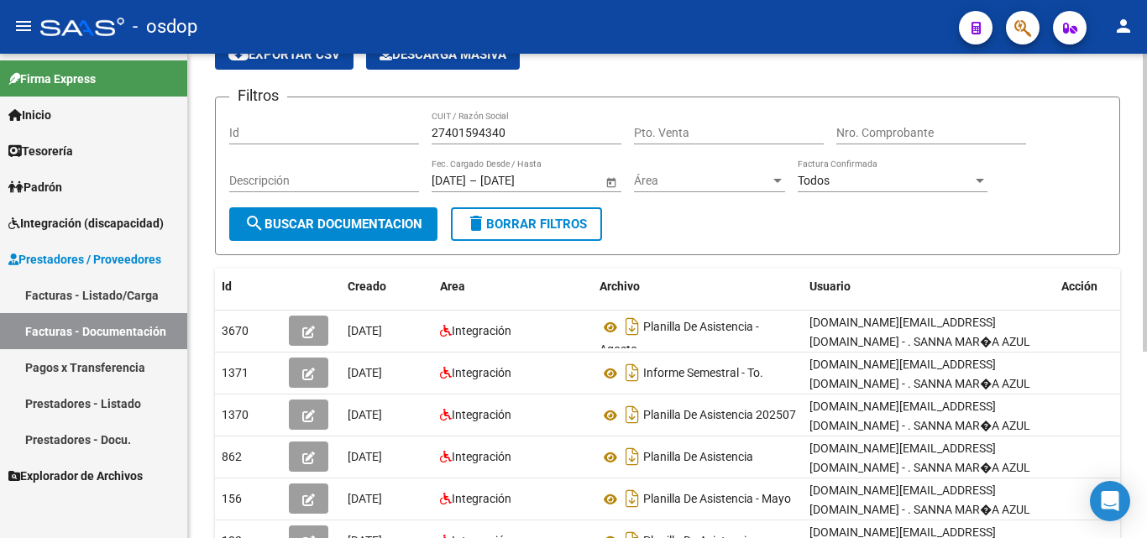
click at [489, 128] on input "27401594340" at bounding box center [526, 133] width 190 height 14
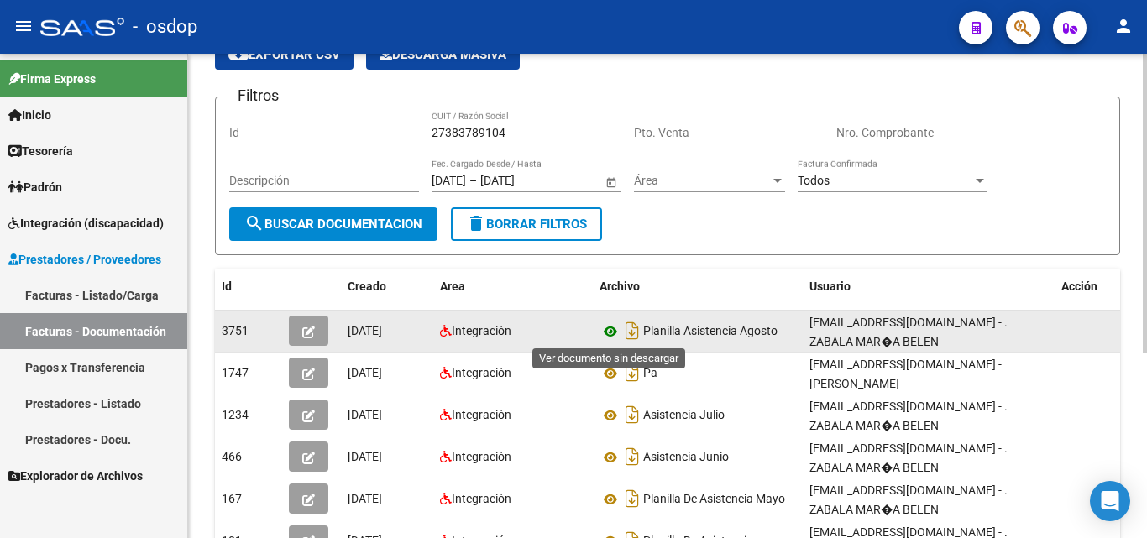
click at [604, 332] on icon at bounding box center [610, 332] width 22 height 20
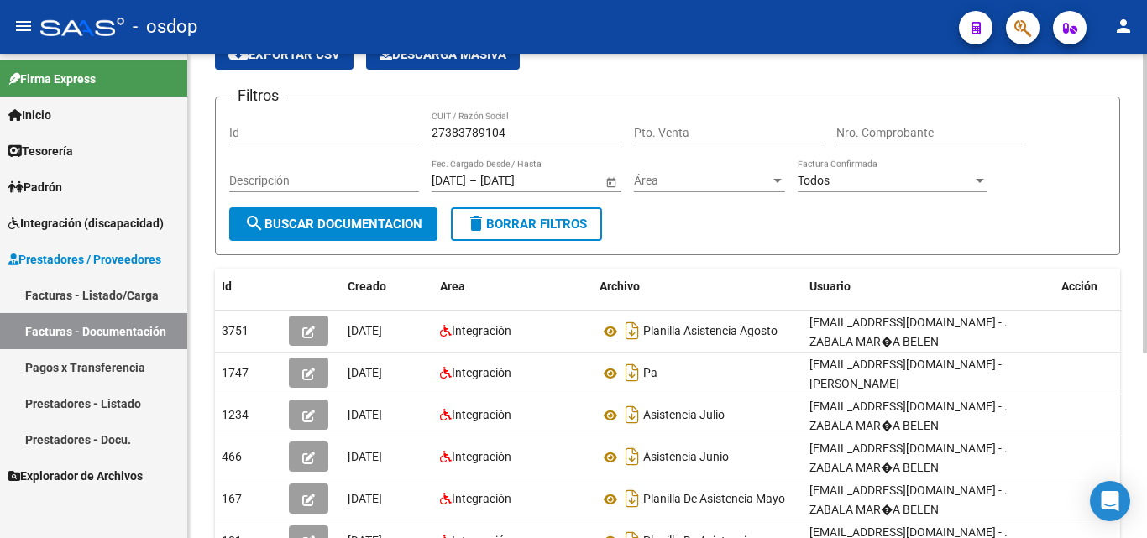
click at [475, 132] on input "27383789104" at bounding box center [526, 133] width 190 height 14
click at [475, 133] on input "27383789104" at bounding box center [526, 133] width 190 height 14
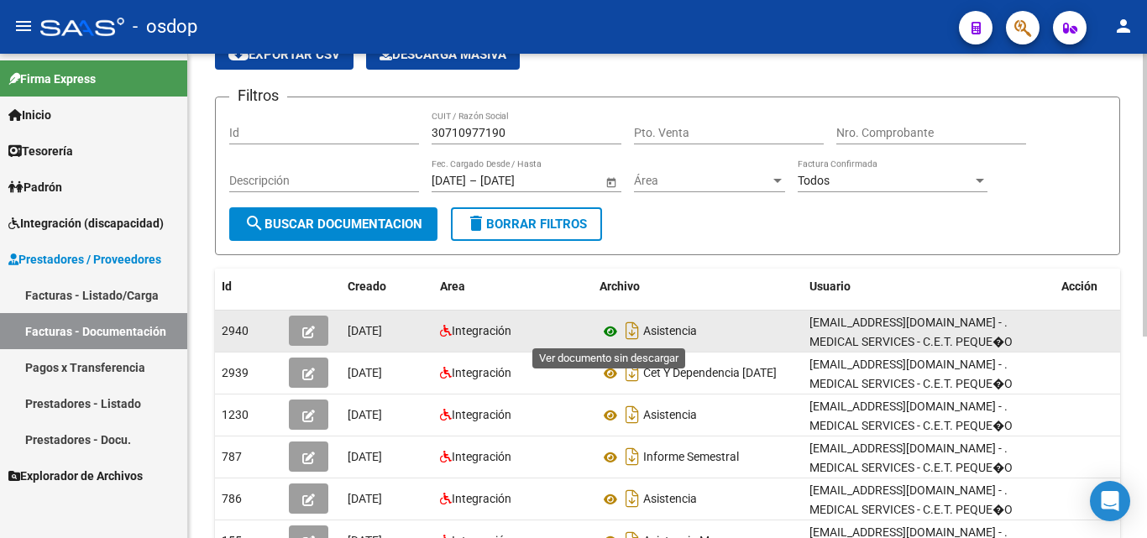
click at [609, 328] on icon at bounding box center [610, 332] width 22 height 20
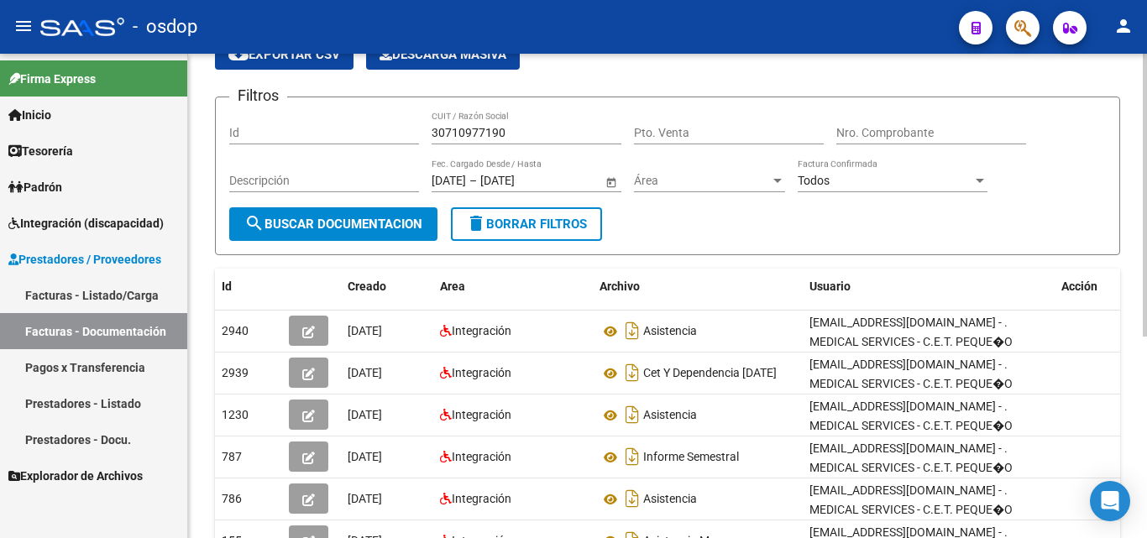
click at [491, 128] on input "30710977190" at bounding box center [526, 133] width 190 height 14
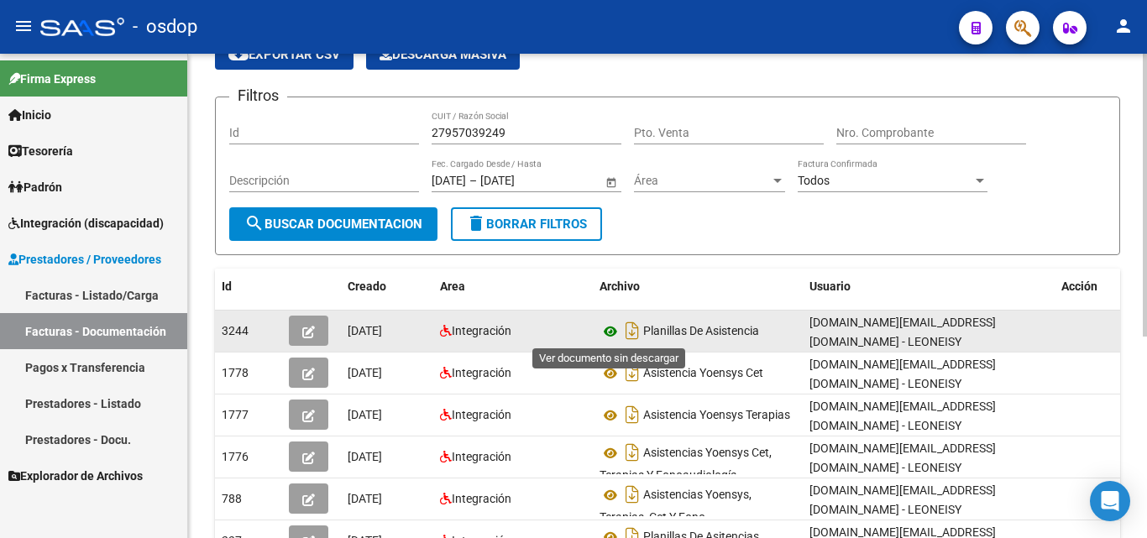
click at [614, 336] on icon at bounding box center [610, 332] width 22 height 20
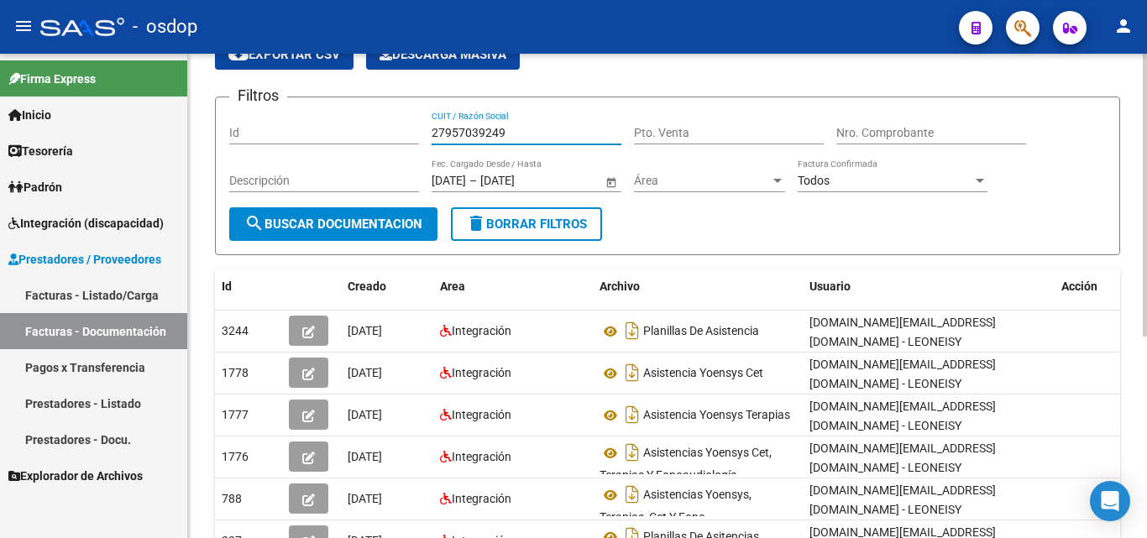
click at [499, 128] on input "27957039249" at bounding box center [526, 133] width 190 height 14
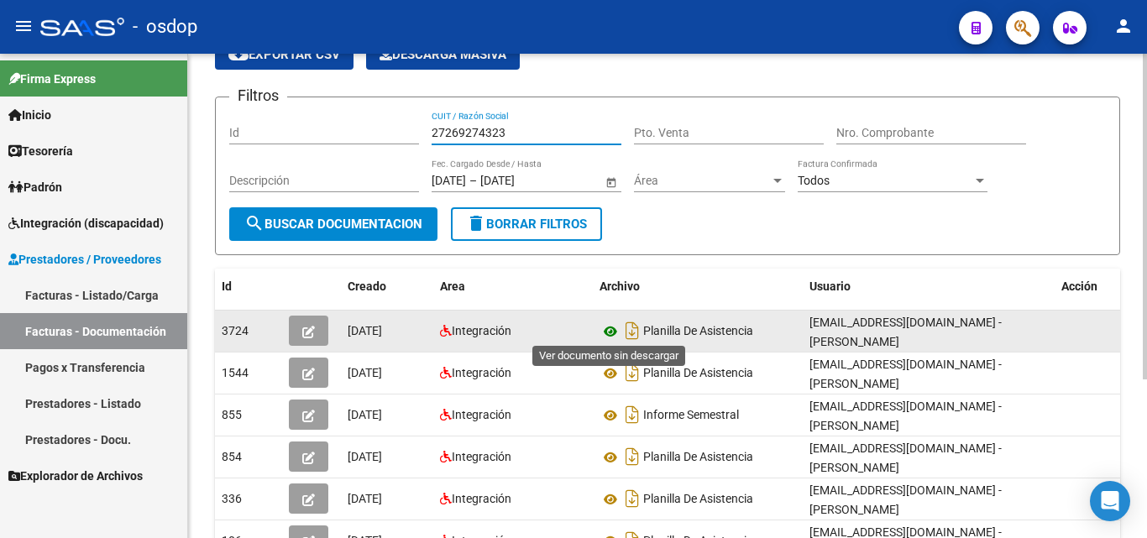
click at [614, 330] on icon at bounding box center [610, 332] width 22 height 20
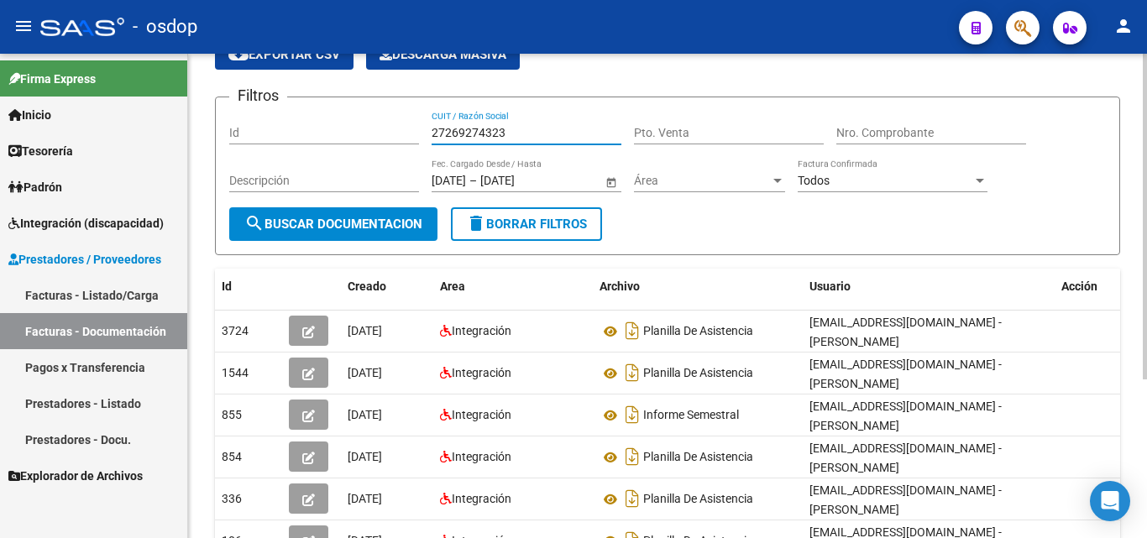
click at [467, 130] on input "27269274323" at bounding box center [526, 133] width 190 height 14
click at [488, 138] on input "27283829745" at bounding box center [526, 133] width 190 height 14
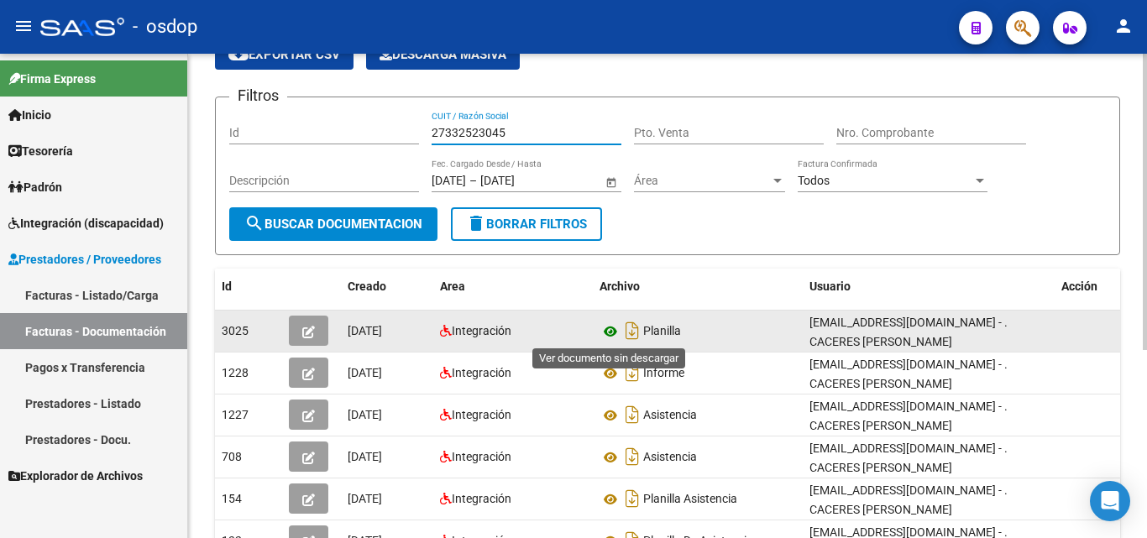
click at [612, 334] on icon at bounding box center [610, 332] width 22 height 20
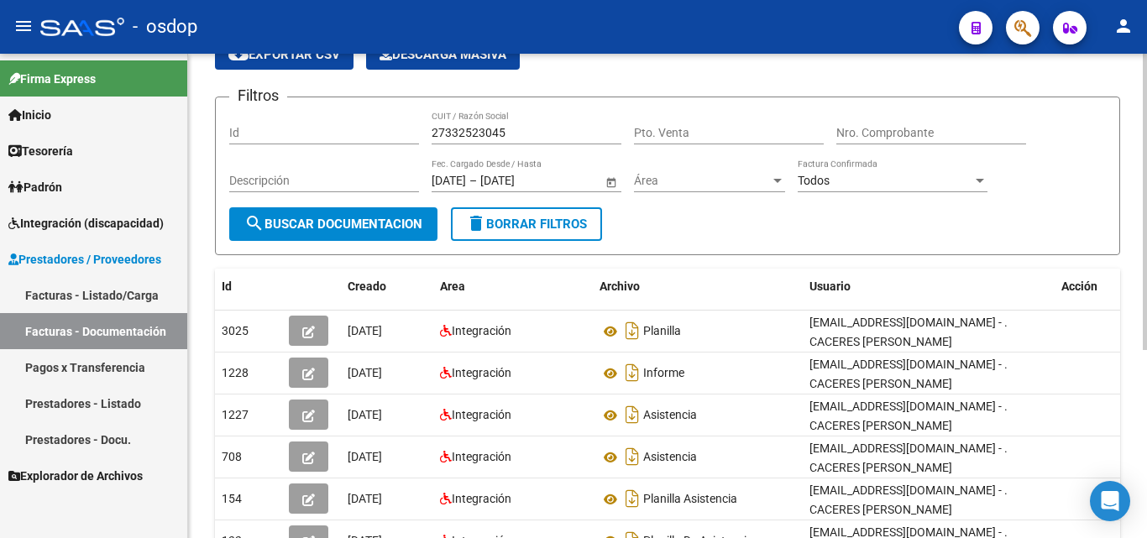
click at [473, 133] on input "27332523045" at bounding box center [526, 133] width 190 height 14
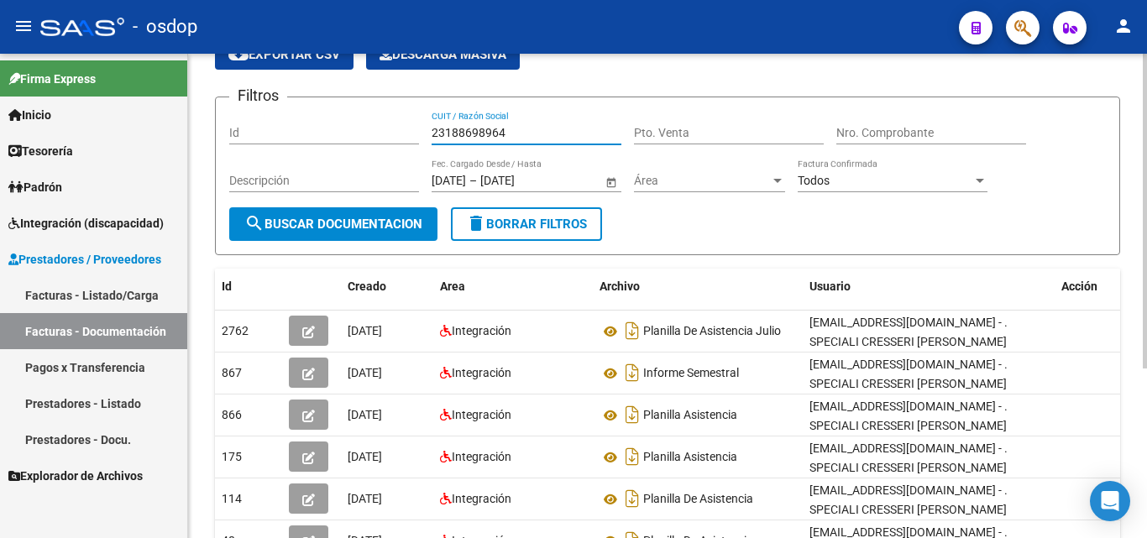
click at [464, 137] on input "23188698964" at bounding box center [526, 133] width 190 height 14
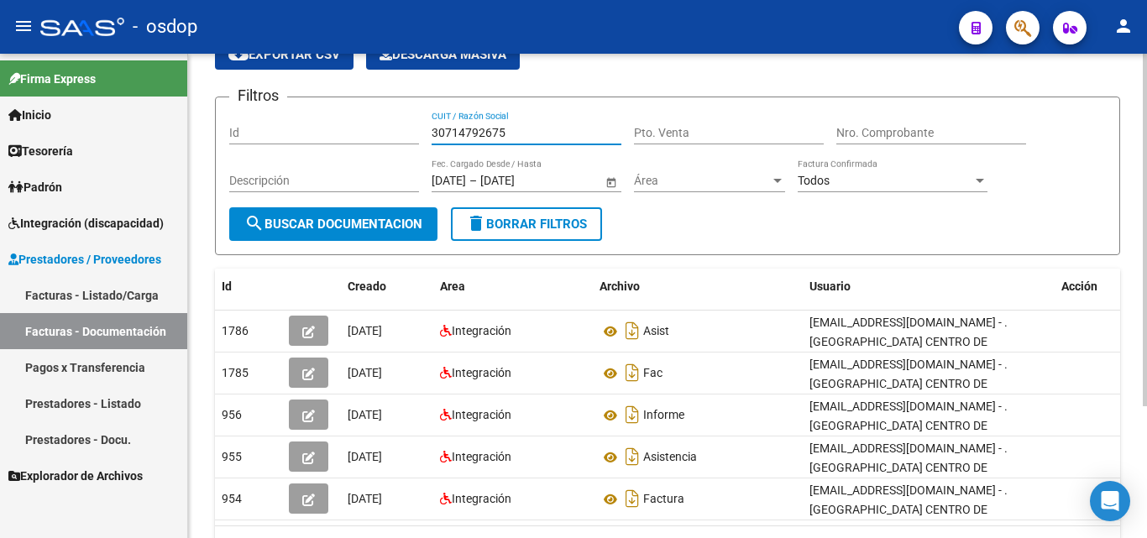
click at [484, 128] on input "30714792675" at bounding box center [526, 133] width 190 height 14
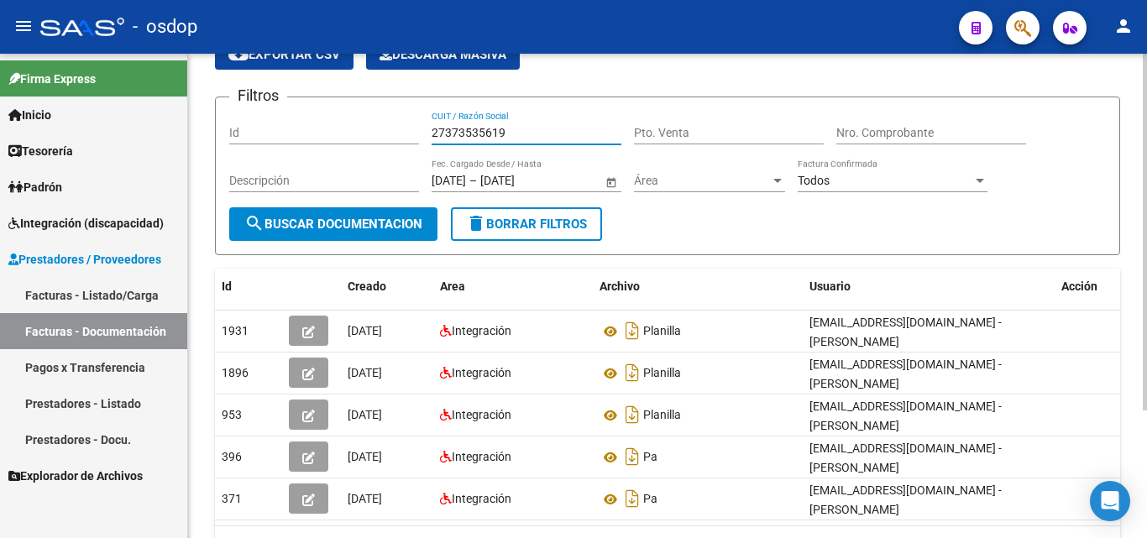
click at [490, 136] on input "27373535619" at bounding box center [526, 133] width 190 height 14
click at [489, 135] on input "27373535619" at bounding box center [526, 133] width 190 height 14
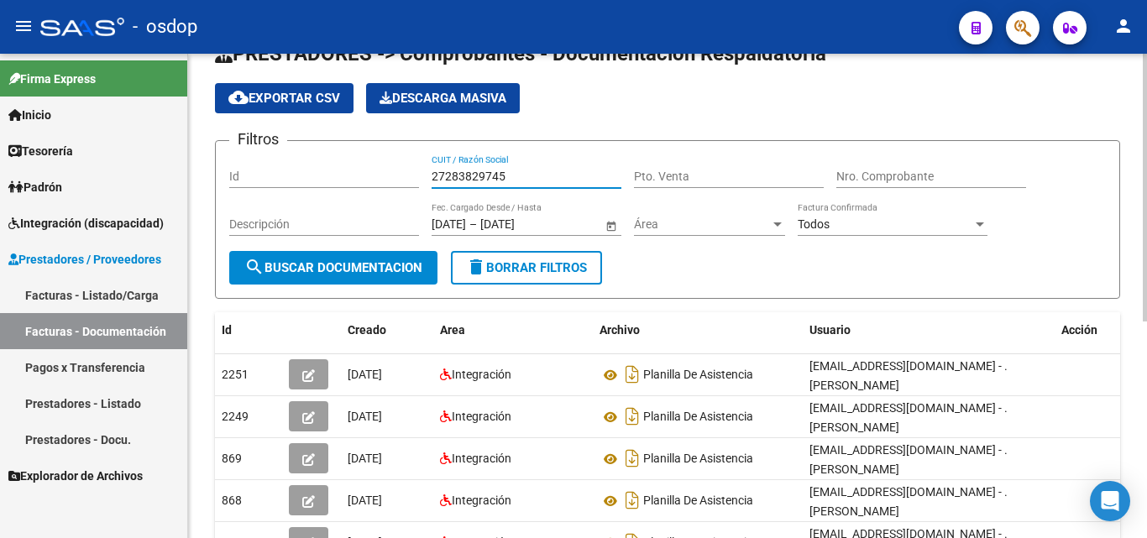
scroll to position [0, 0]
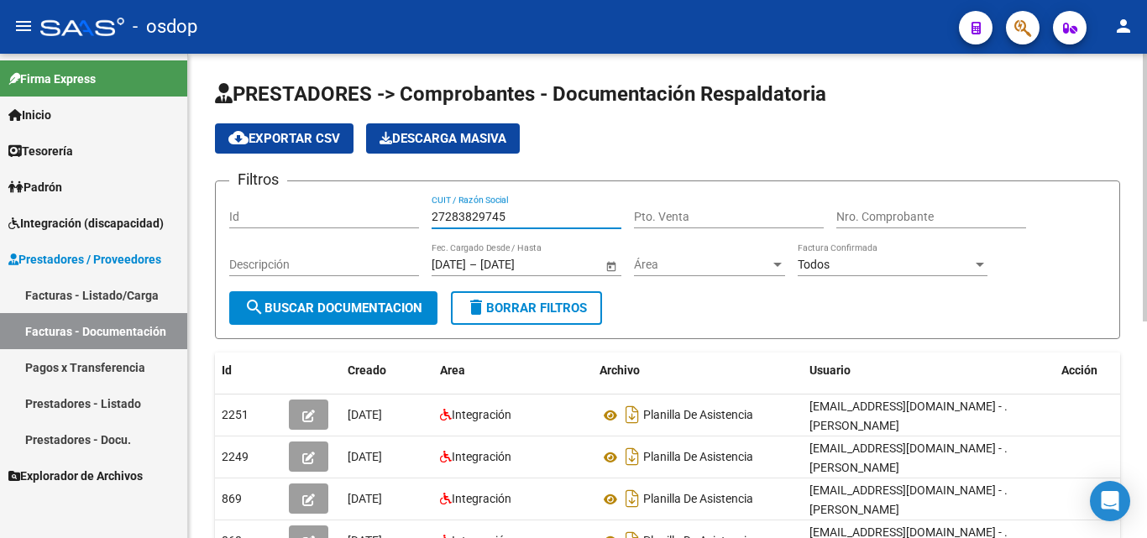
click at [488, 216] on input "27283829745" at bounding box center [526, 217] width 190 height 14
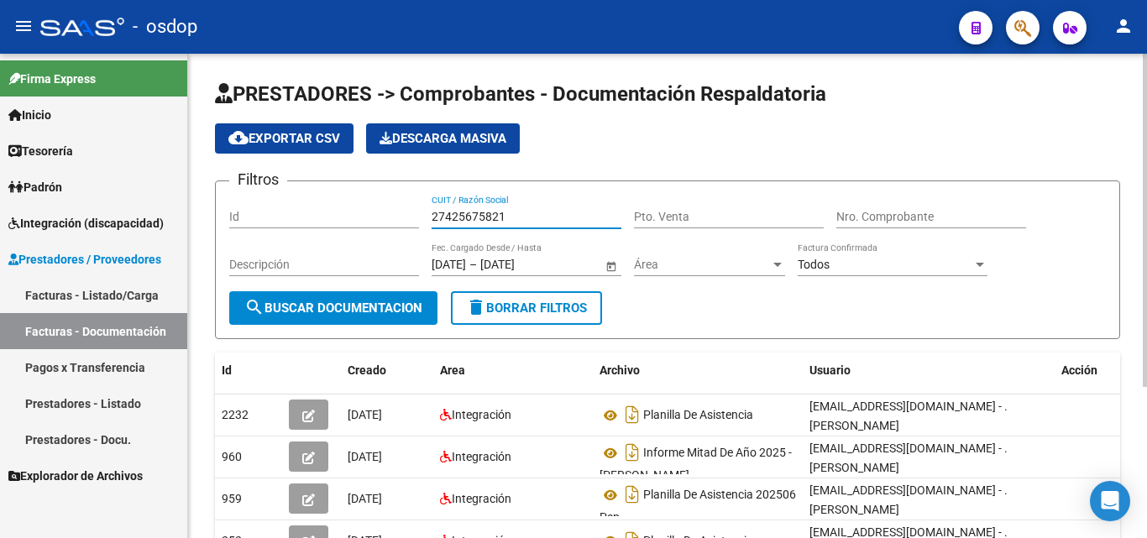
click at [496, 218] on input "27425675821" at bounding box center [526, 217] width 190 height 14
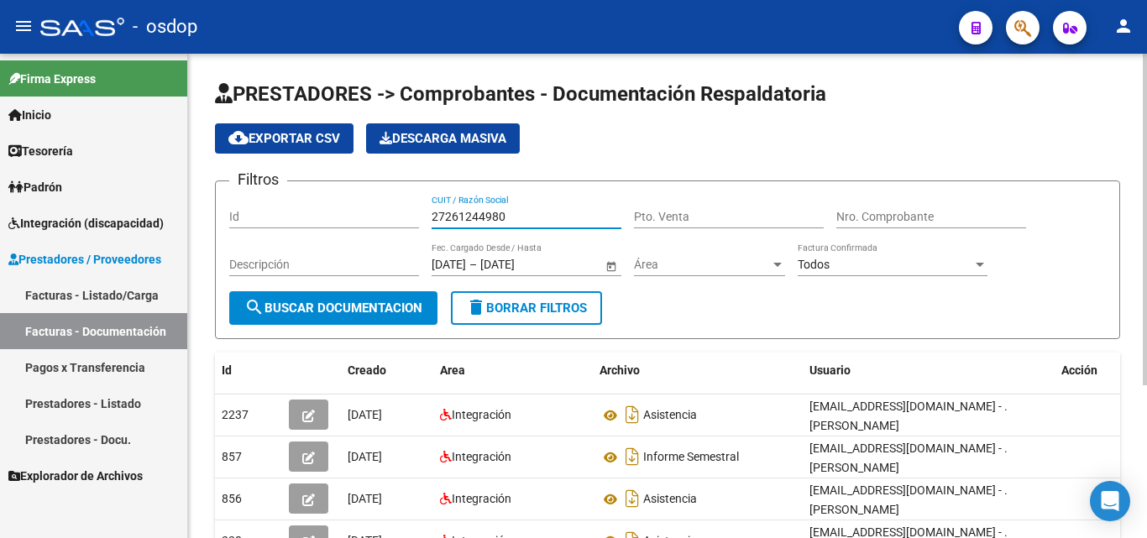
click at [461, 213] on input "27261244980" at bounding box center [526, 217] width 190 height 14
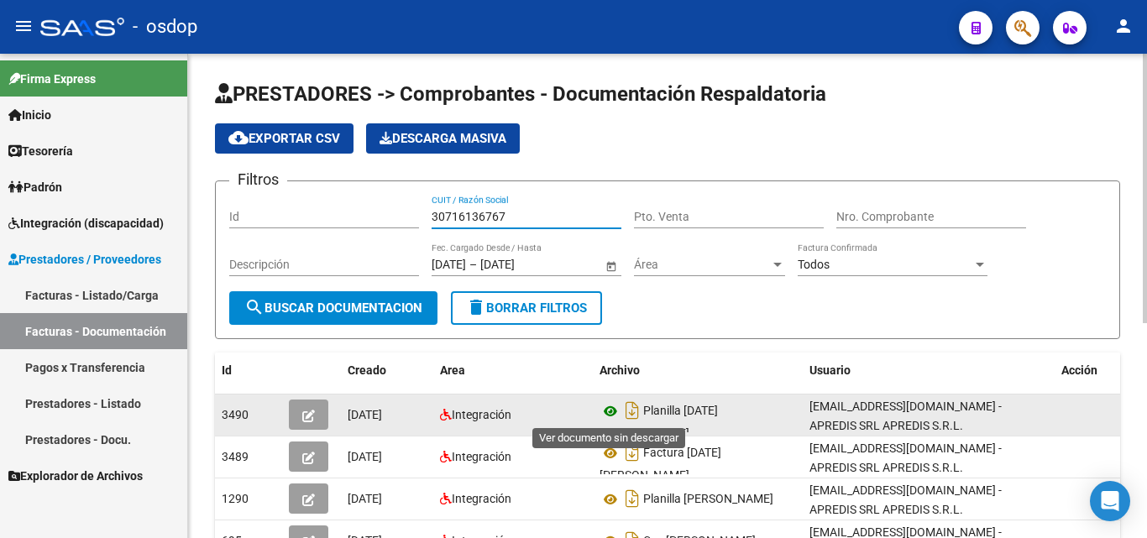
click at [607, 409] on icon at bounding box center [610, 411] width 22 height 20
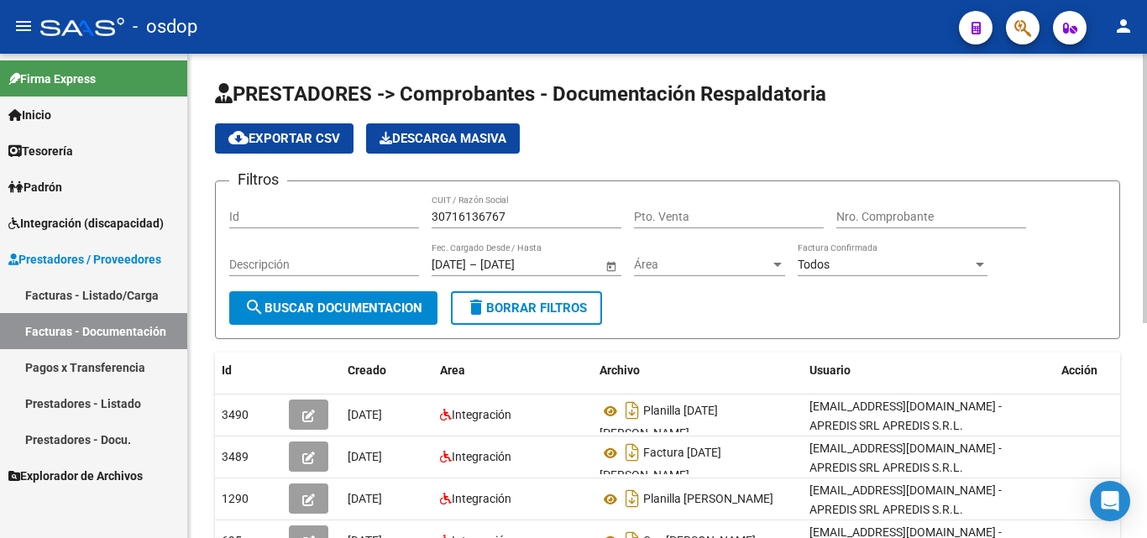
click at [494, 221] on input "30716136767" at bounding box center [526, 217] width 190 height 14
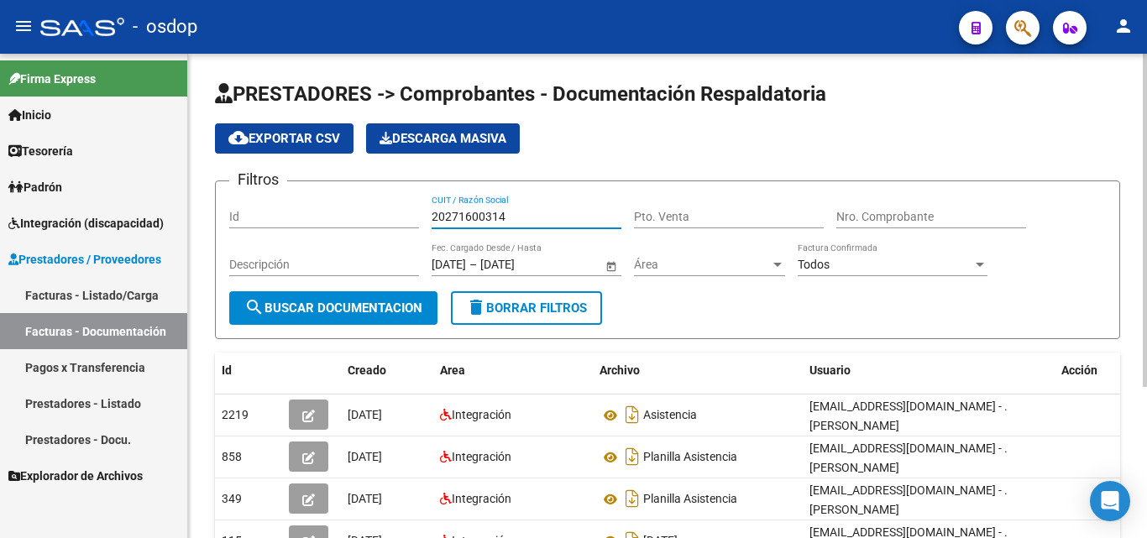
click at [491, 215] on input "20271600314" at bounding box center [526, 217] width 190 height 14
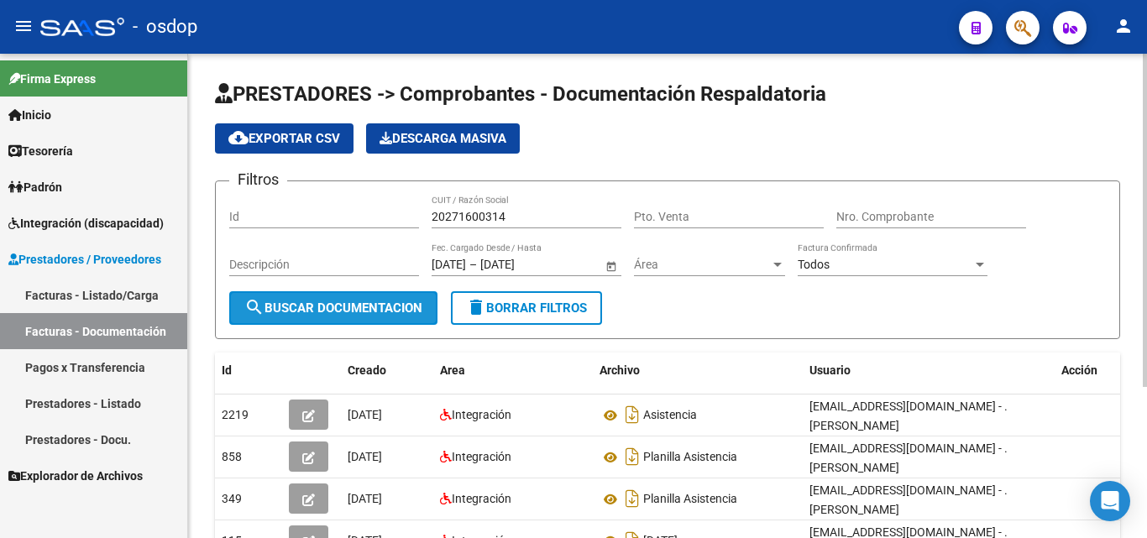
drag, startPoint x: 380, startPoint y: 316, endPoint x: 446, endPoint y: 240, distance: 100.6
click at [382, 316] on button "search Buscar Documentacion" at bounding box center [333, 308] width 208 height 34
click at [478, 211] on input "20271600314" at bounding box center [526, 217] width 190 height 14
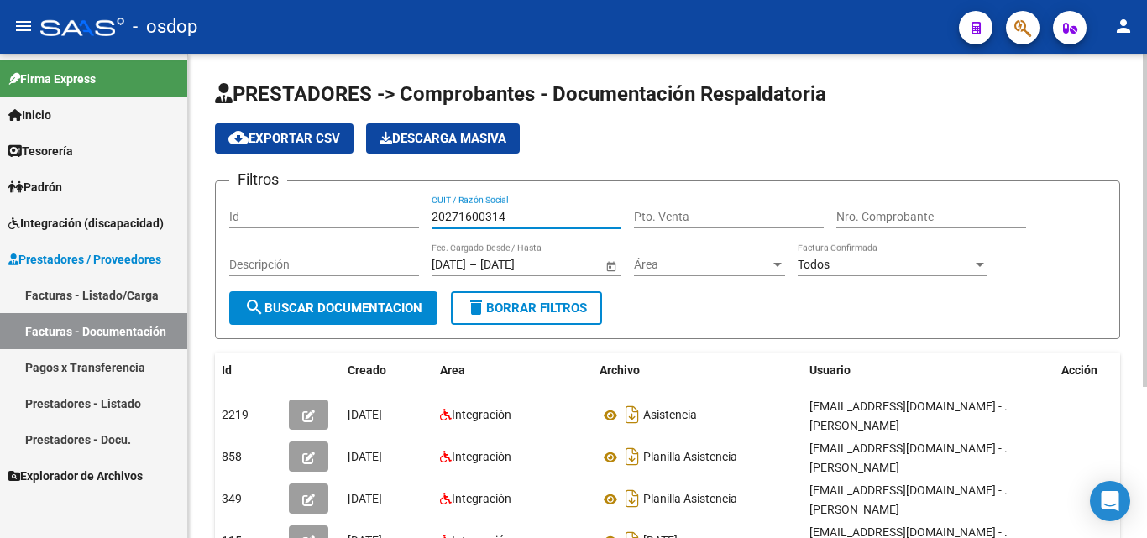
click at [478, 211] on input "20271600314" at bounding box center [526, 217] width 190 height 14
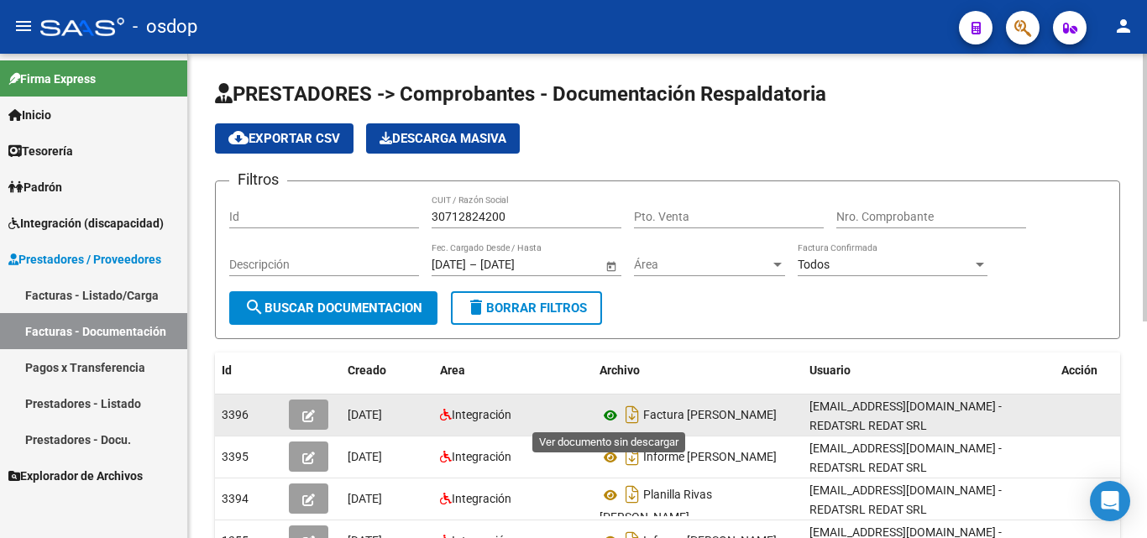
click at [607, 417] on icon at bounding box center [610, 415] width 22 height 20
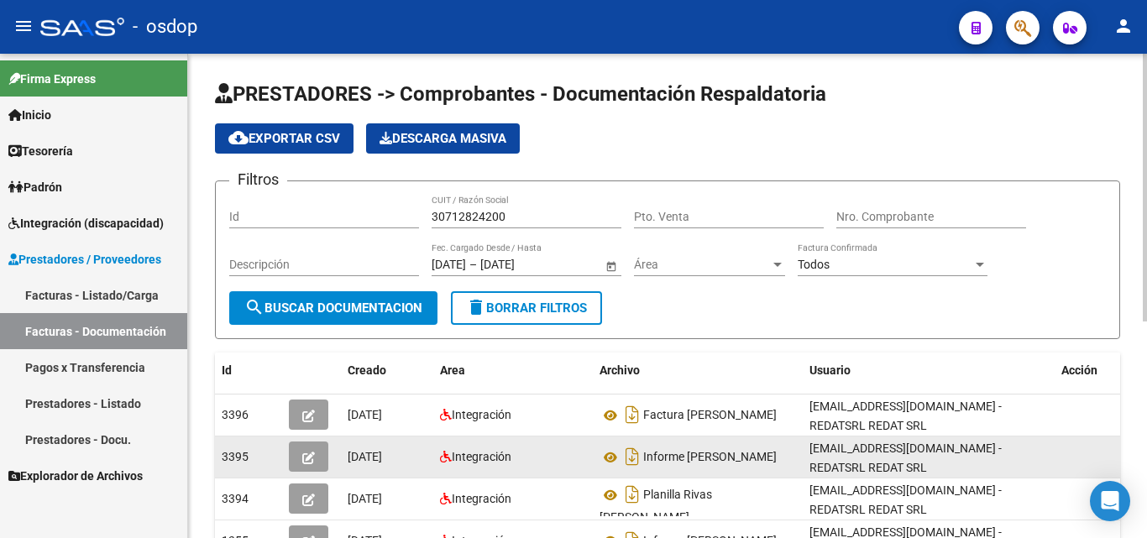
scroll to position [84, 0]
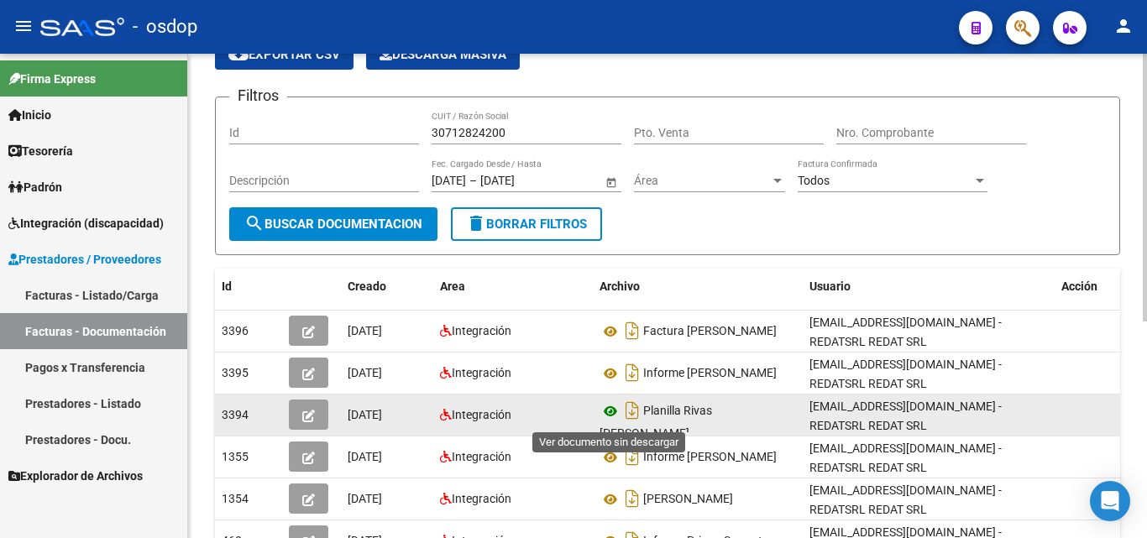
click at [609, 416] on icon at bounding box center [610, 411] width 22 height 20
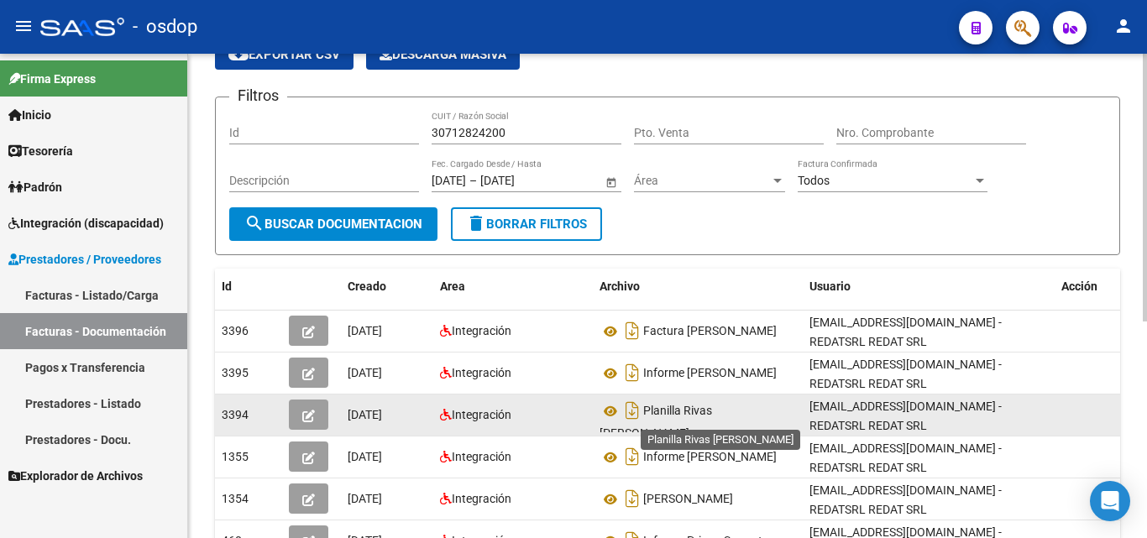
drag, startPoint x: 759, startPoint y: 416, endPoint x: 663, endPoint y: 414, distance: 95.7
click at [663, 414] on span "Planilla Rivas [PERSON_NAME]" at bounding box center [655, 423] width 112 height 36
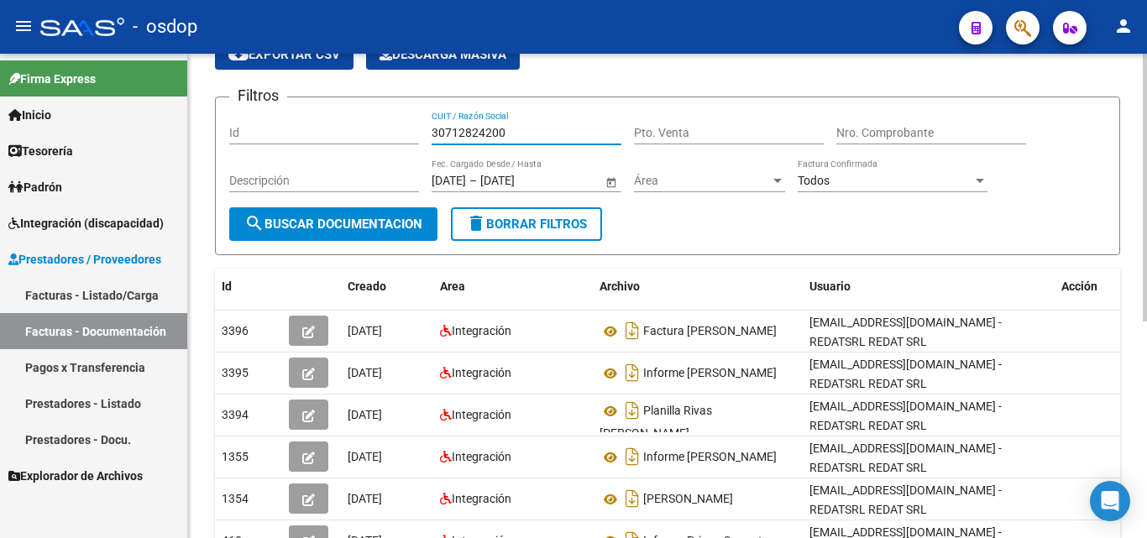
click at [472, 131] on input "30712824200" at bounding box center [526, 133] width 190 height 14
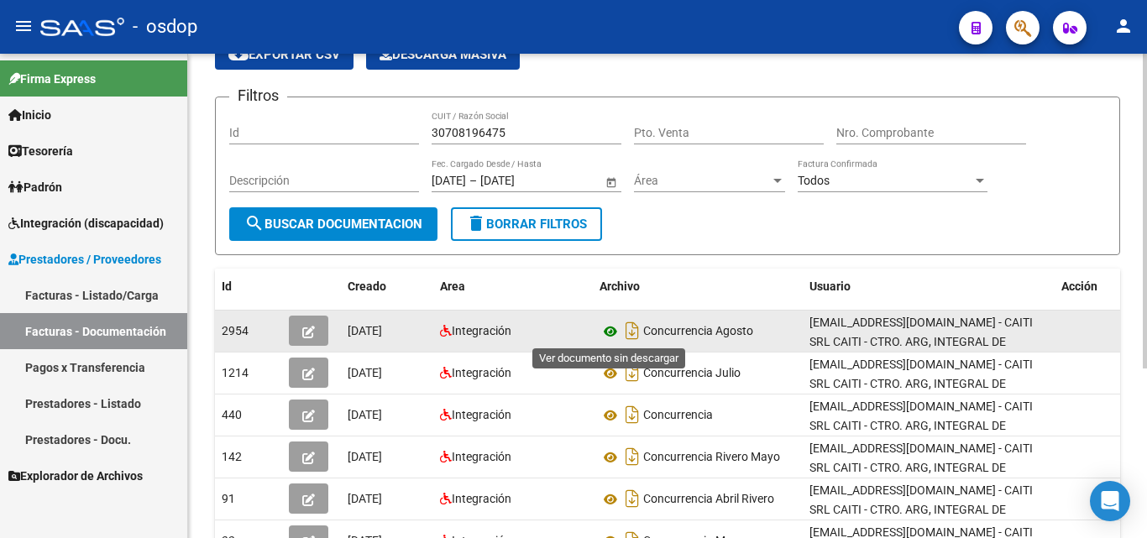
click at [608, 327] on icon at bounding box center [610, 332] width 22 height 20
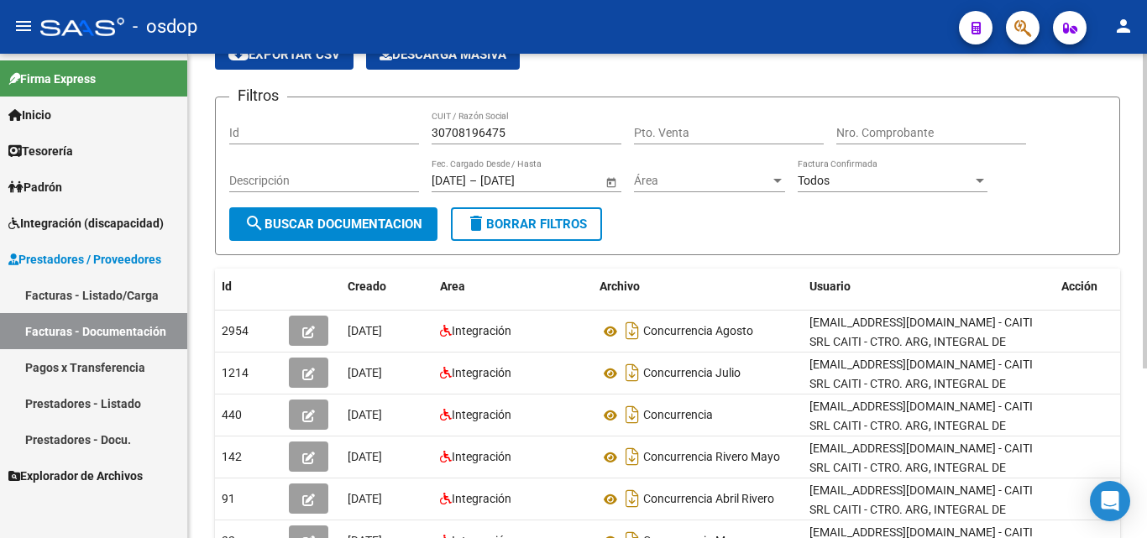
click at [473, 133] on input "30708196475" at bounding box center [526, 133] width 190 height 14
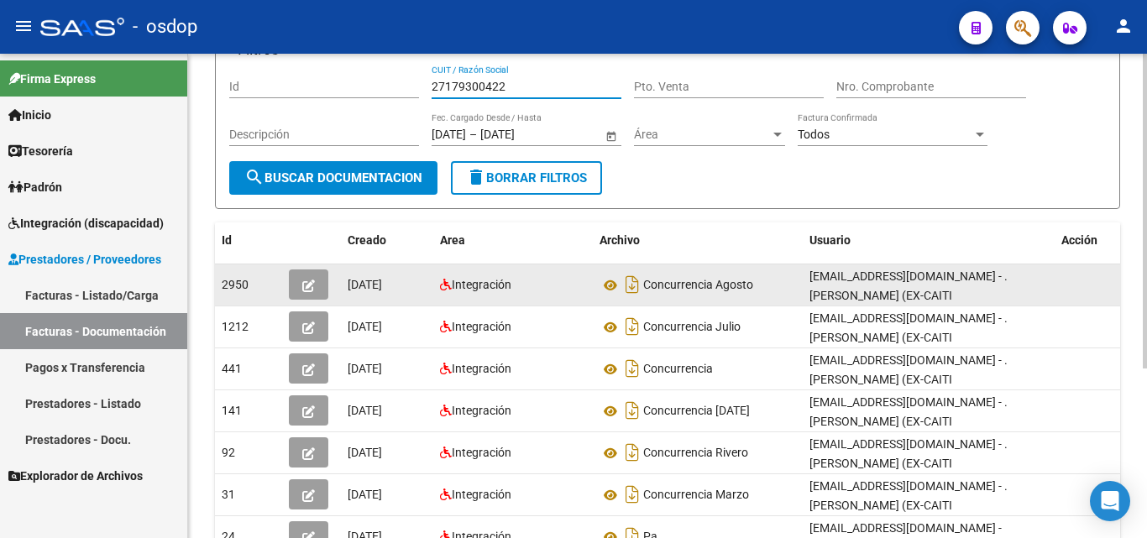
scroll to position [168, 0]
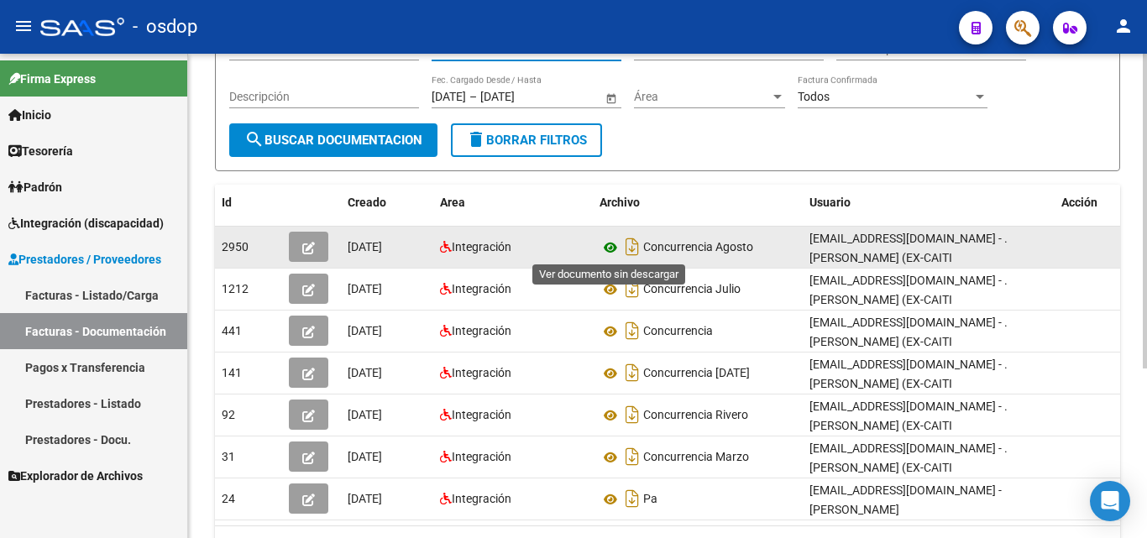
click at [605, 248] on icon at bounding box center [610, 248] width 22 height 20
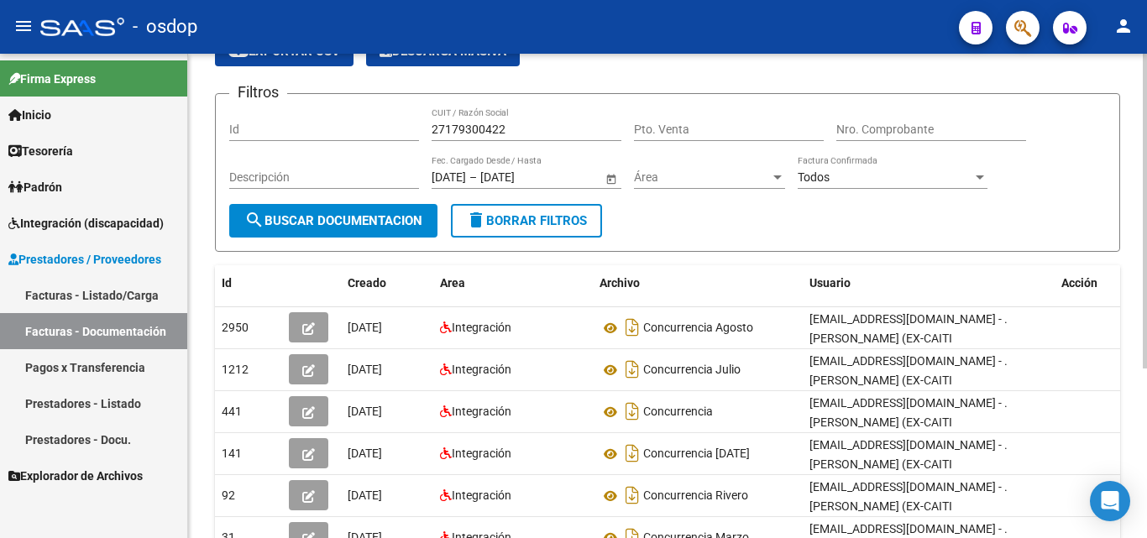
scroll to position [0, 0]
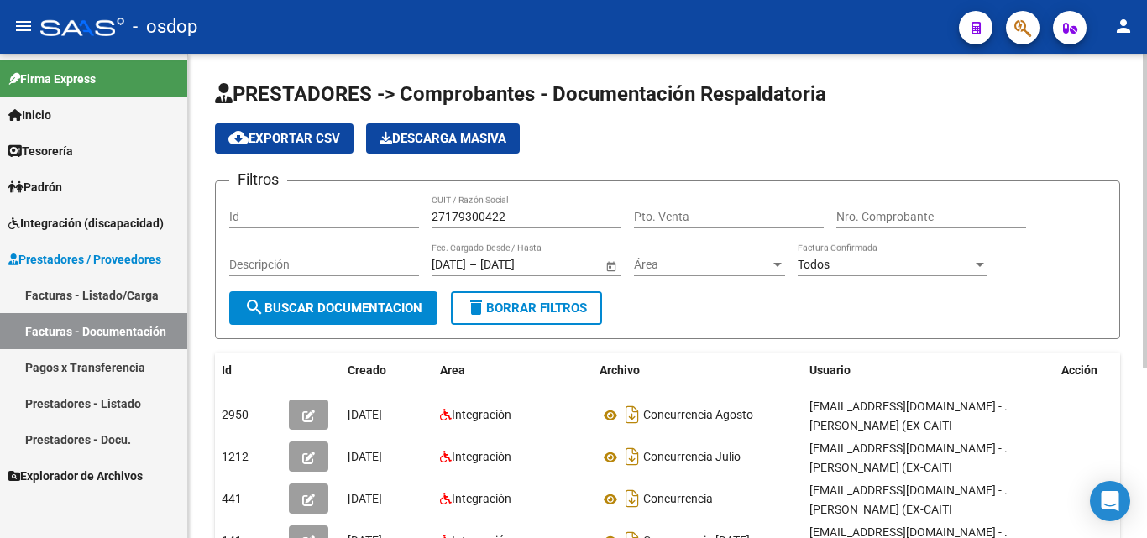
click at [473, 215] on input "27179300422" at bounding box center [526, 217] width 190 height 14
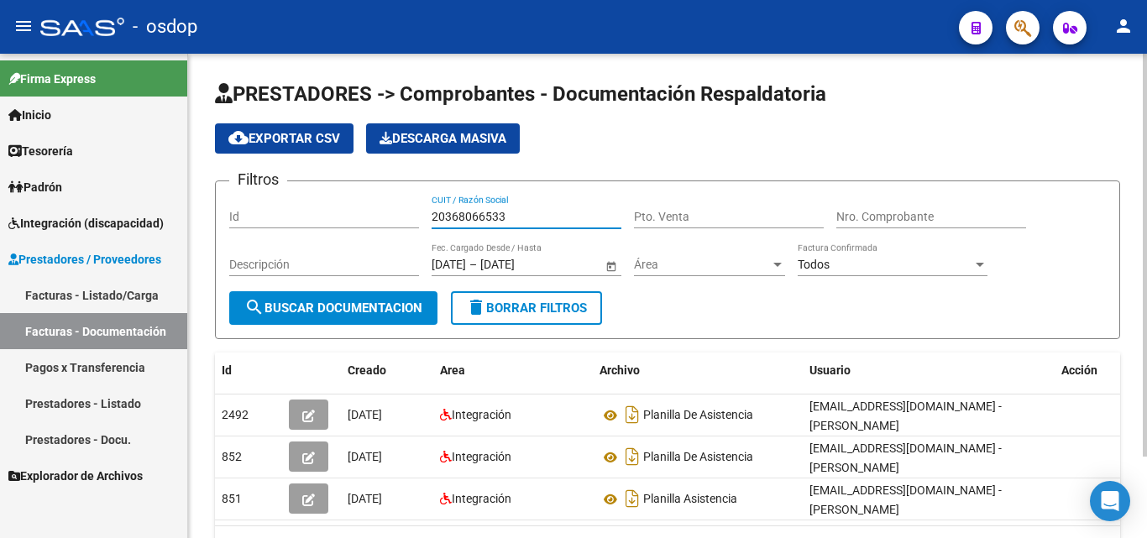
click at [489, 210] on input "20368066533" at bounding box center [526, 217] width 190 height 14
click at [383, 306] on span "search Buscar Documentacion" at bounding box center [333, 308] width 178 height 15
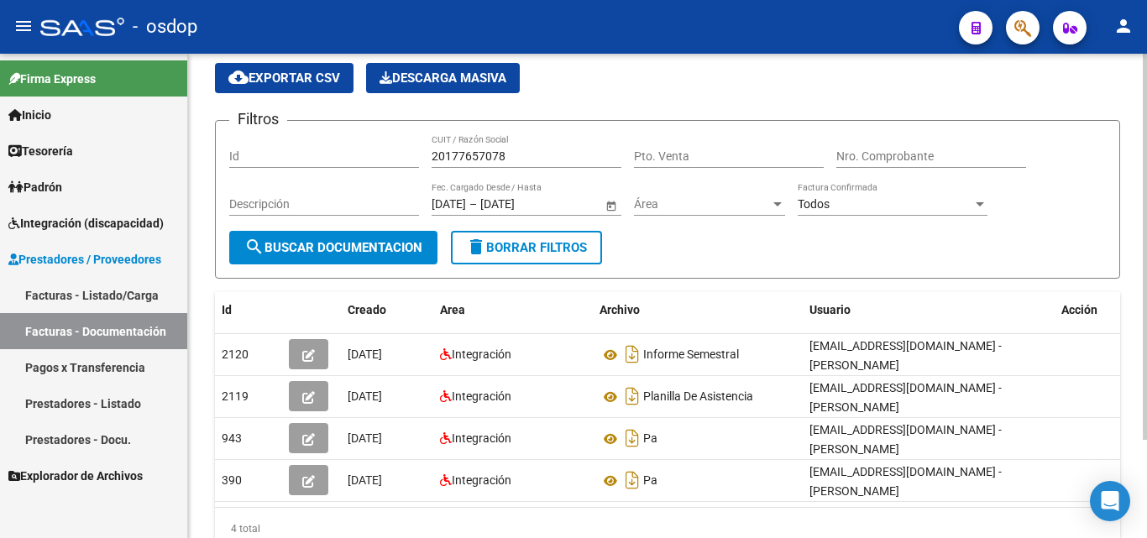
scroll to position [84, 0]
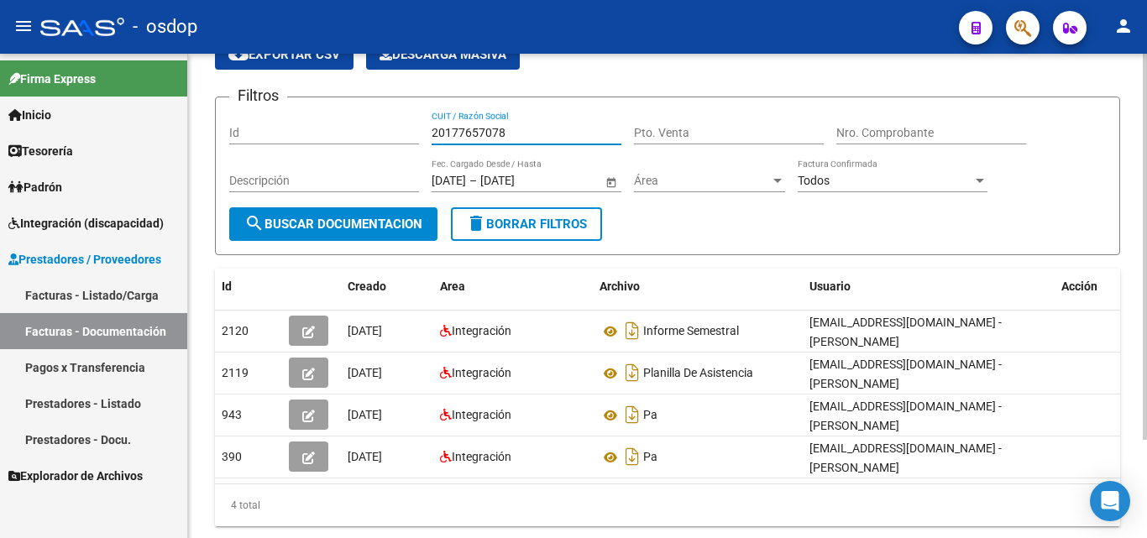
click at [460, 138] on input "20177657078" at bounding box center [526, 133] width 190 height 14
type input "27331064004"
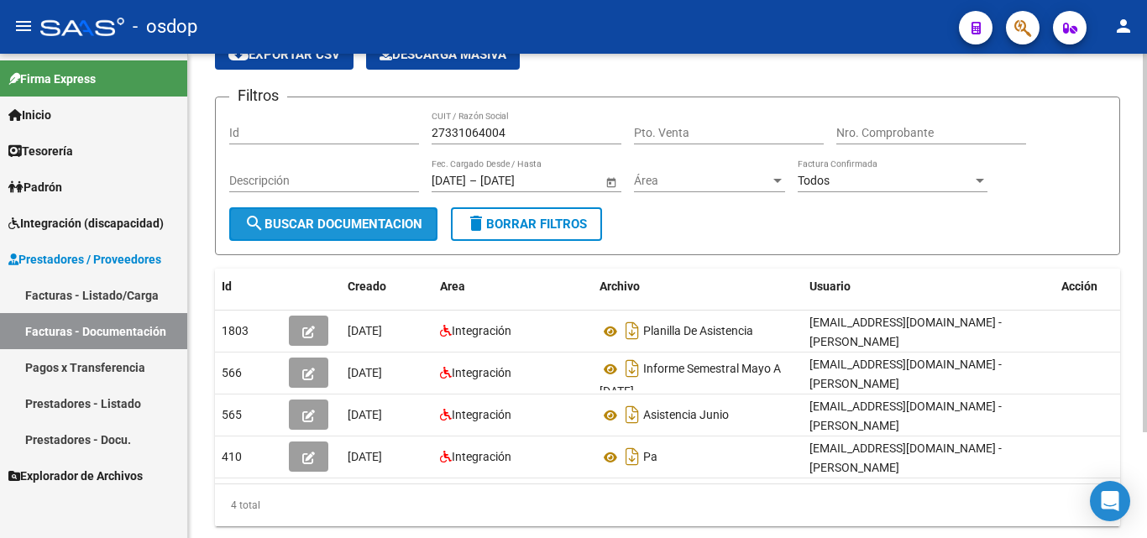
click at [416, 224] on span "search Buscar Documentacion" at bounding box center [333, 224] width 178 height 15
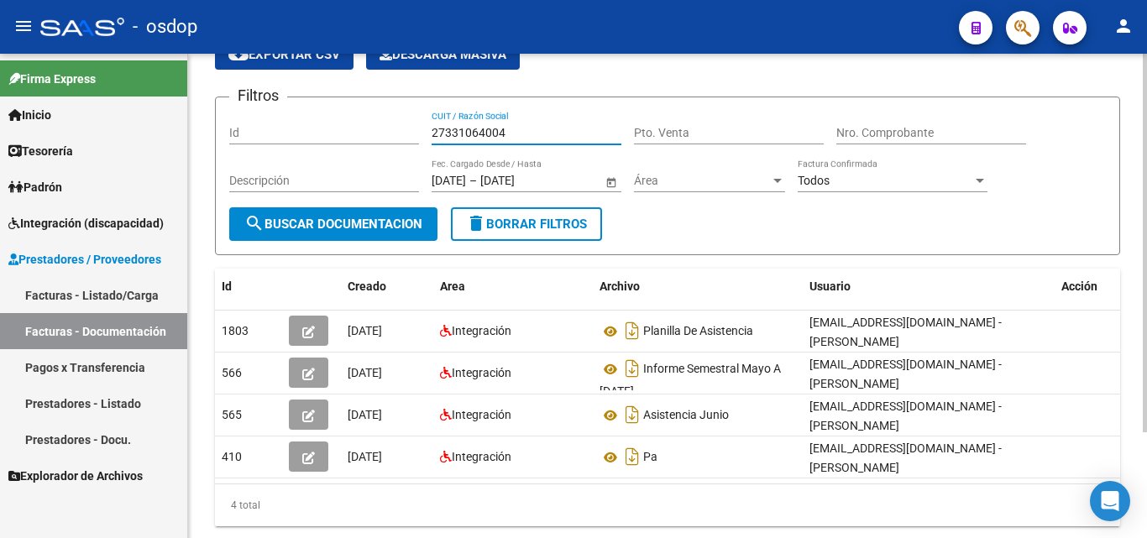
click at [494, 133] on input "27331064004" at bounding box center [526, 133] width 190 height 14
